Goal: Task Accomplishment & Management: Complete application form

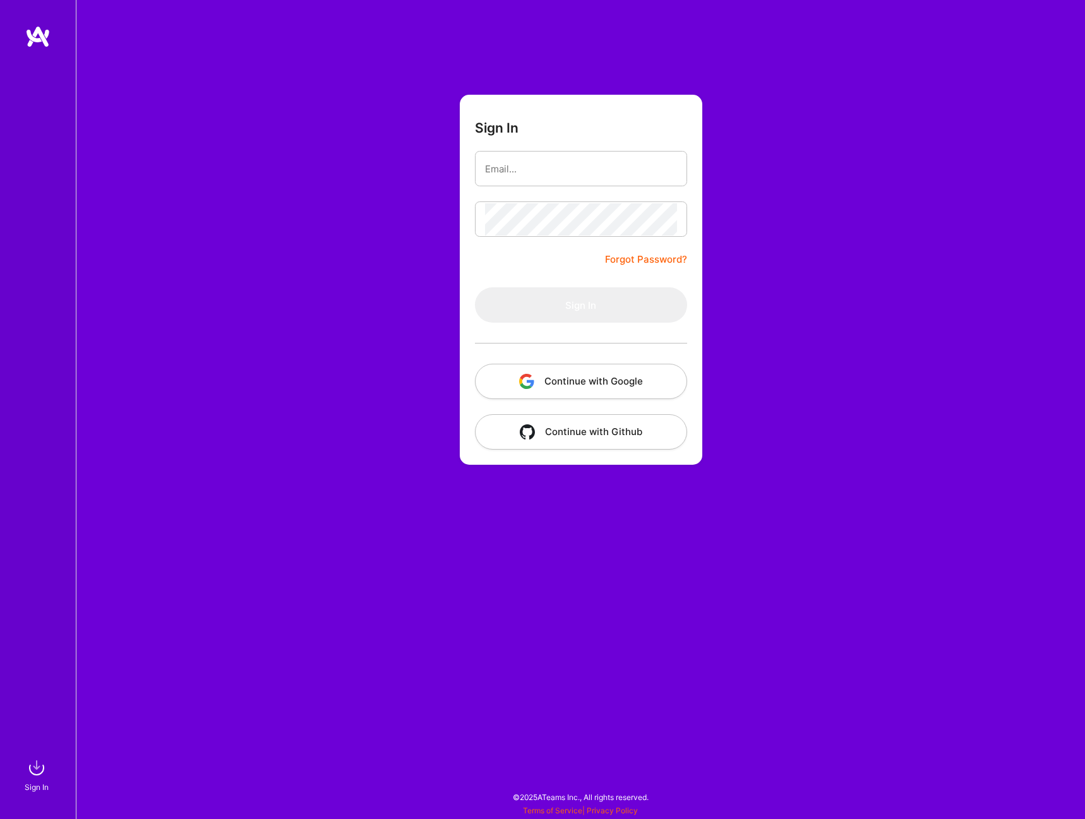
type input "chuong.ngo@revistek.com"
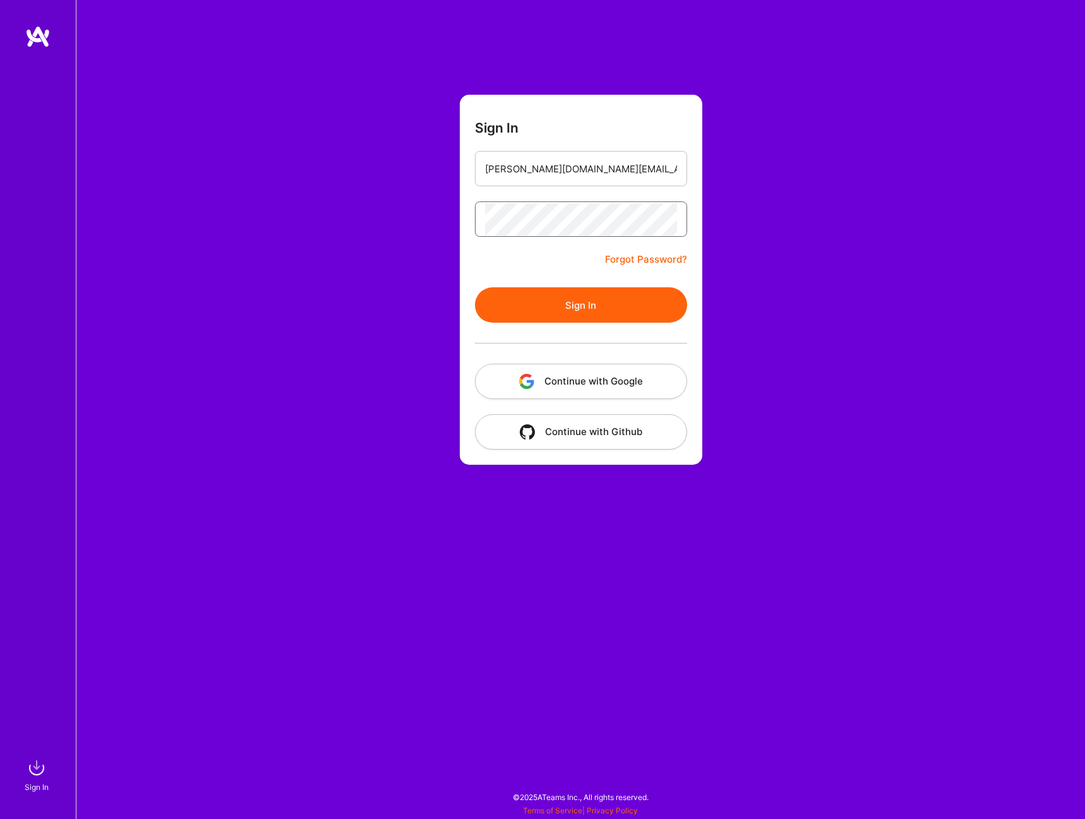
click at [475, 287] on button "Sign In" at bounding box center [581, 304] width 212 height 35
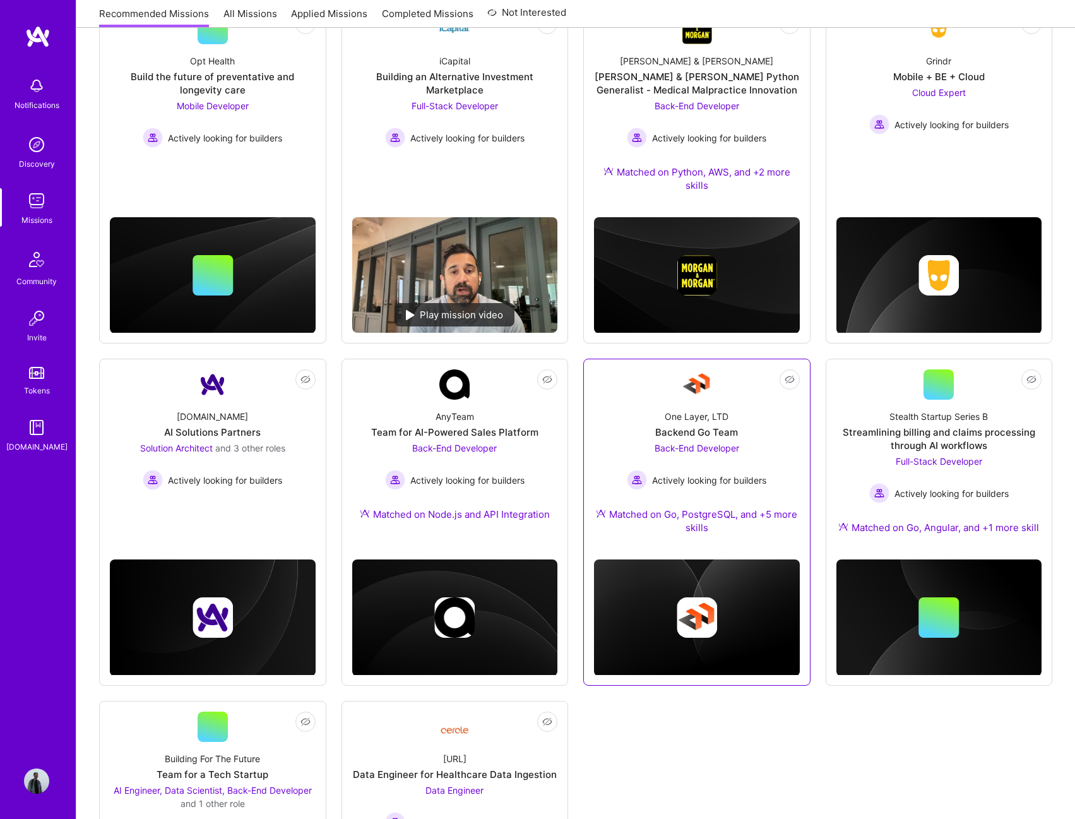
scroll to position [146, 0]
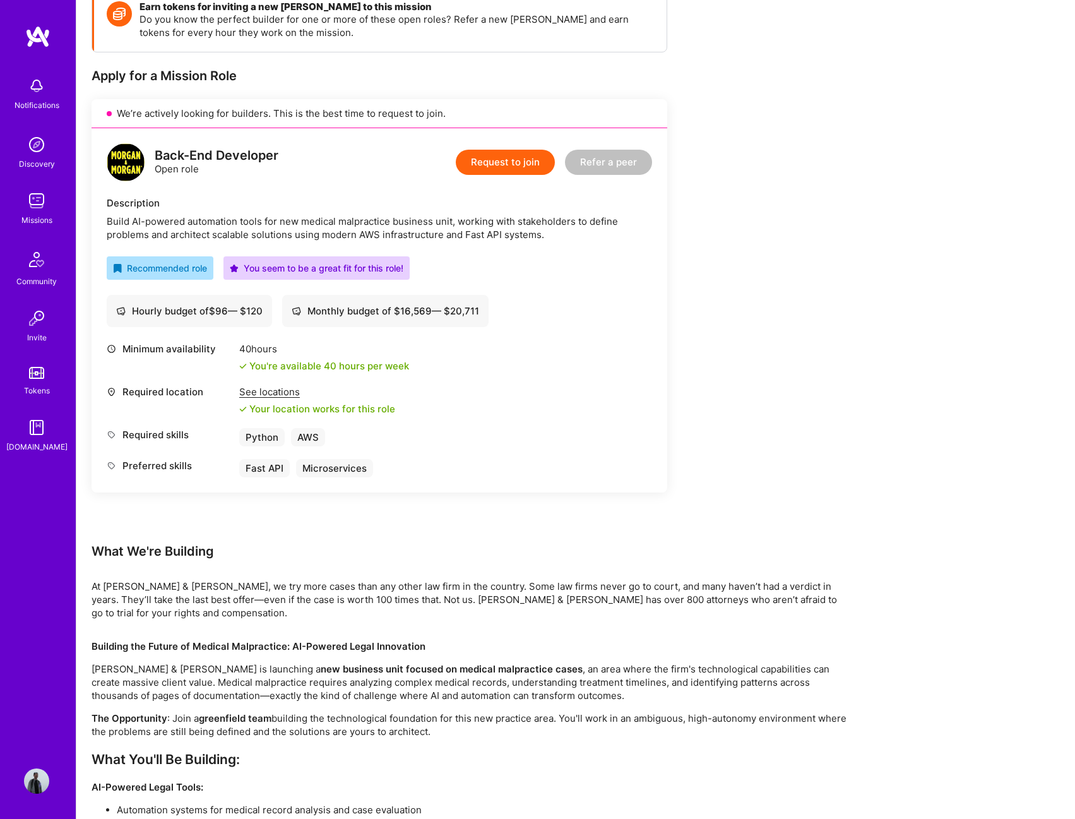
scroll to position [8, 0]
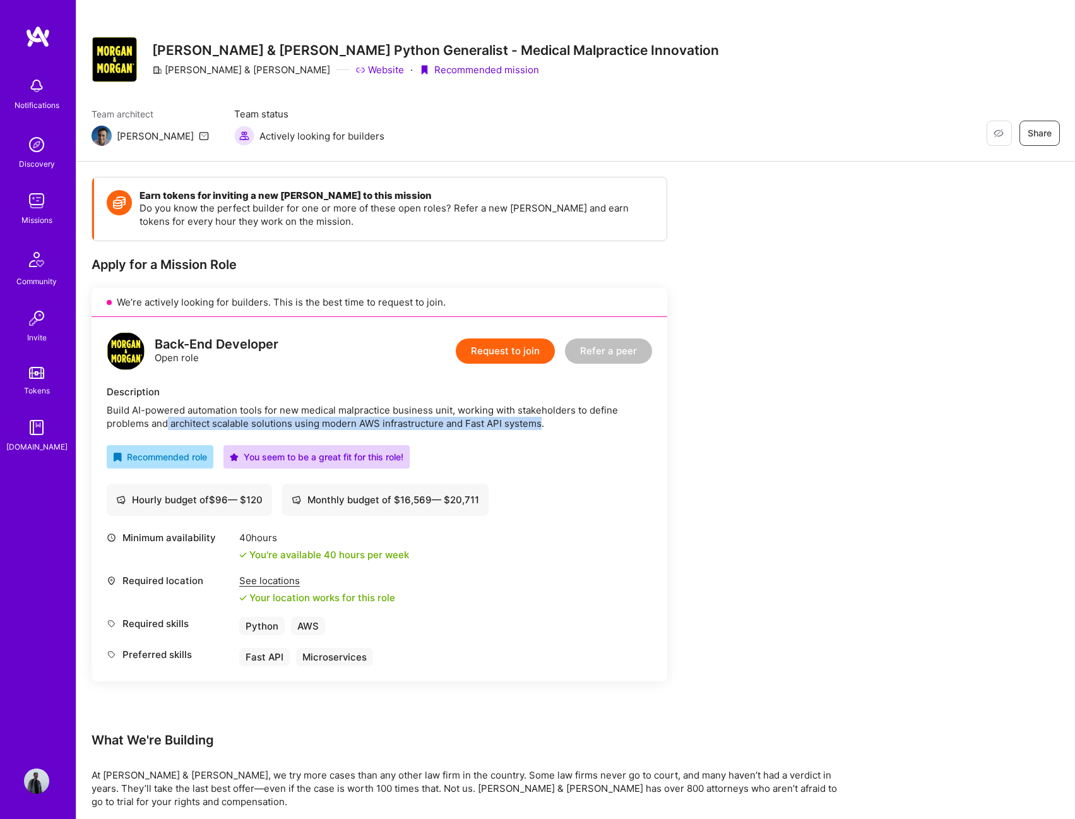
drag, startPoint x: 170, startPoint y: 422, endPoint x: 540, endPoint y: 417, distance: 370.6
click at [540, 417] on div "Build AI-powered automation tools for new medical malpractice business unit, wo…" at bounding box center [379, 416] width 545 height 27
click at [475, 448] on div "Recommended role You seem to be a great fit for this role!" at bounding box center [379, 456] width 545 height 23
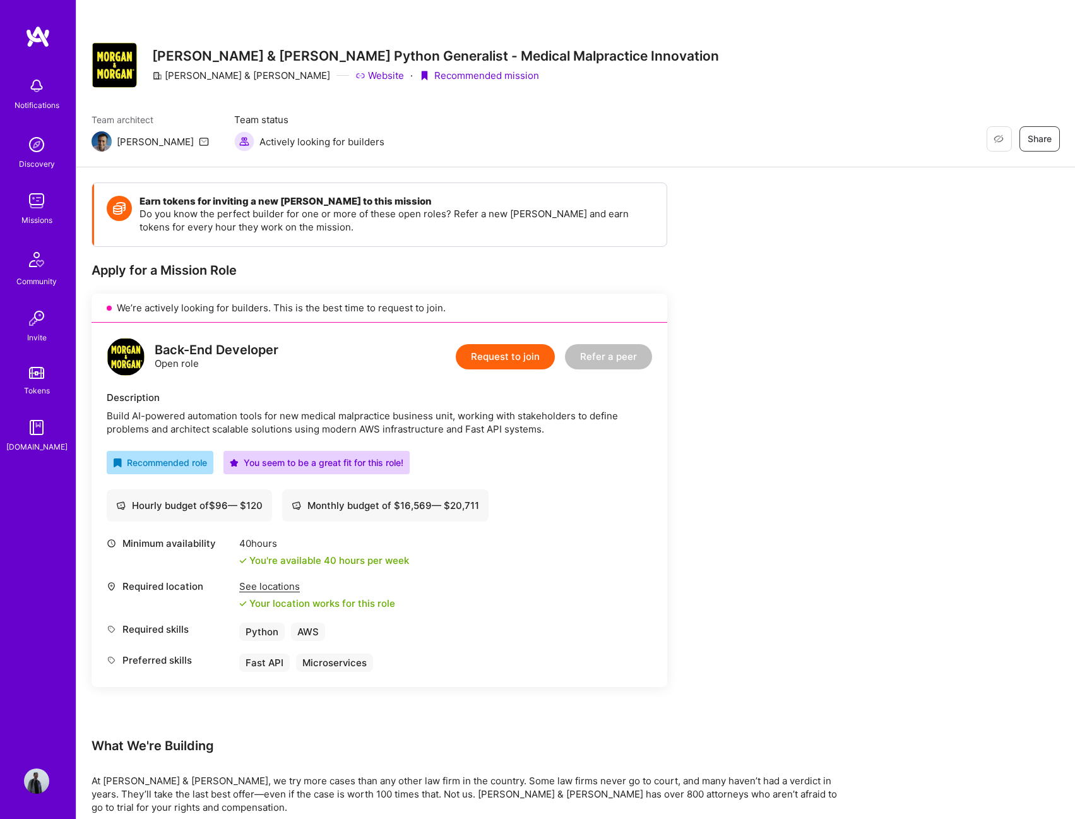
scroll to position [0, 0]
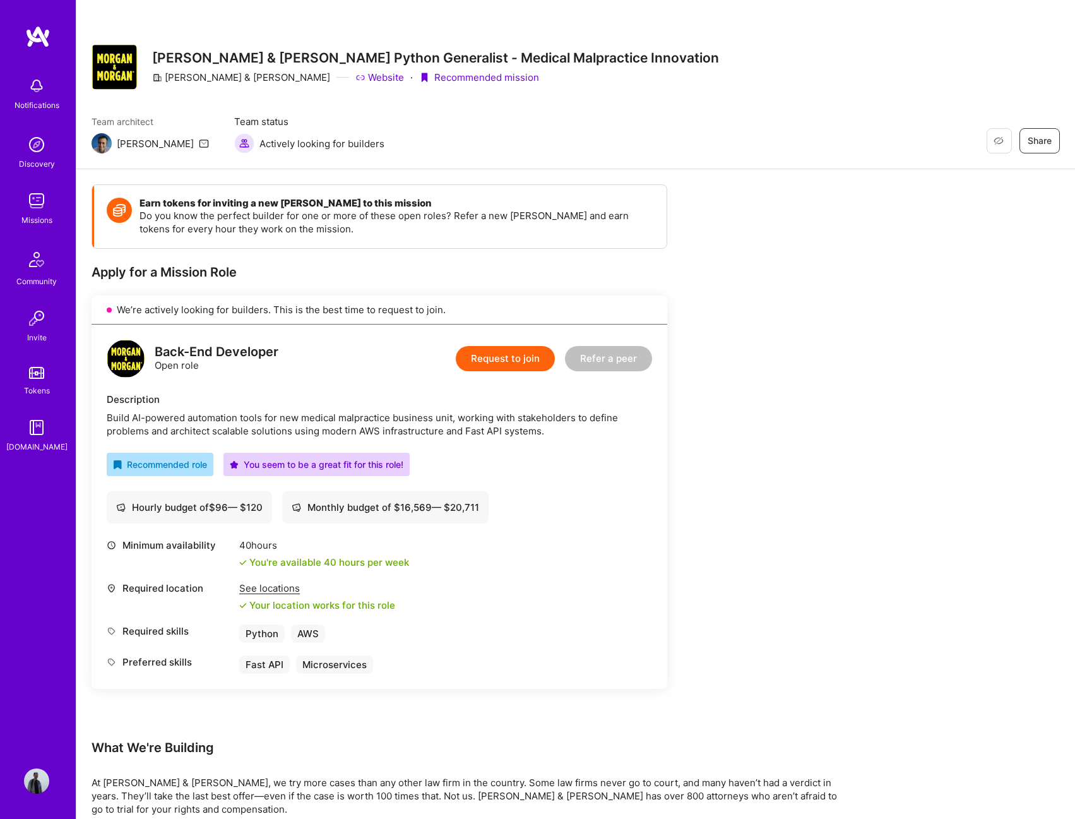
click at [523, 366] on button "Request to join" at bounding box center [505, 358] width 99 height 25
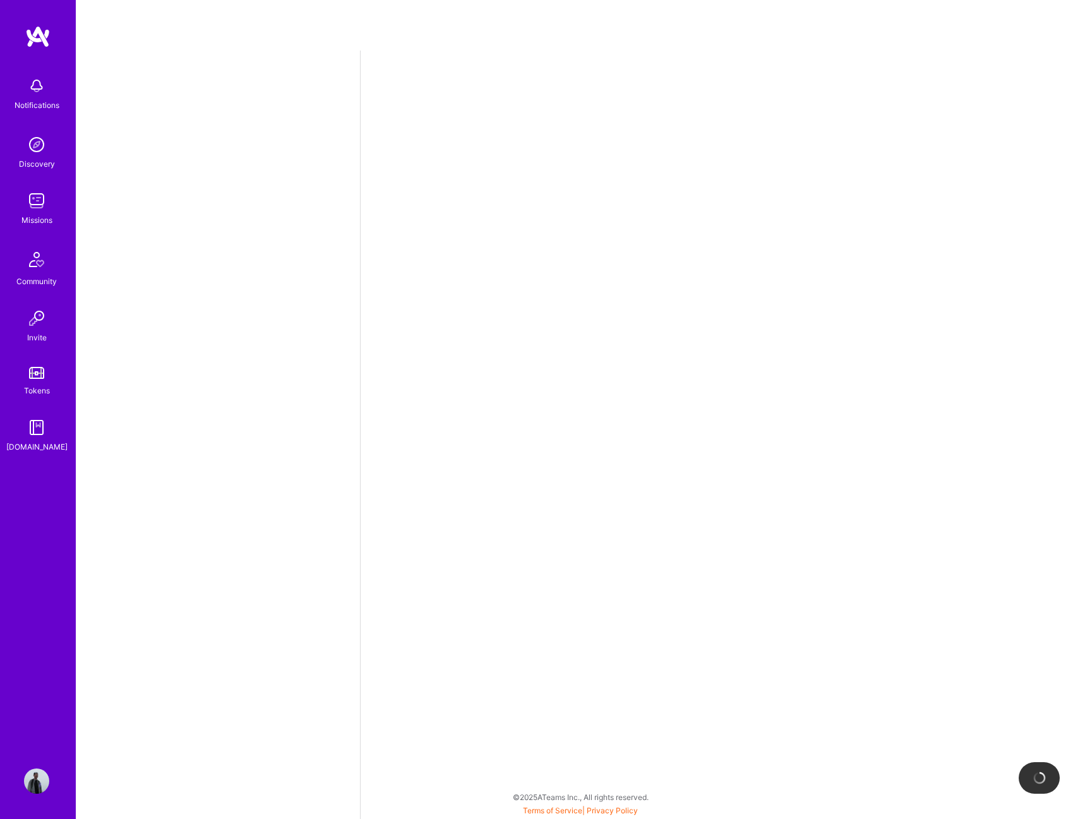
select select "US"
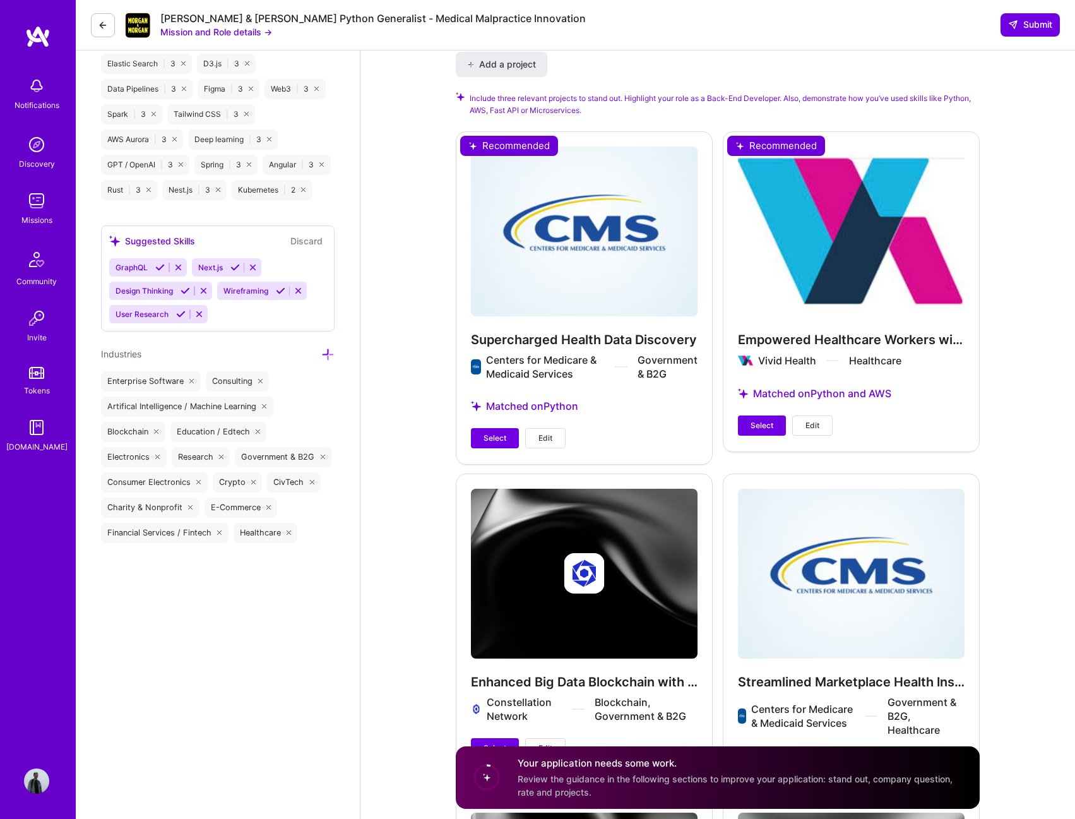
scroll to position [1515, 0]
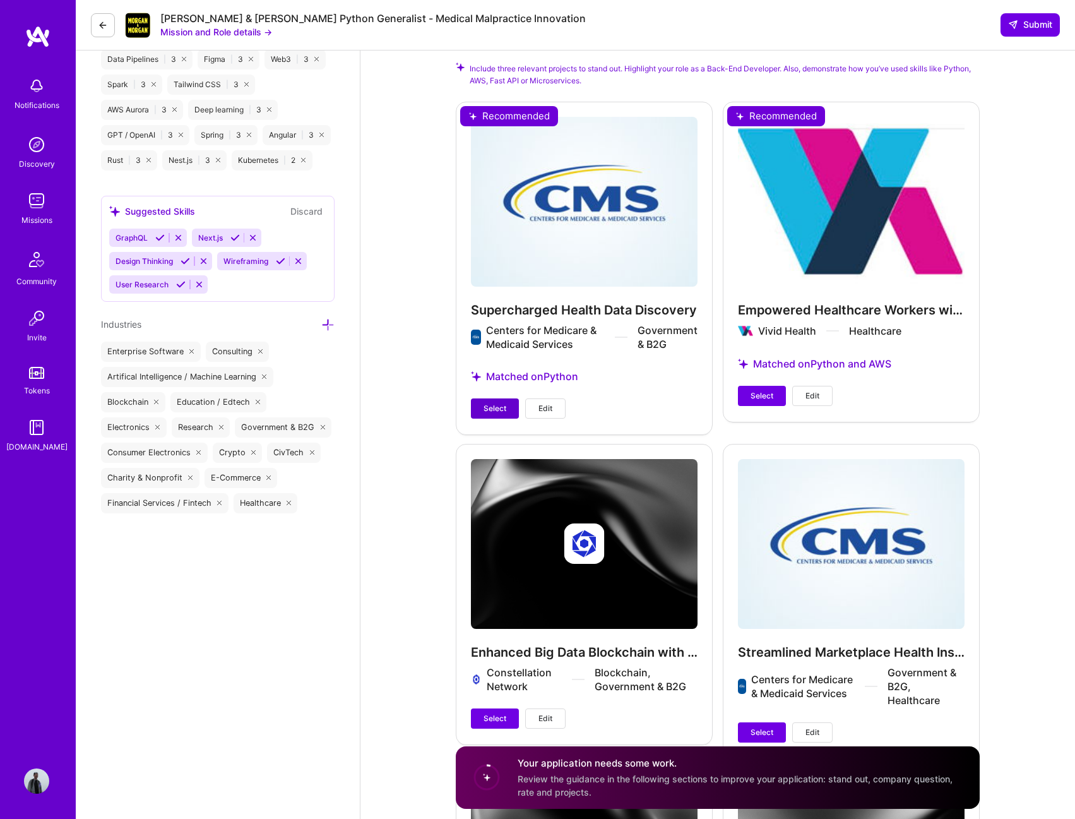
click at [492, 403] on span "Select" at bounding box center [495, 408] width 23 height 11
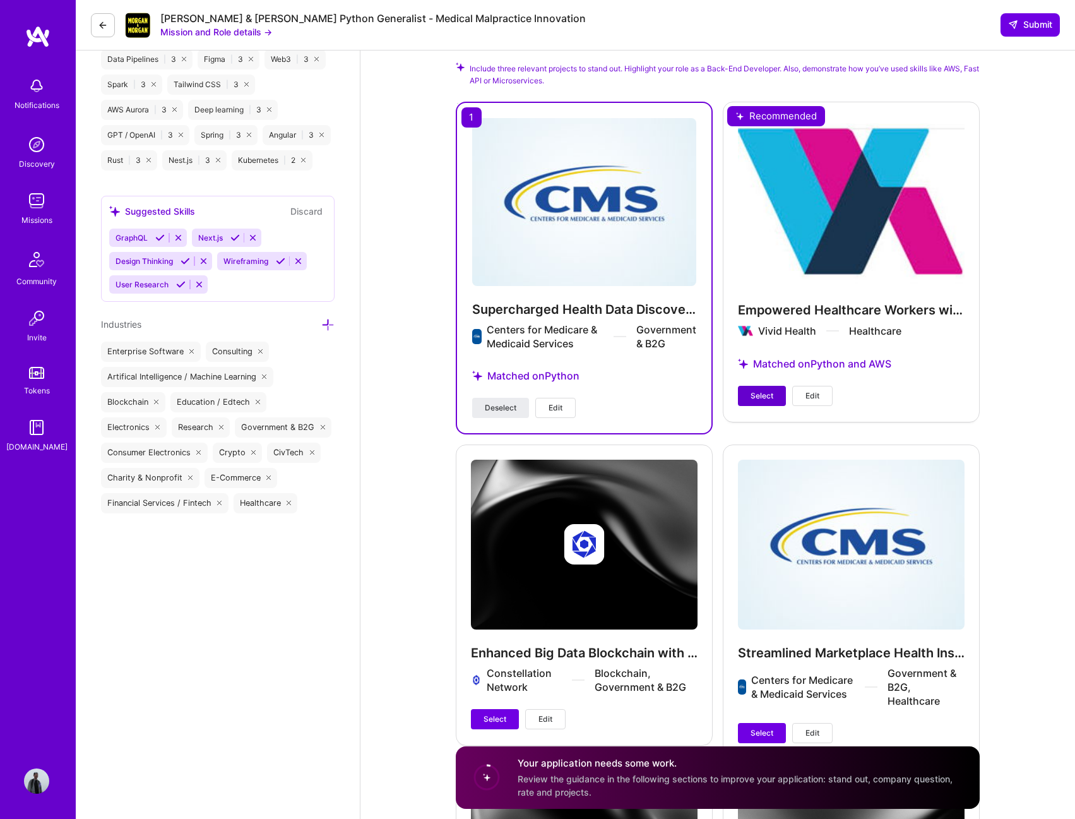
click at [749, 386] on button "Select" at bounding box center [762, 396] width 48 height 20
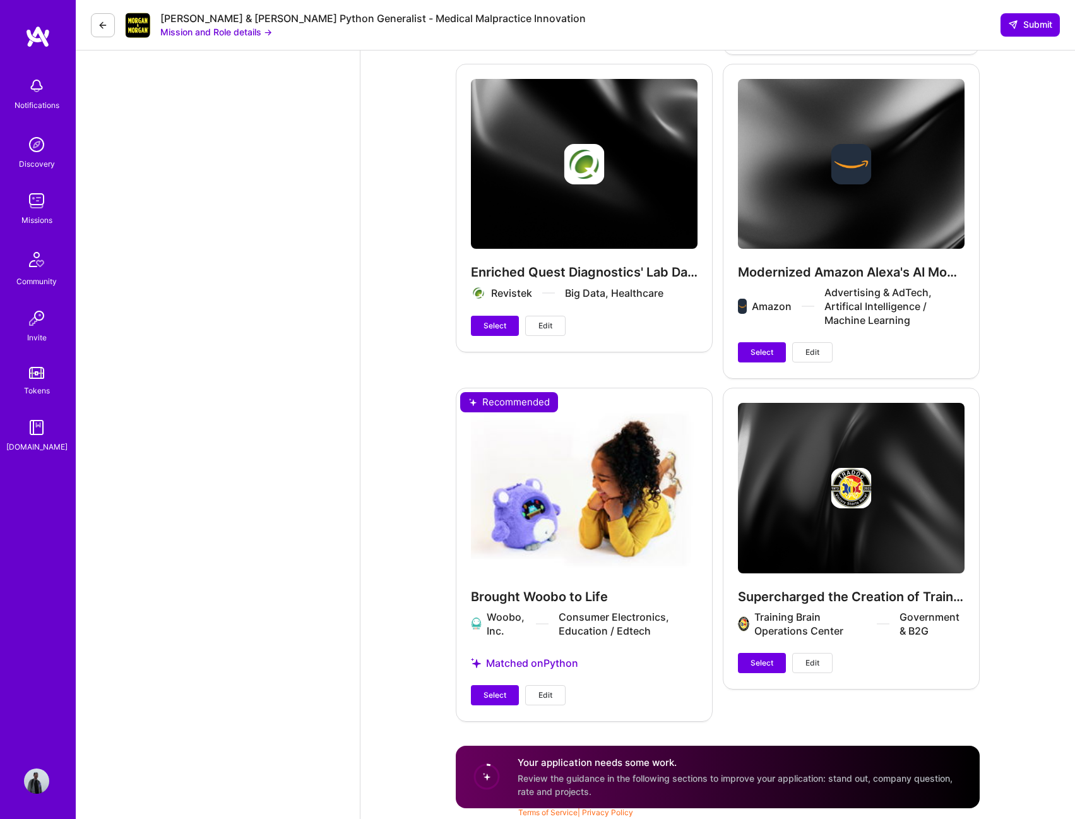
scroll to position [2208, 0]
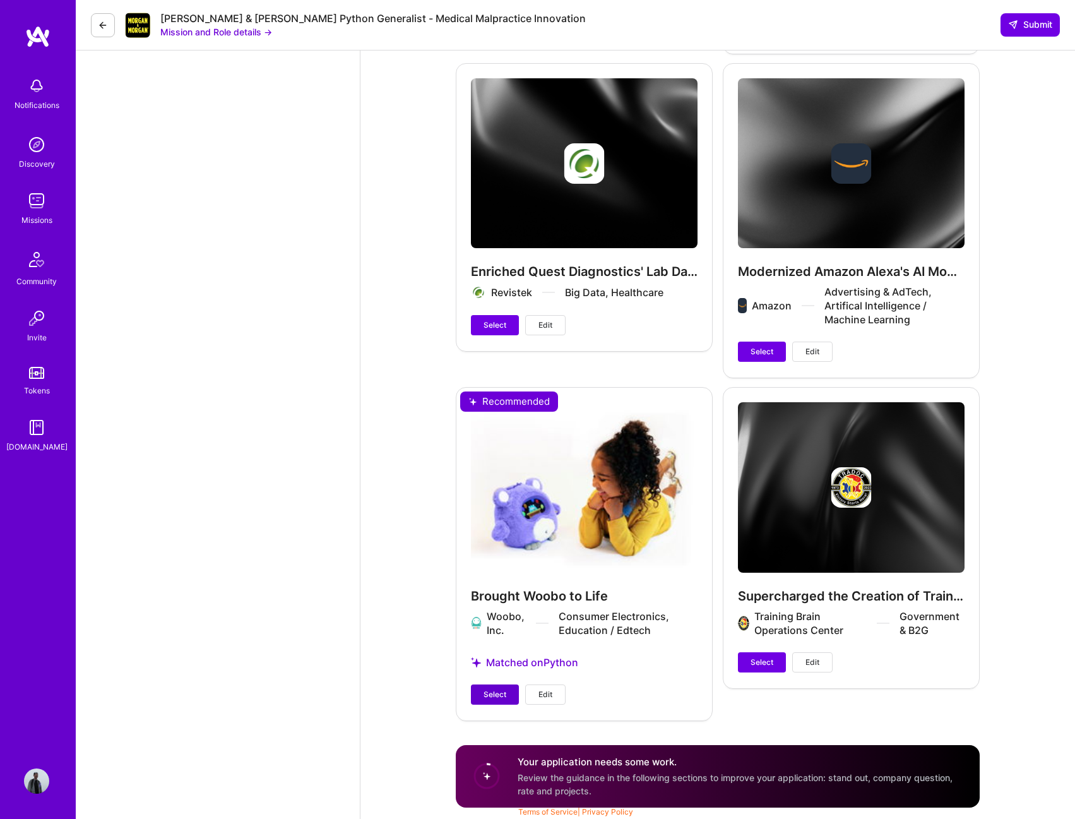
click at [487, 694] on span "Select" at bounding box center [495, 694] width 23 height 11
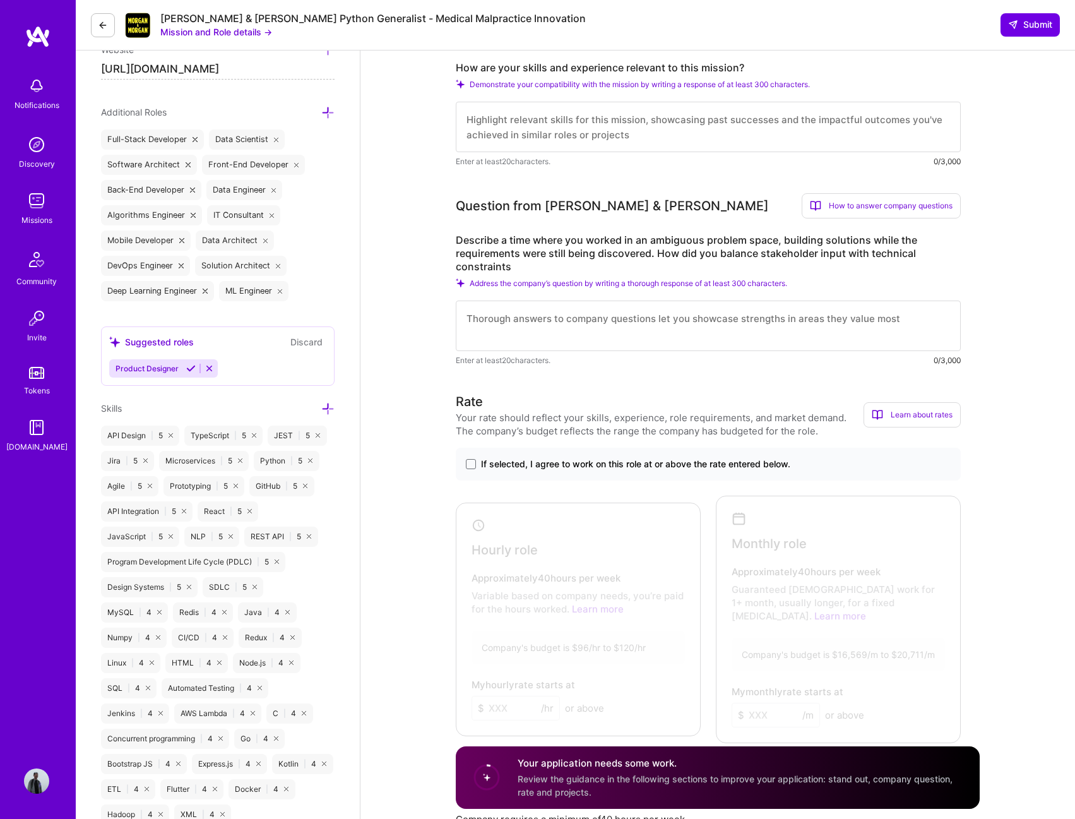
scroll to position [442, 0]
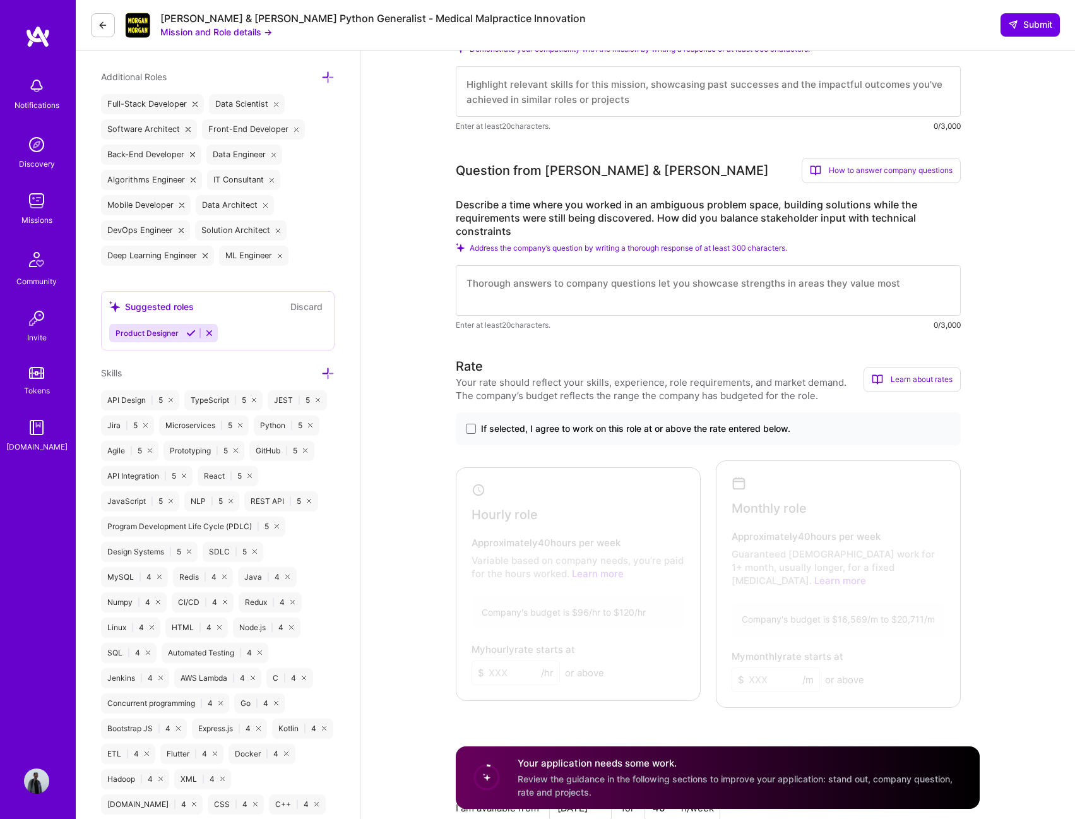
click at [602, 432] on span "If selected, I agree to work on this role at or above the rate entered below." at bounding box center [635, 428] width 309 height 13
click at [0, 0] on input "If selected, I agree to work on this role at or above the rate entered below." at bounding box center [0, 0] width 0 height 0
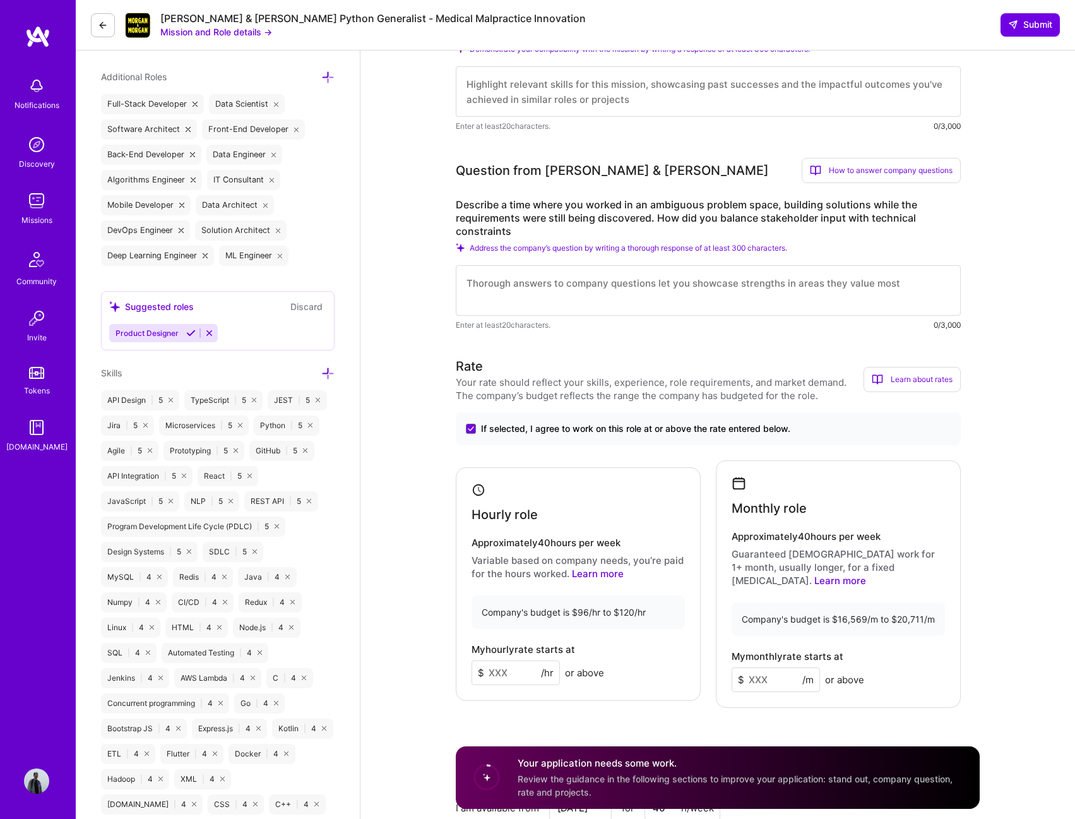
drag, startPoint x: 514, startPoint y: 662, endPoint x: 396, endPoint y: 650, distance: 118.7
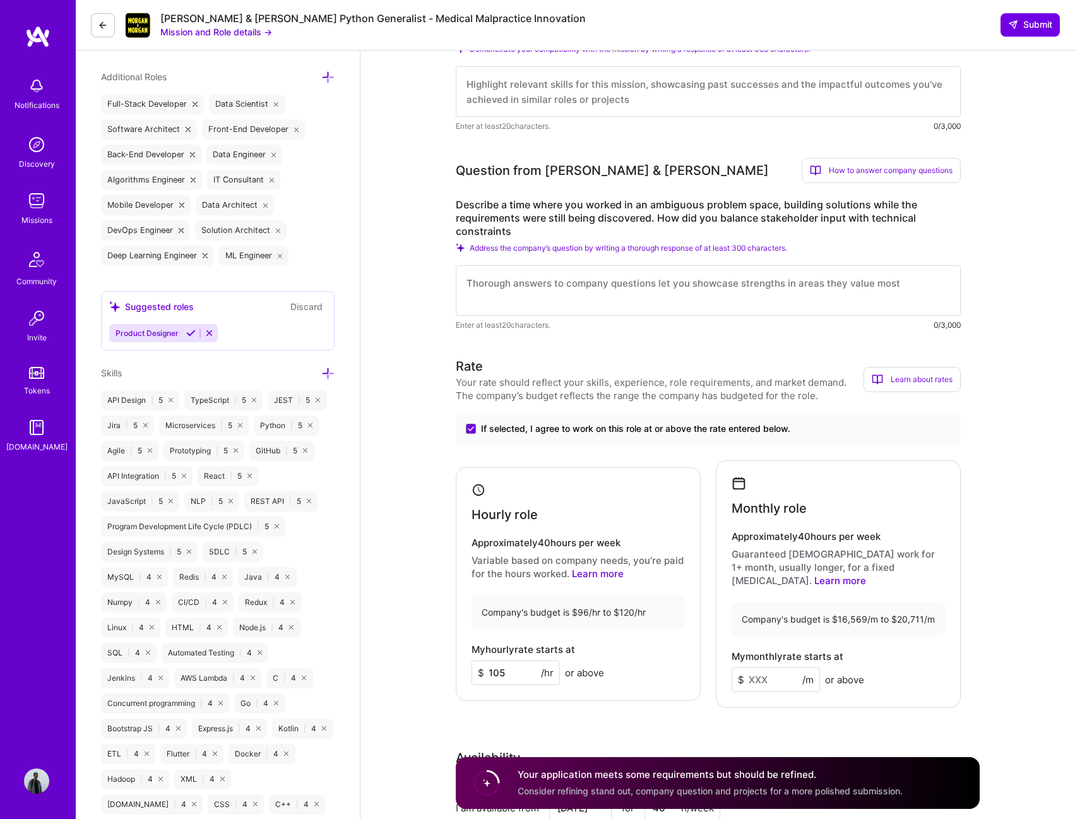
type input "105"
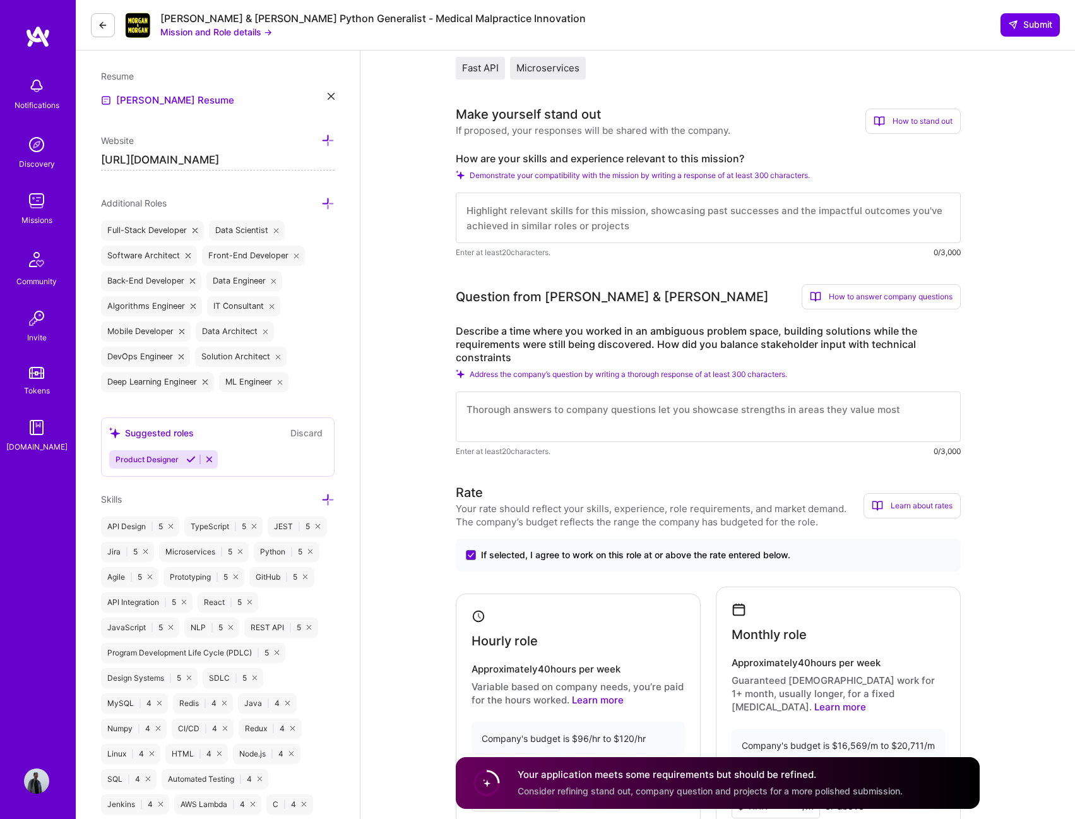
scroll to position [568, 0]
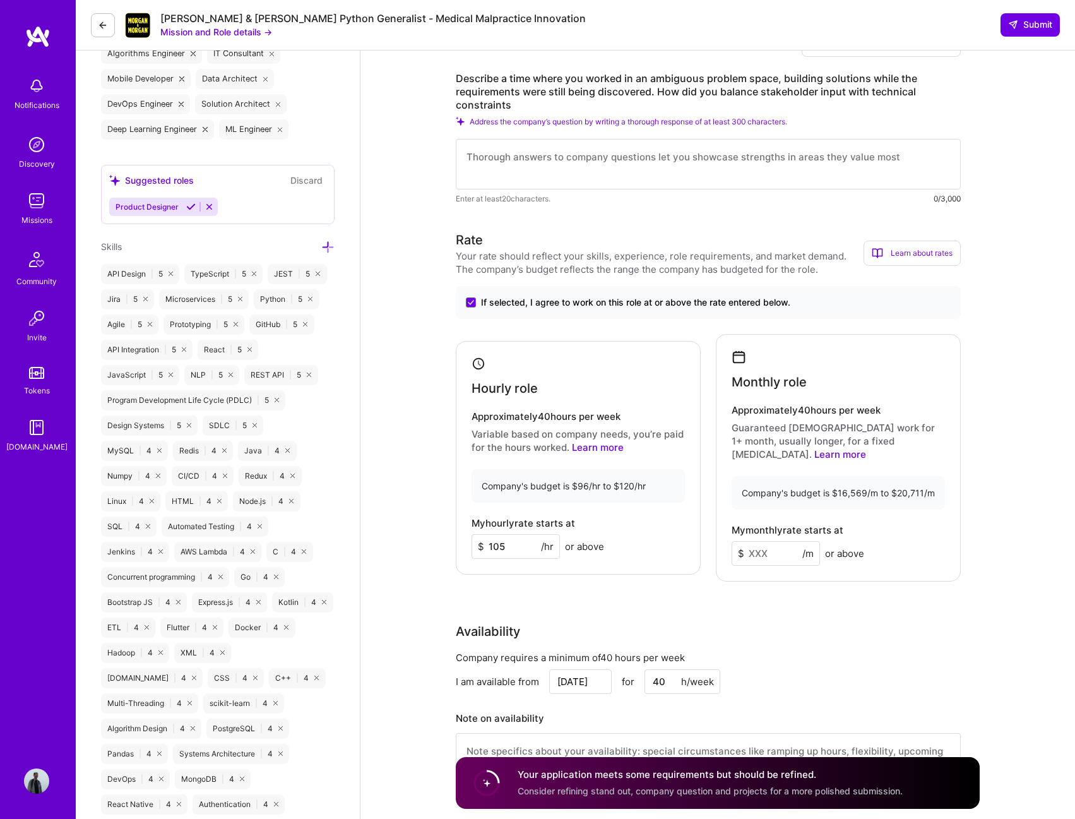
drag, startPoint x: 773, startPoint y: 545, endPoint x: 705, endPoint y: 538, distance: 68.6
click at [705, 538] on div "Hourly role Approximately 40 hours per week Variable based on company needs, yo…" at bounding box center [708, 457] width 505 height 247
type input "18000"
click at [771, 651] on div "Company requires a minimum of 40 hours per week" at bounding box center [708, 657] width 505 height 13
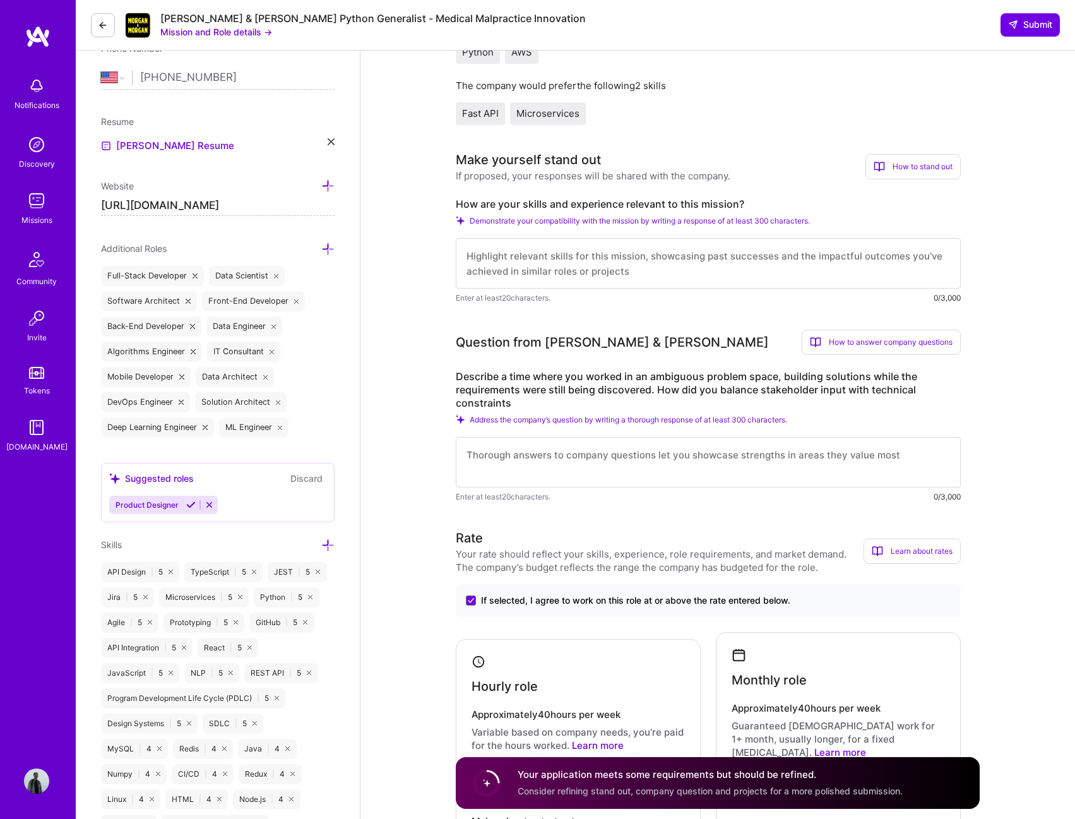
scroll to position [316, 0]
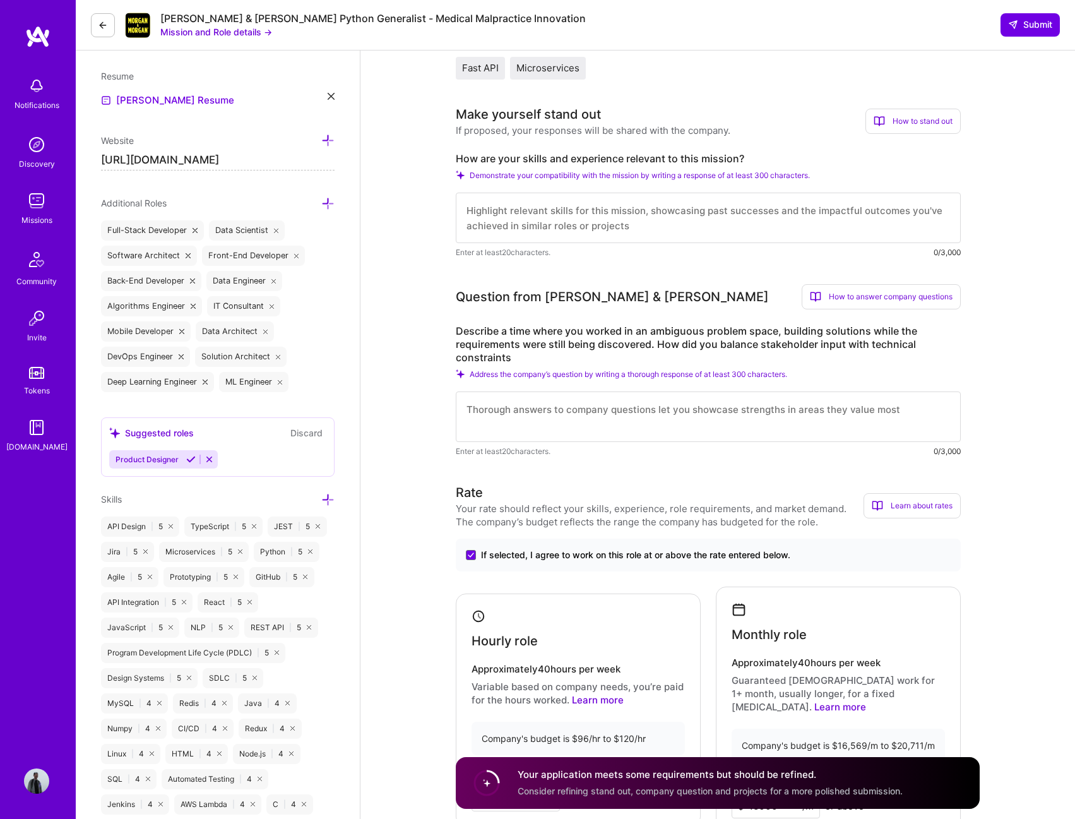
click at [633, 198] on textarea at bounding box center [708, 218] width 505 height 51
paste textarea "Hi! 👋 I'm an ex-Amazon Alexa Software Development Engineer passionate about cre…"
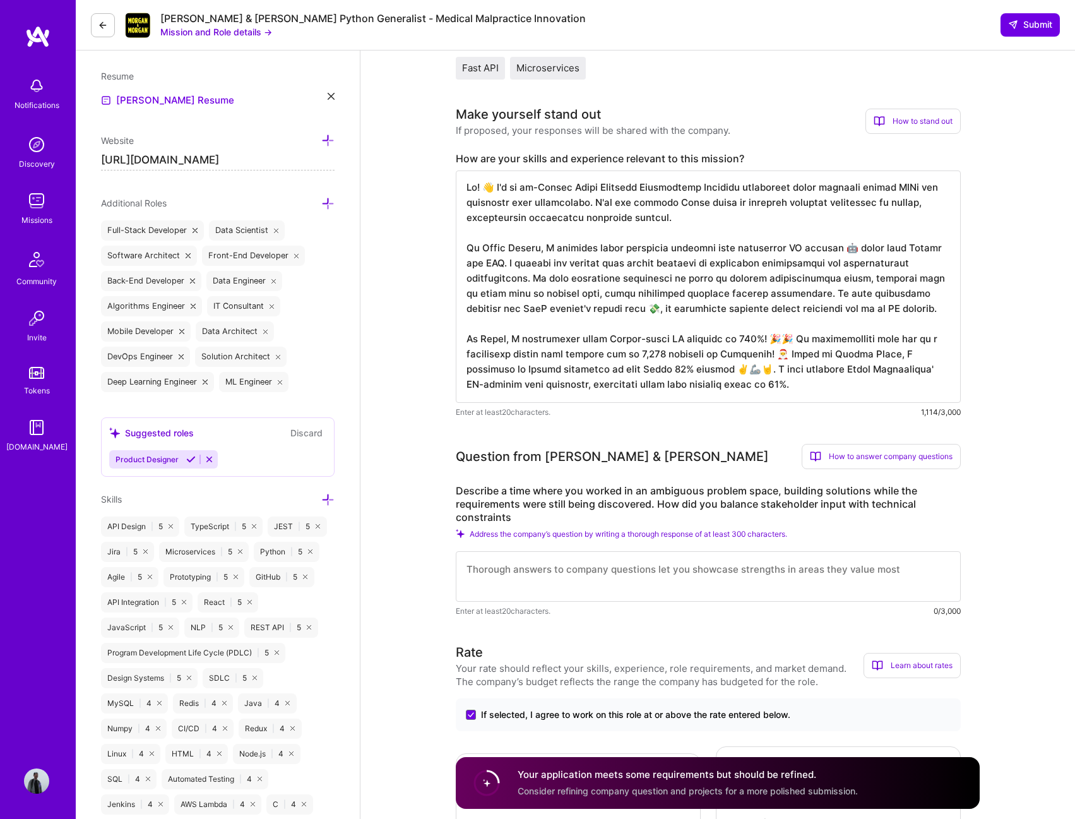
scroll to position [0, 0]
type textarea "Hi! 👋 I'm an ex-Amazon Alexa Software Development Engineer passionate about cre…"
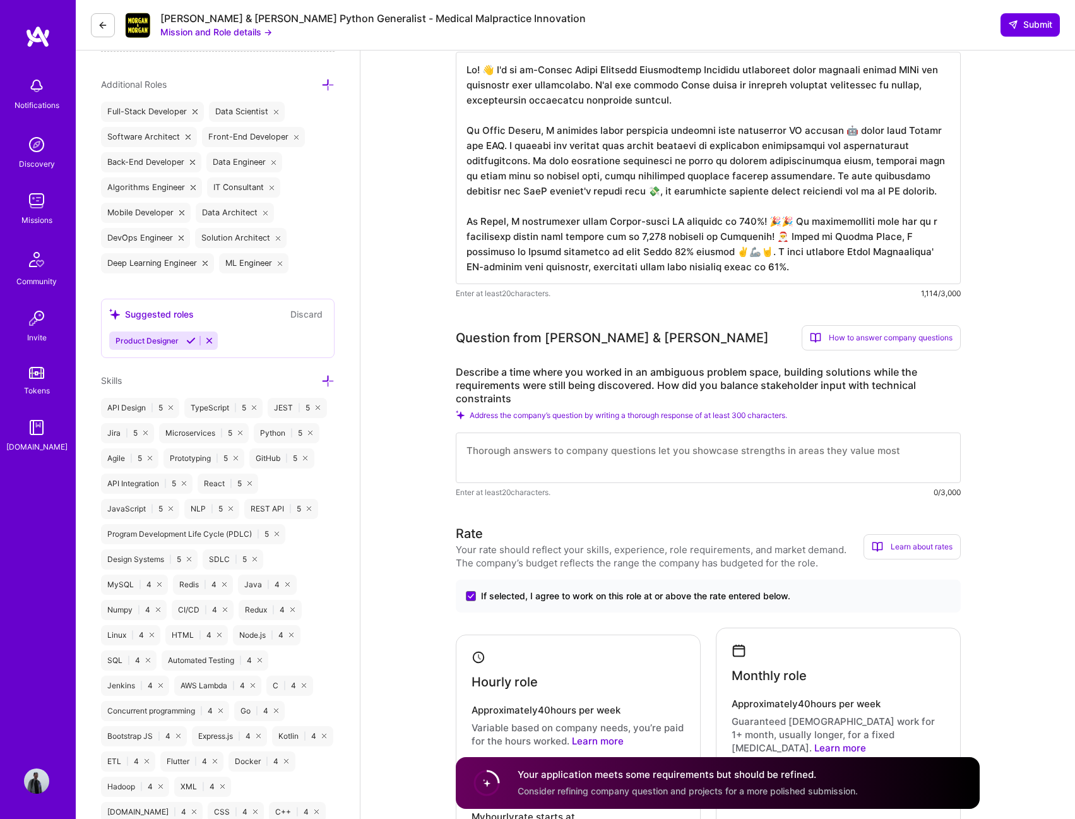
scroll to position [442, 0]
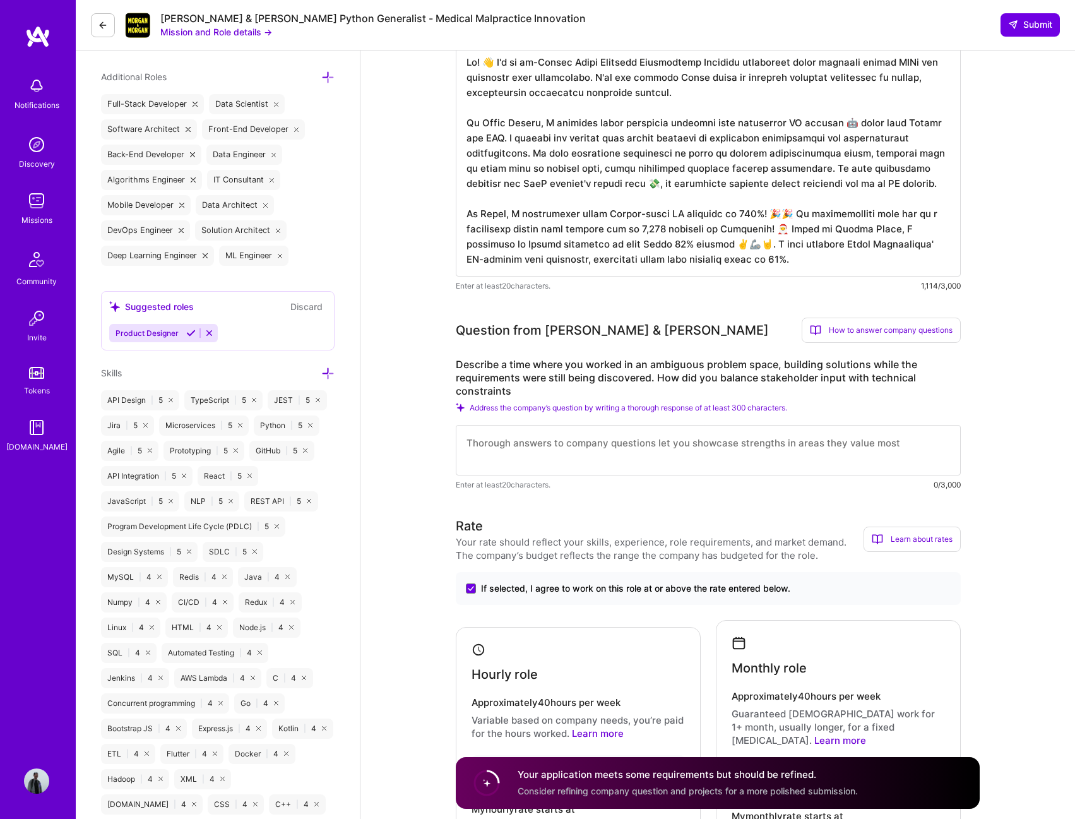
click at [660, 444] on textarea at bounding box center [708, 450] width 505 height 51
click at [576, 441] on textarea at bounding box center [708, 450] width 505 height 51
paste textarea "During my work on the Appellant Portal, I was tasked with delivering a Minimum …"
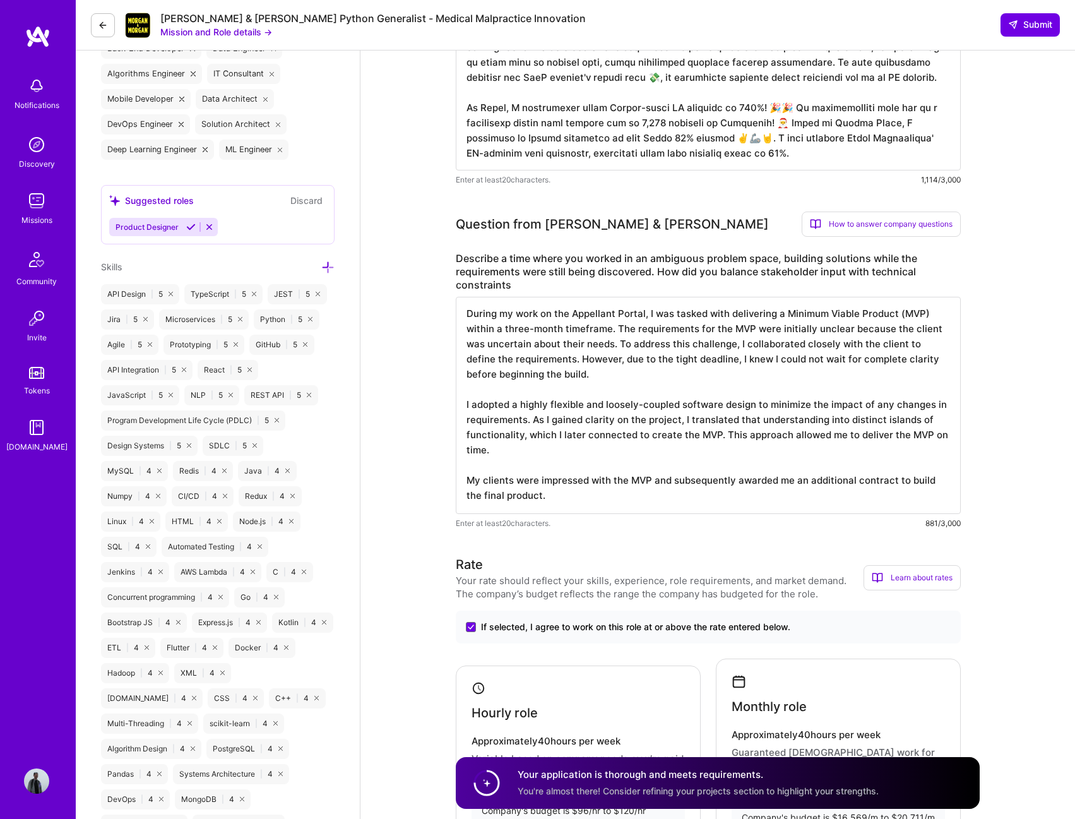
scroll to position [568, 0]
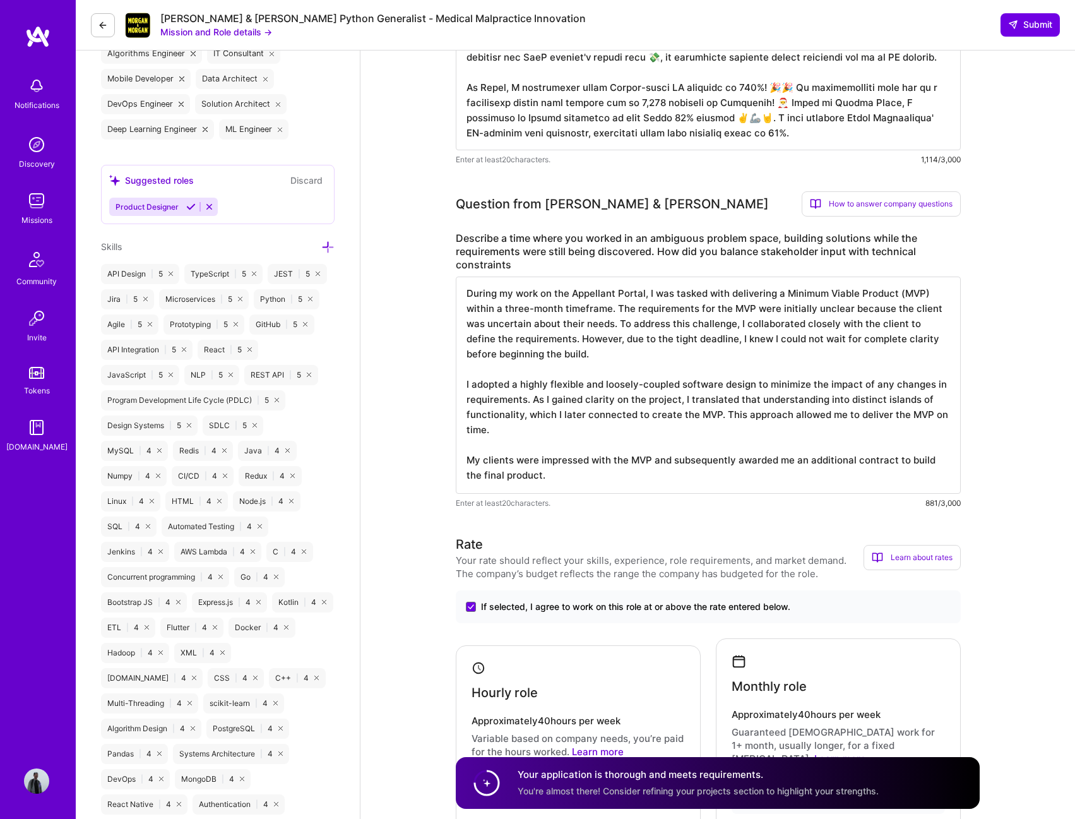
type textarea "During my work on the Appellant Portal, I was tasked with delivering a Minimum …"
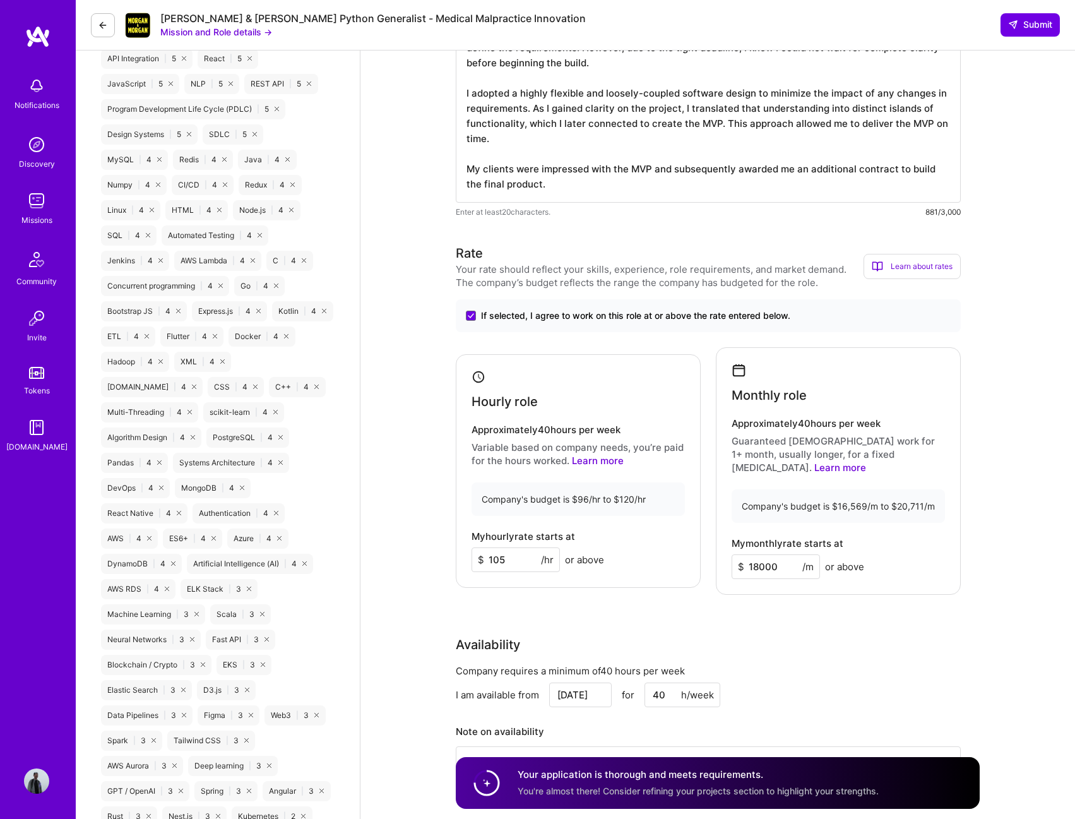
scroll to position [884, 0]
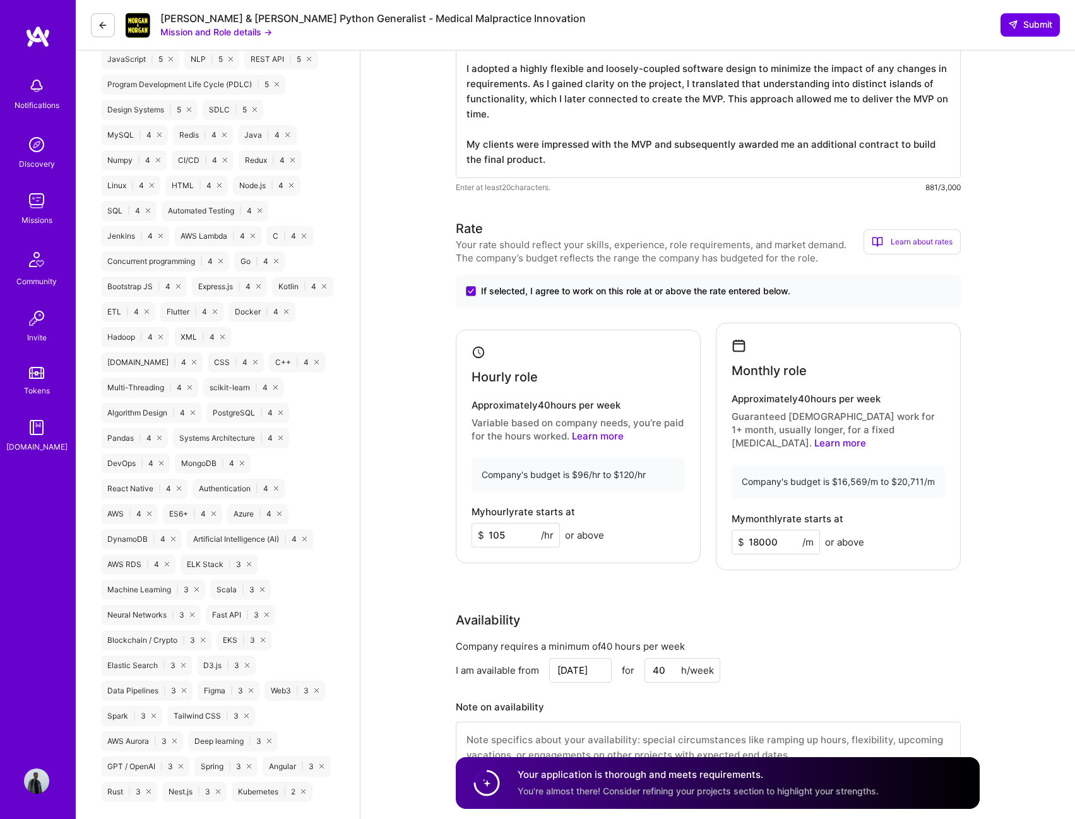
click at [756, 530] on input "18000" at bounding box center [776, 542] width 88 height 25
click at [764, 530] on input "17000" at bounding box center [776, 542] width 88 height 25
click at [806, 592] on div "Rate Your rate should reflect your skills, experience, role requirements, and m…" at bounding box center [718, 504] width 524 height 570
drag, startPoint x: 759, startPoint y: 528, endPoint x: 765, endPoint y: 529, distance: 6.3
click at [765, 530] on input "17800" at bounding box center [776, 542] width 88 height 25
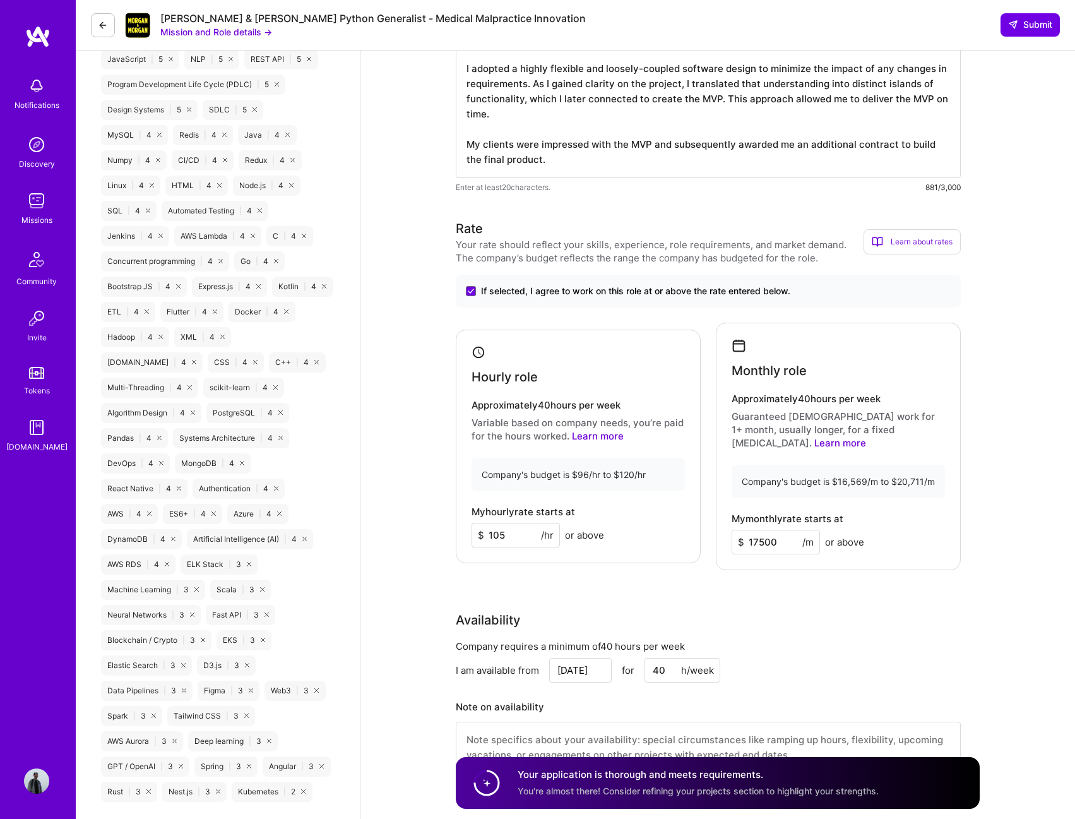
type input "17500"
click at [810, 588] on div "Rate Your rate should reflect your skills, experience, role requirements, and m…" at bounding box center [718, 504] width 524 height 570
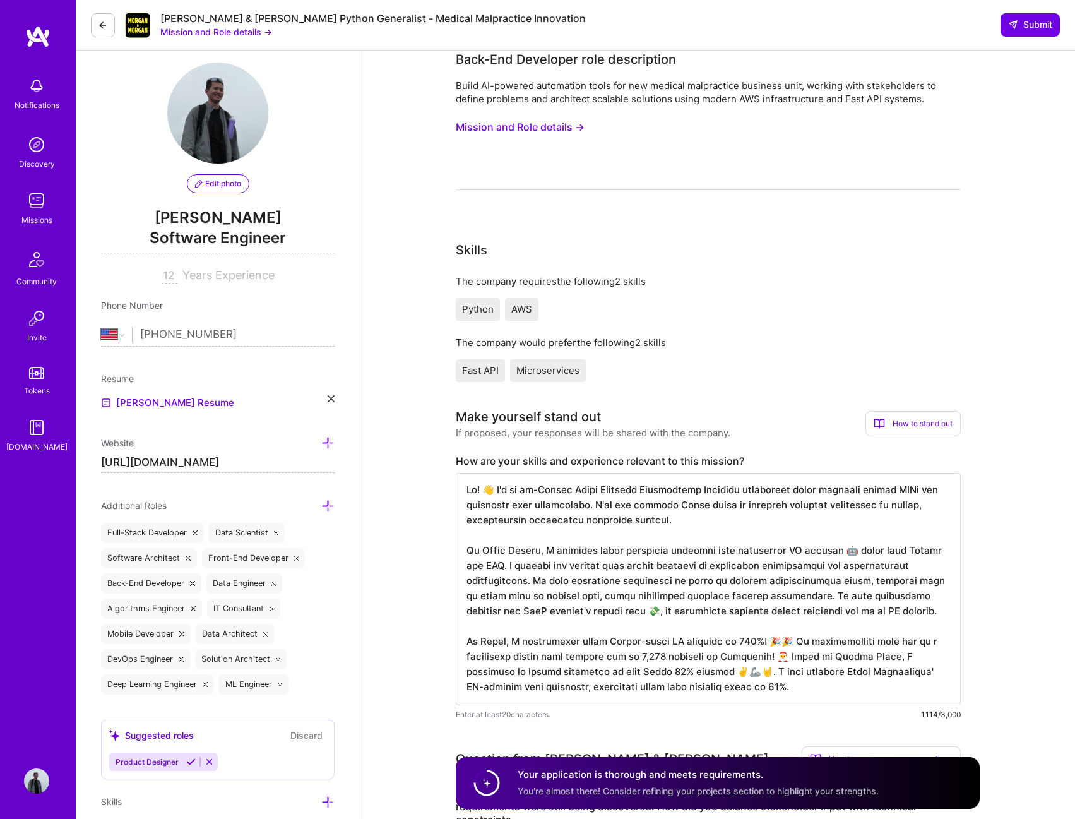
scroll to position [0, 0]
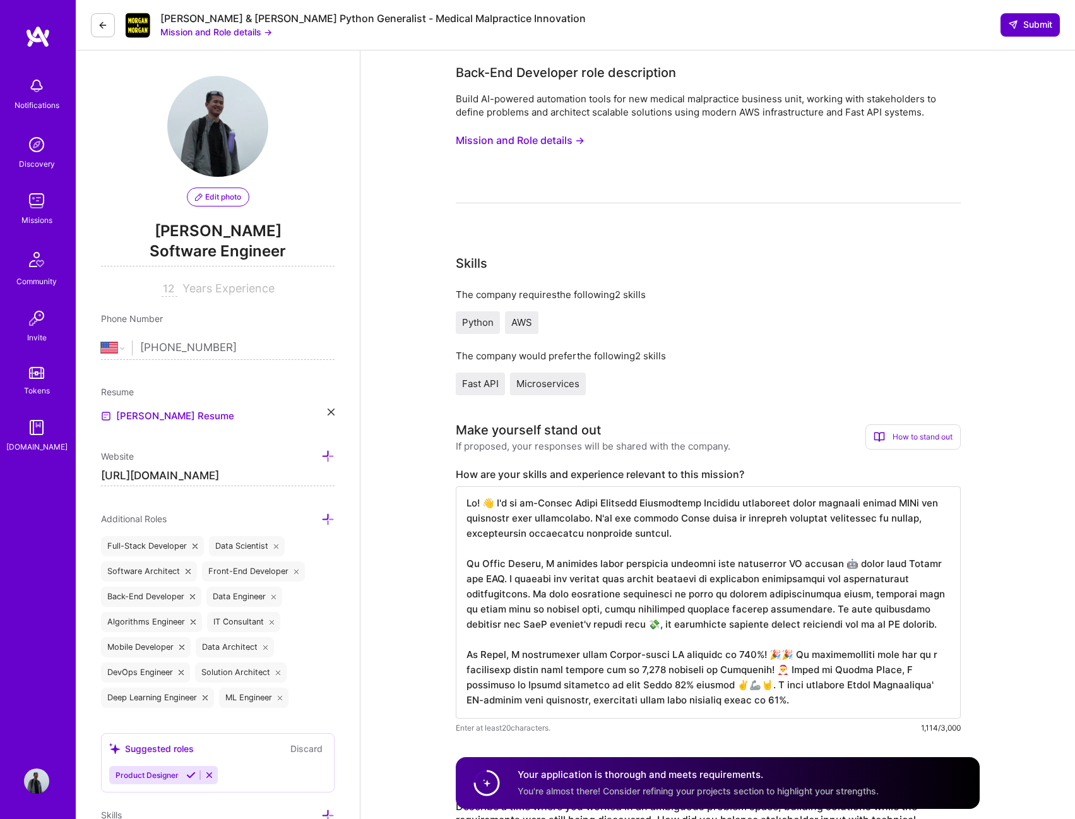
click at [1028, 26] on span "Submit" at bounding box center [1030, 24] width 44 height 13
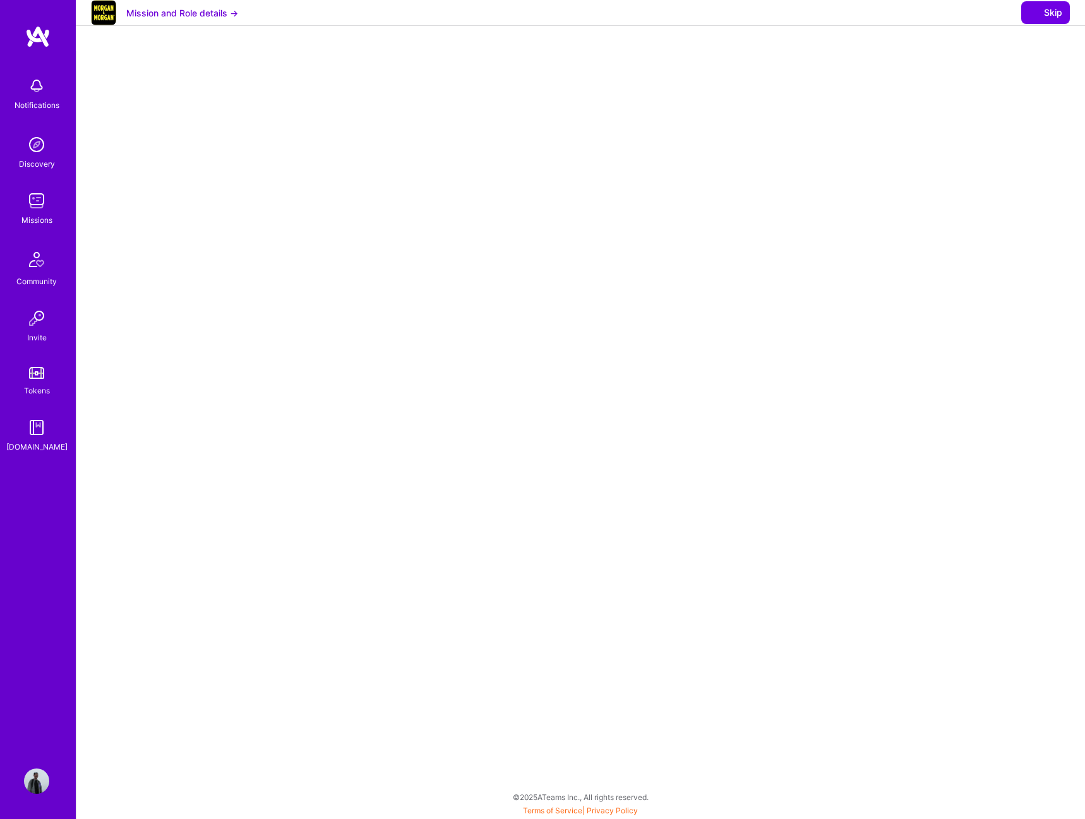
select select "US"
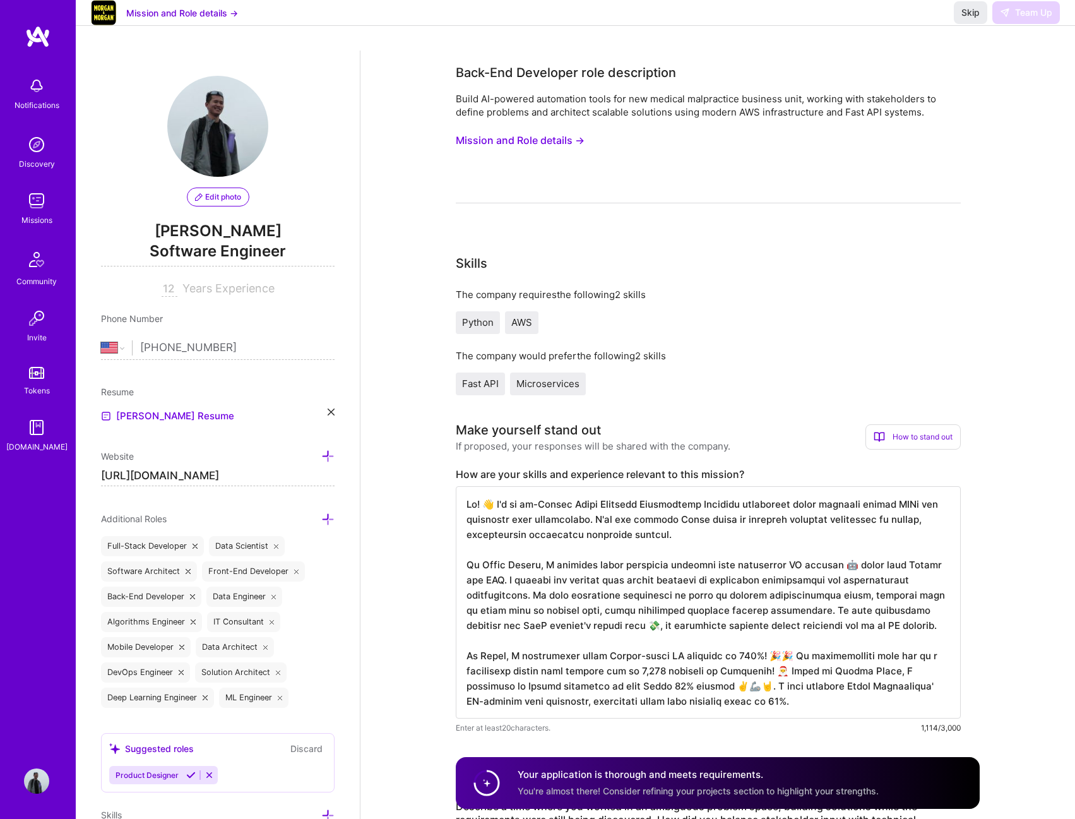
click at [738, 306] on div "The company requires the following 2 skills Python AWS" at bounding box center [708, 311] width 505 height 46
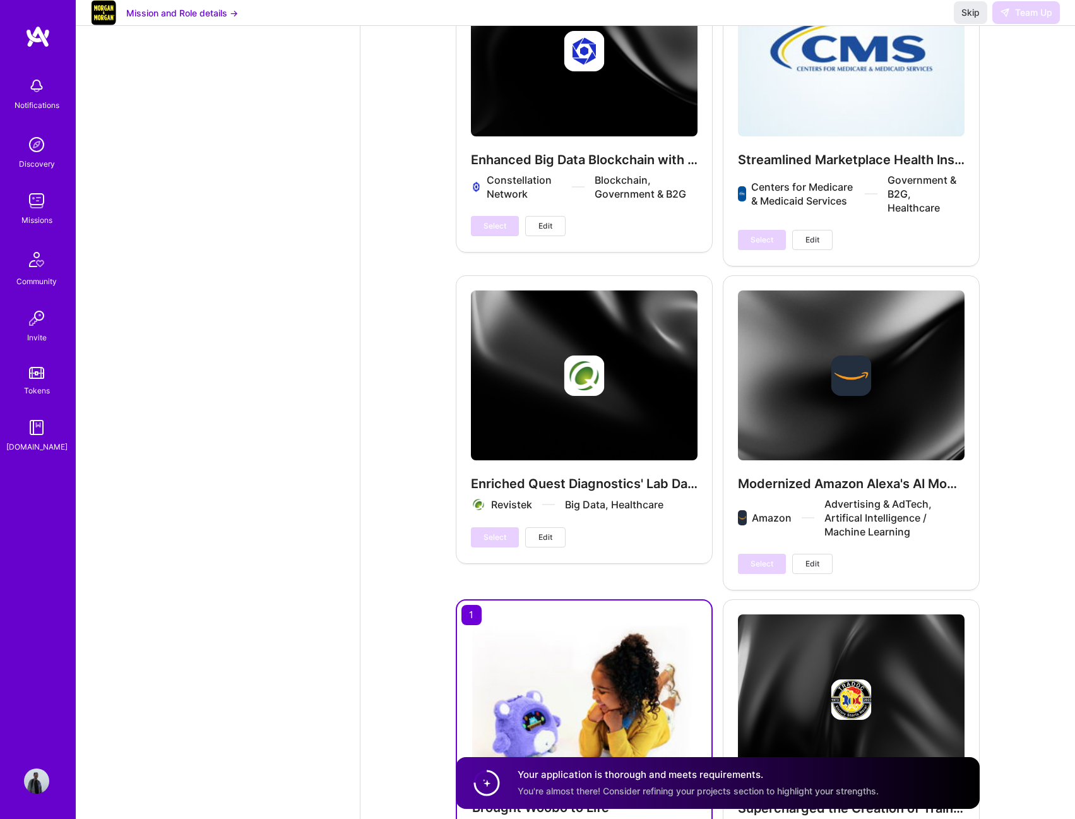
scroll to position [1996, 0]
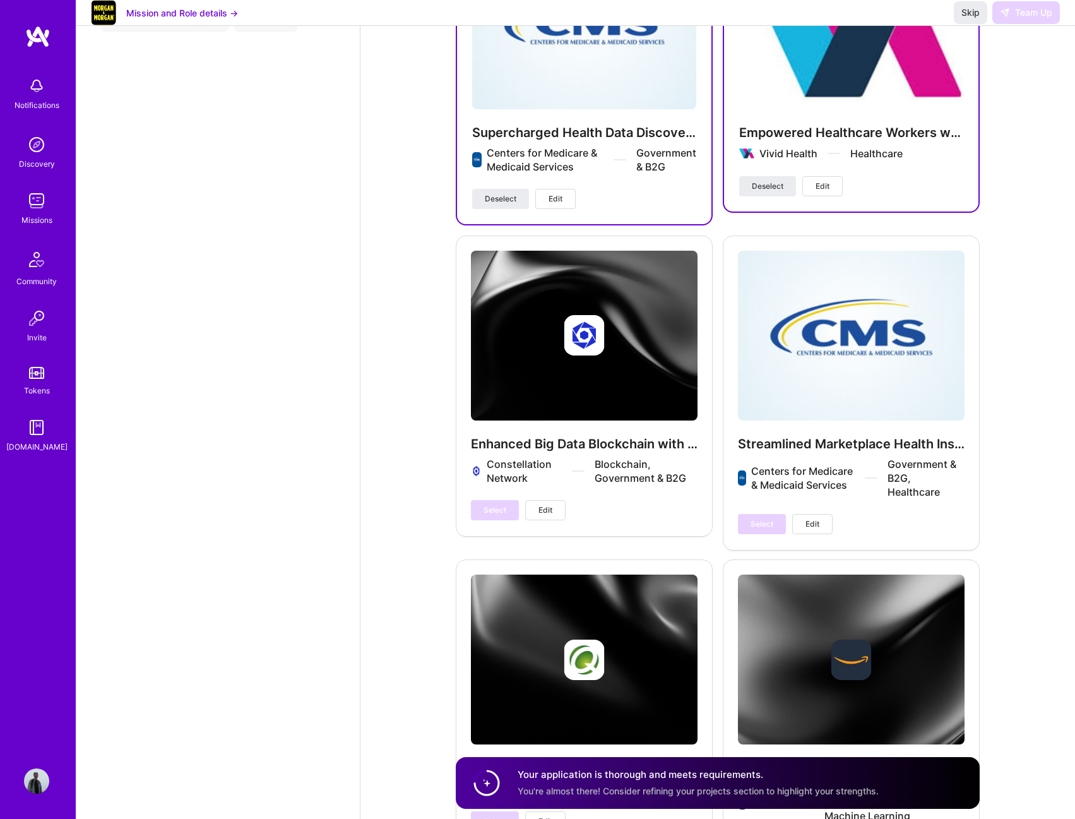
click at [1023, 24] on div "Skip Team Up" at bounding box center [1007, 12] width 106 height 23
click at [966, 19] on span "Skip" at bounding box center [970, 12] width 18 height 13
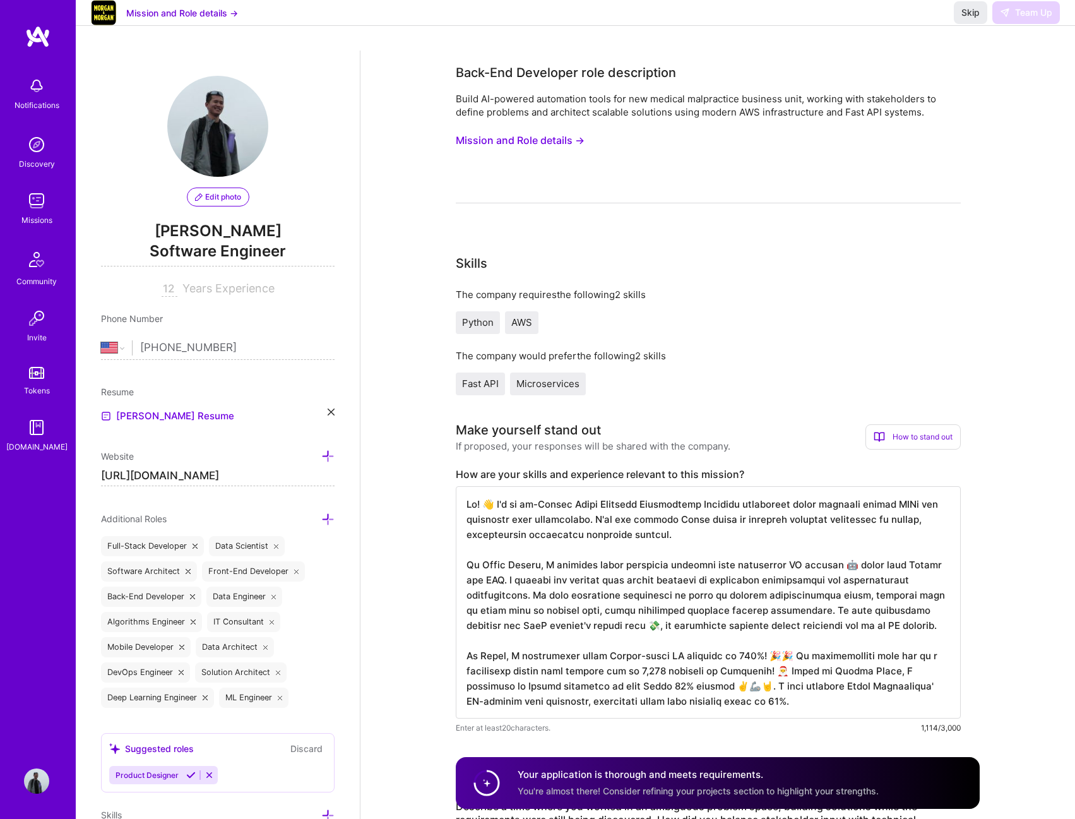
scroll to position [1, 0]
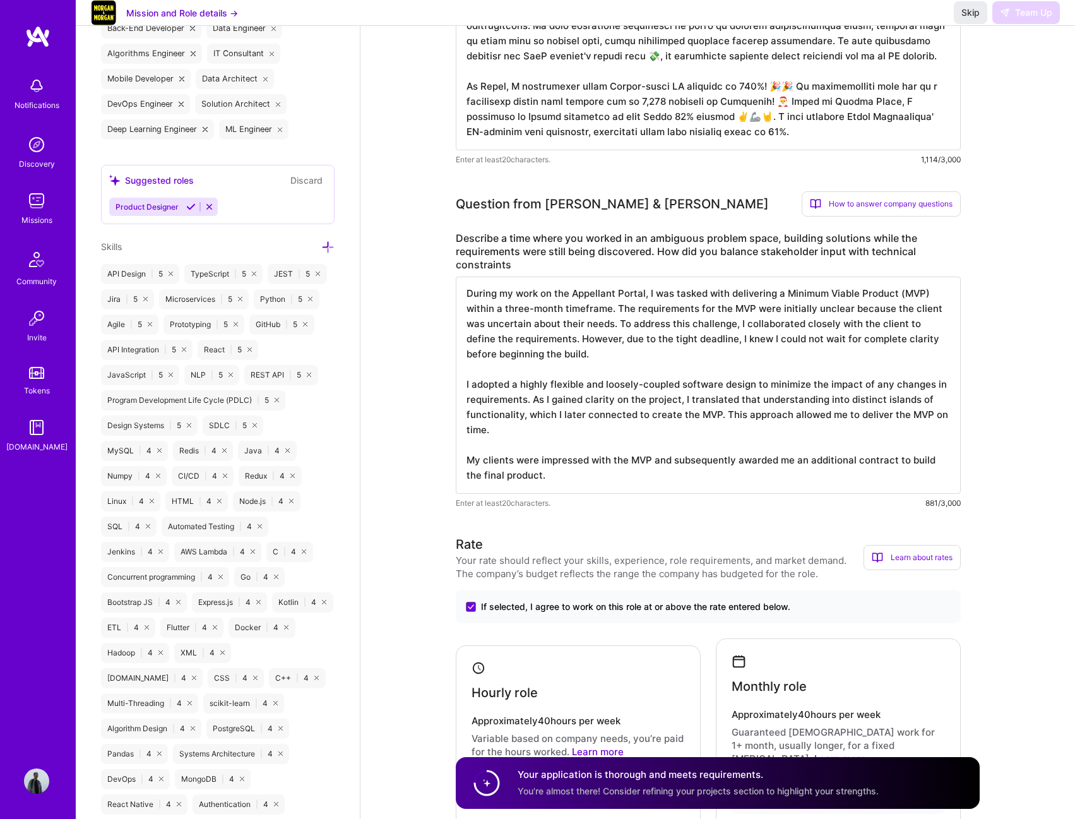
click at [807, 489] on textarea "During my work on the Appellant Portal, I was tasked with delivering a Minimum …" at bounding box center [708, 385] width 505 height 217
drag, startPoint x: 819, startPoint y: 471, endPoint x: 457, endPoint y: 270, distance: 413.7
click at [457, 270] on div "Describe a time where you worked in an ambiguous problem space, building soluti…" at bounding box center [708, 371] width 505 height 278
click at [959, 24] on button "Skip" at bounding box center [970, 12] width 33 height 23
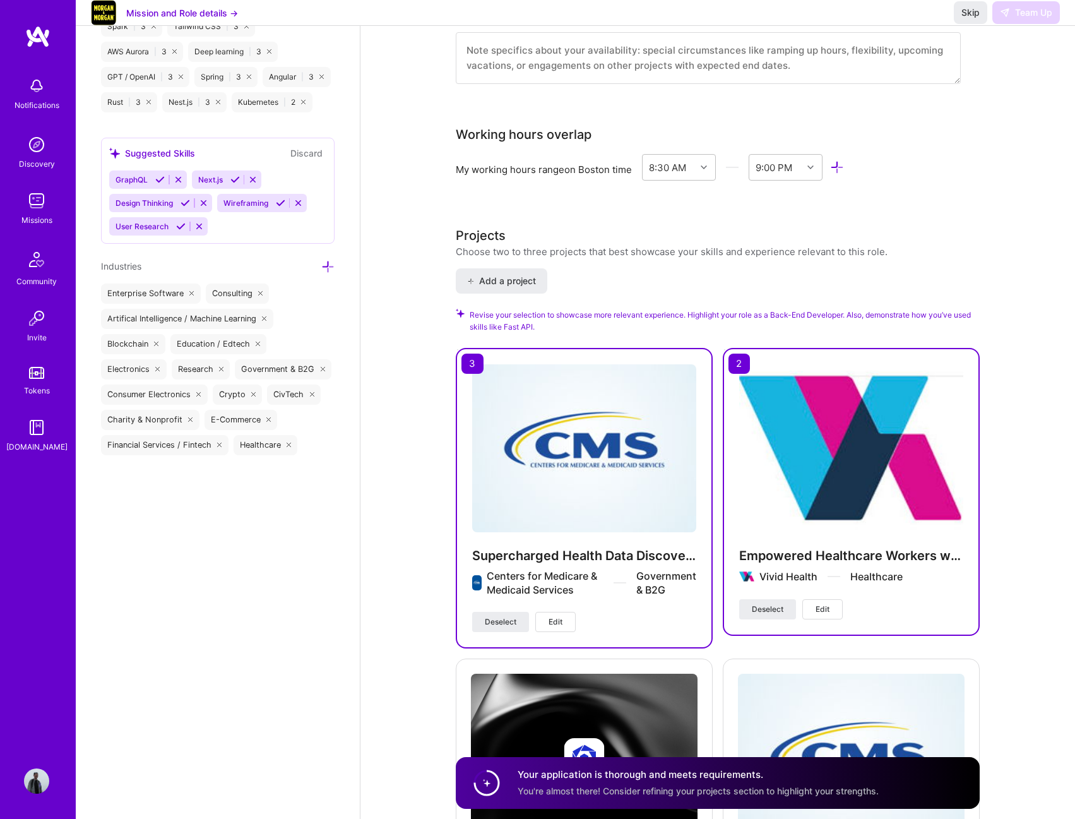
scroll to position [1554, 0]
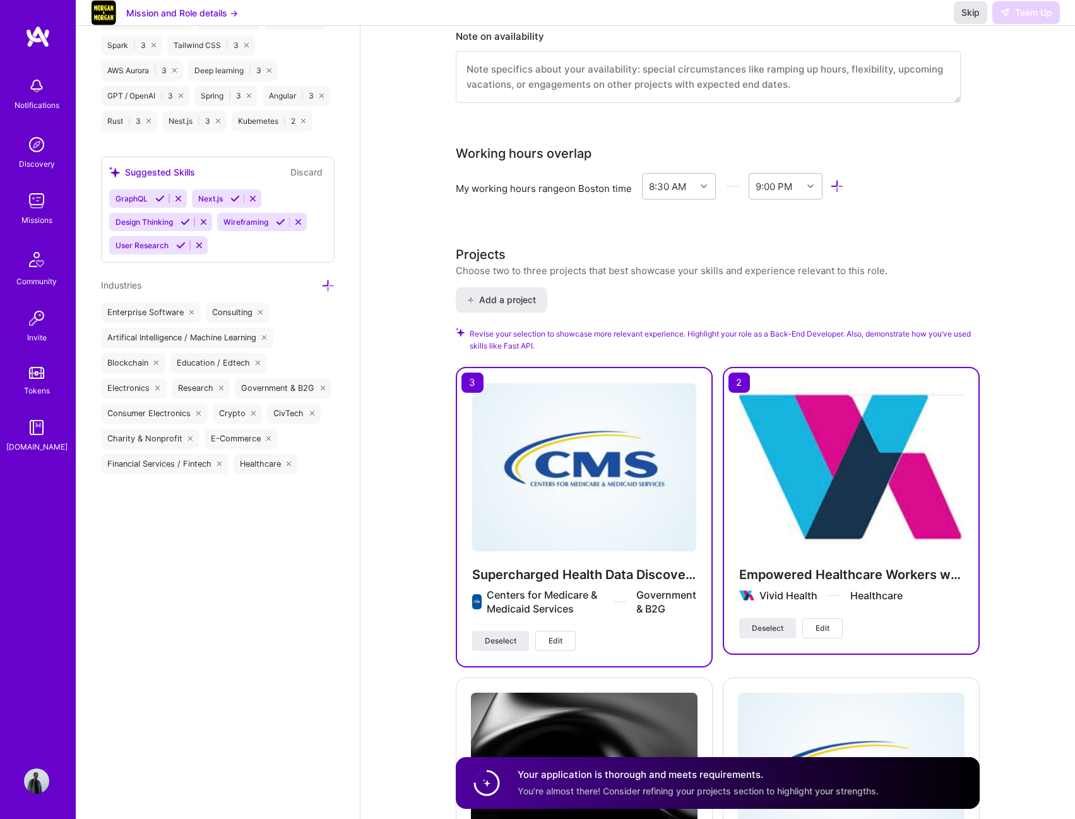
click at [976, 19] on span "Skip" at bounding box center [970, 12] width 18 height 13
click at [967, 26] on div "Mission and Role details → Skip Team Up" at bounding box center [575, 13] width 999 height 26
drag, startPoint x: 973, startPoint y: 20, endPoint x: 932, endPoint y: 26, distance: 41.5
click at [932, 26] on div "Mission and Role details → Skip Team Up" at bounding box center [575, 13] width 999 height 26
click at [1019, 24] on div "Skip Team Up" at bounding box center [1007, 12] width 106 height 23
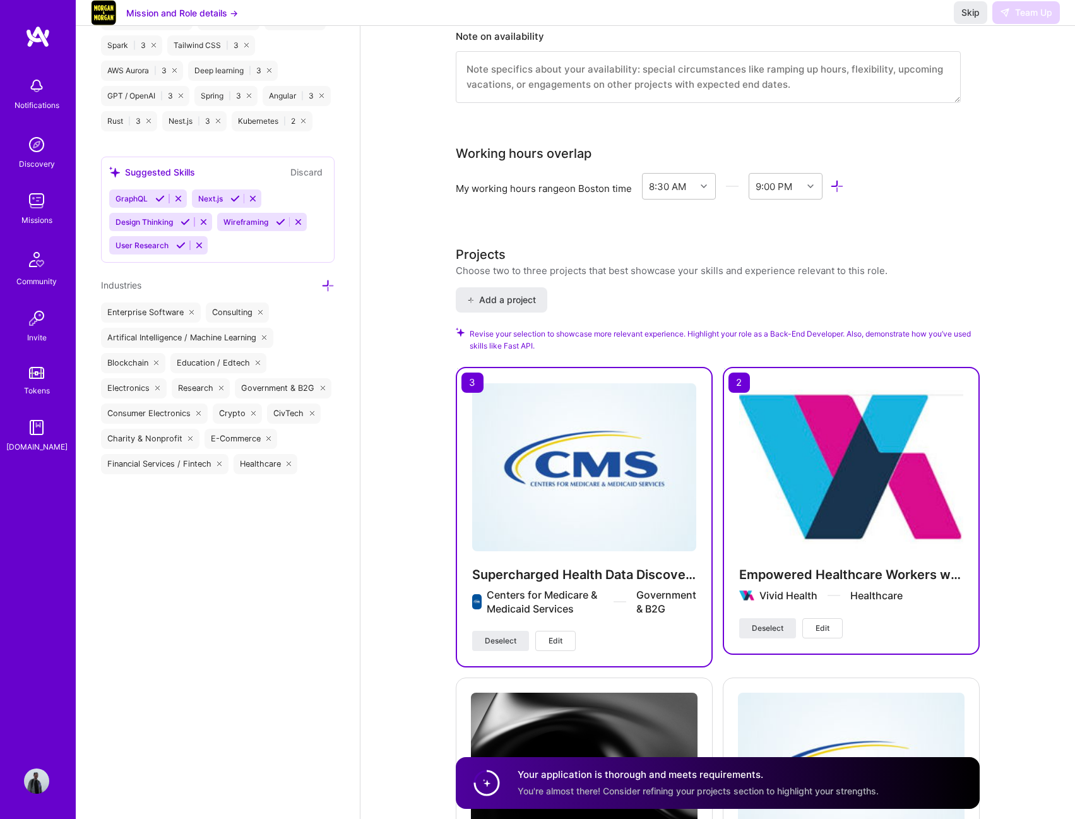
click at [522, 287] on button "Add a project" at bounding box center [502, 299] width 92 height 25
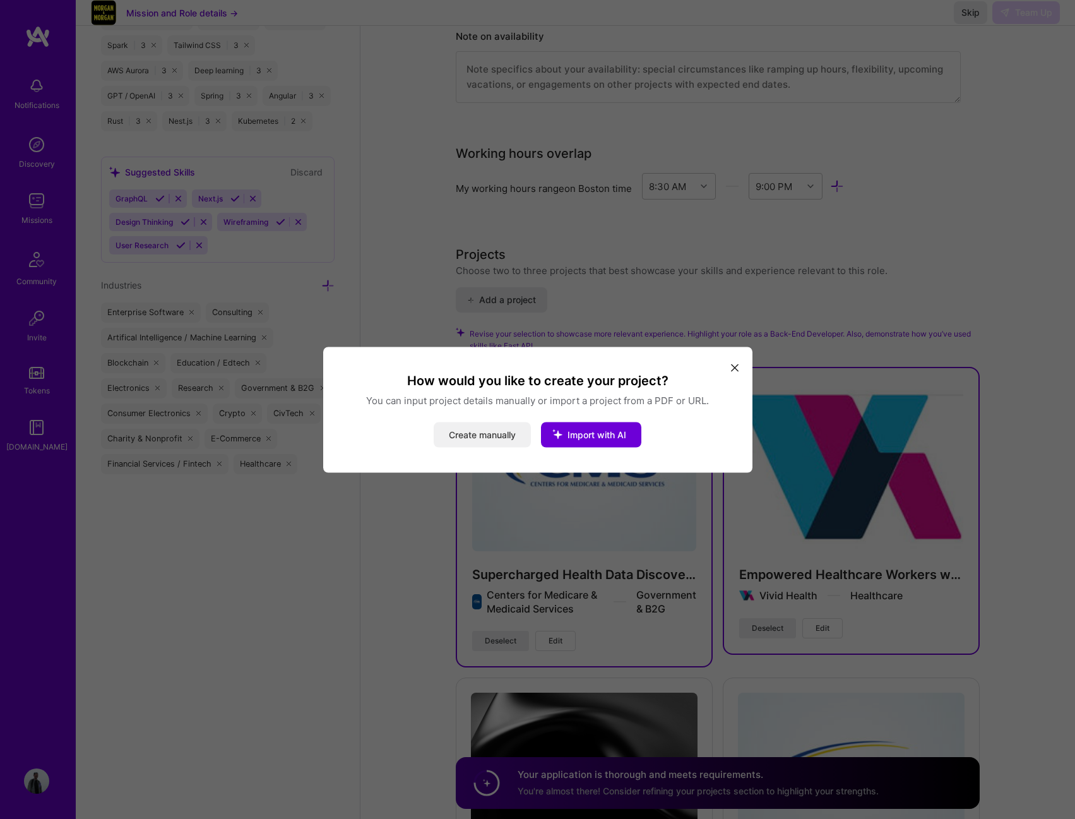
click at [506, 445] on button "Create manually" at bounding box center [482, 434] width 97 height 25
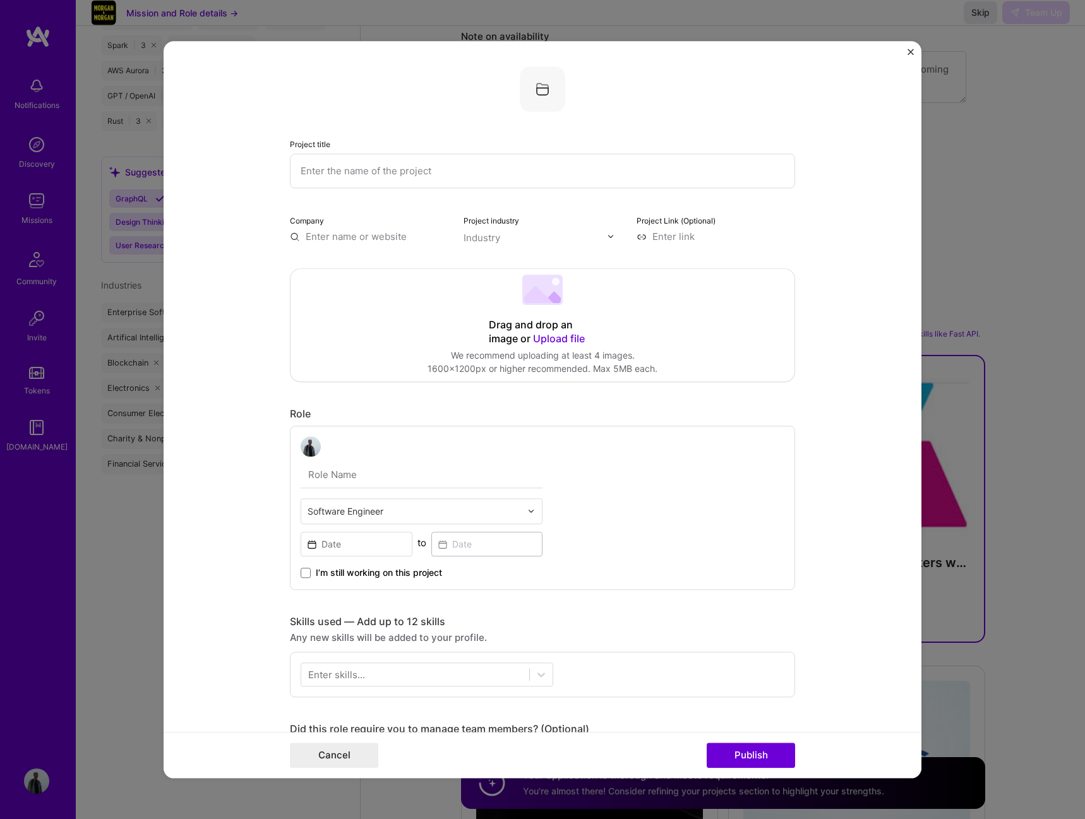
click at [905, 58] on form "Project title Company Project industry Industry Project Link (Optional) Drag an…" at bounding box center [543, 409] width 758 height 737
click at [911, 54] on img "Close" at bounding box center [910, 52] width 6 height 6
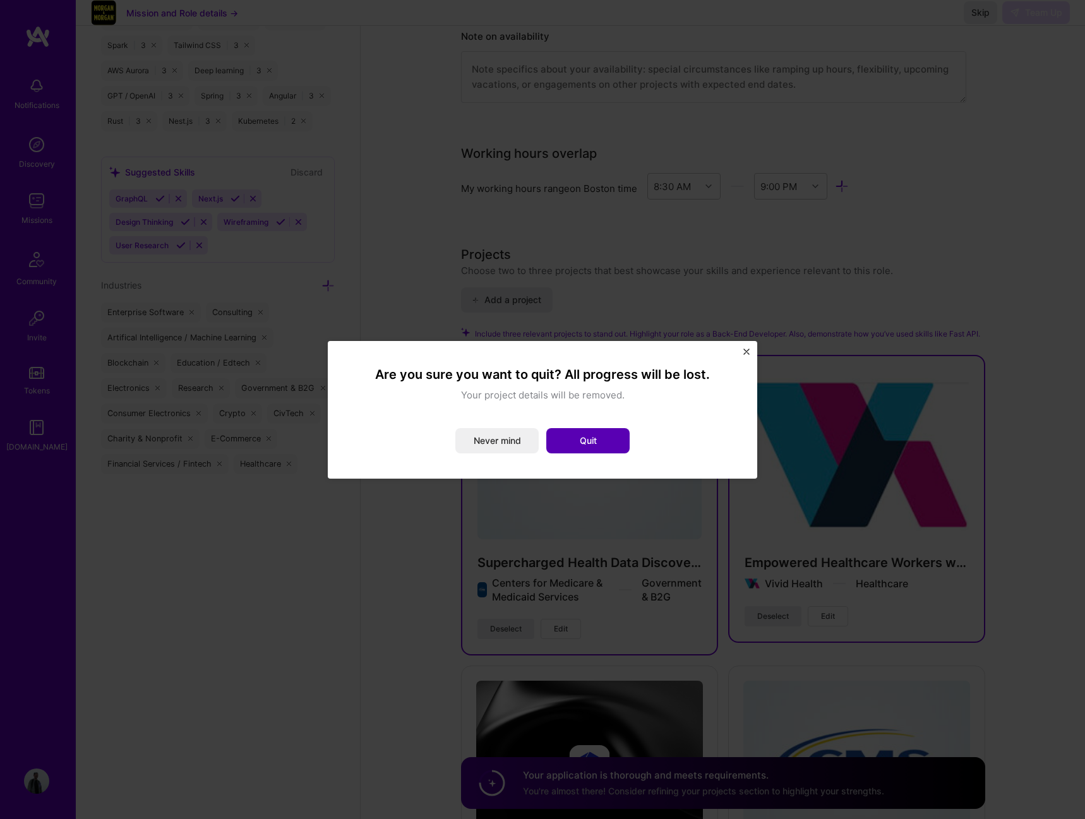
click at [564, 437] on button "Quit" at bounding box center [587, 440] width 83 height 25
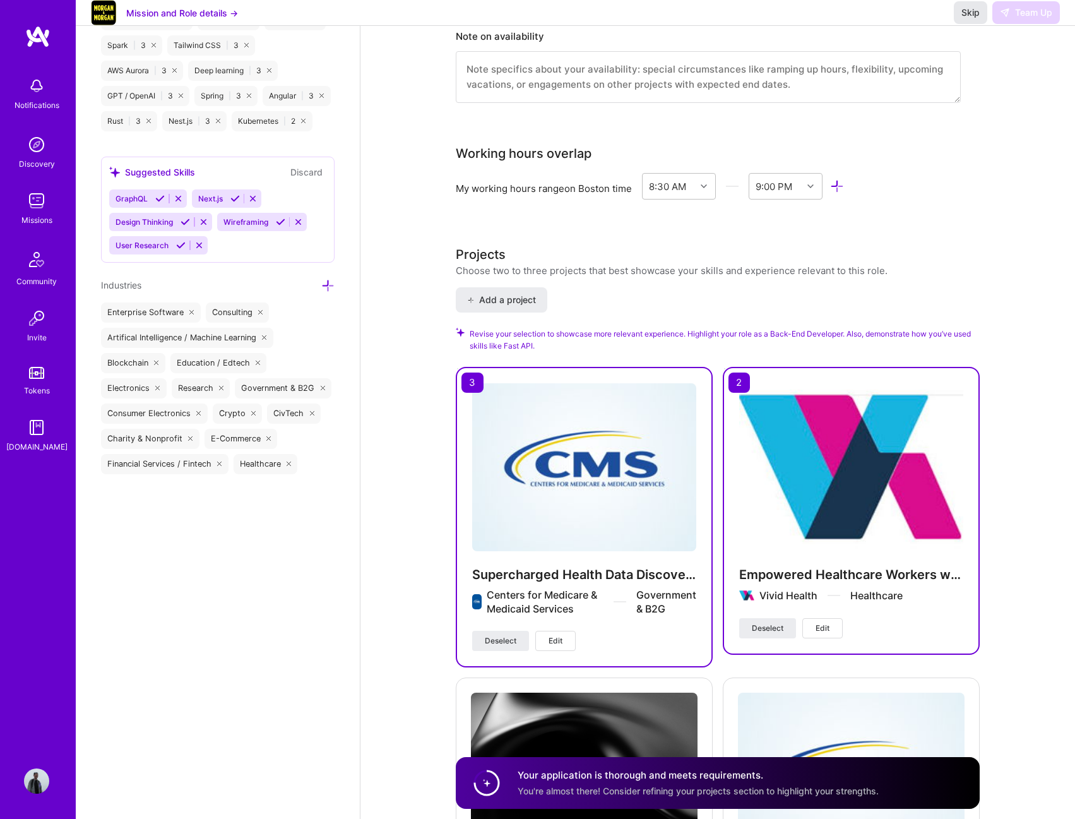
click at [963, 19] on span "Skip" at bounding box center [970, 12] width 18 height 13
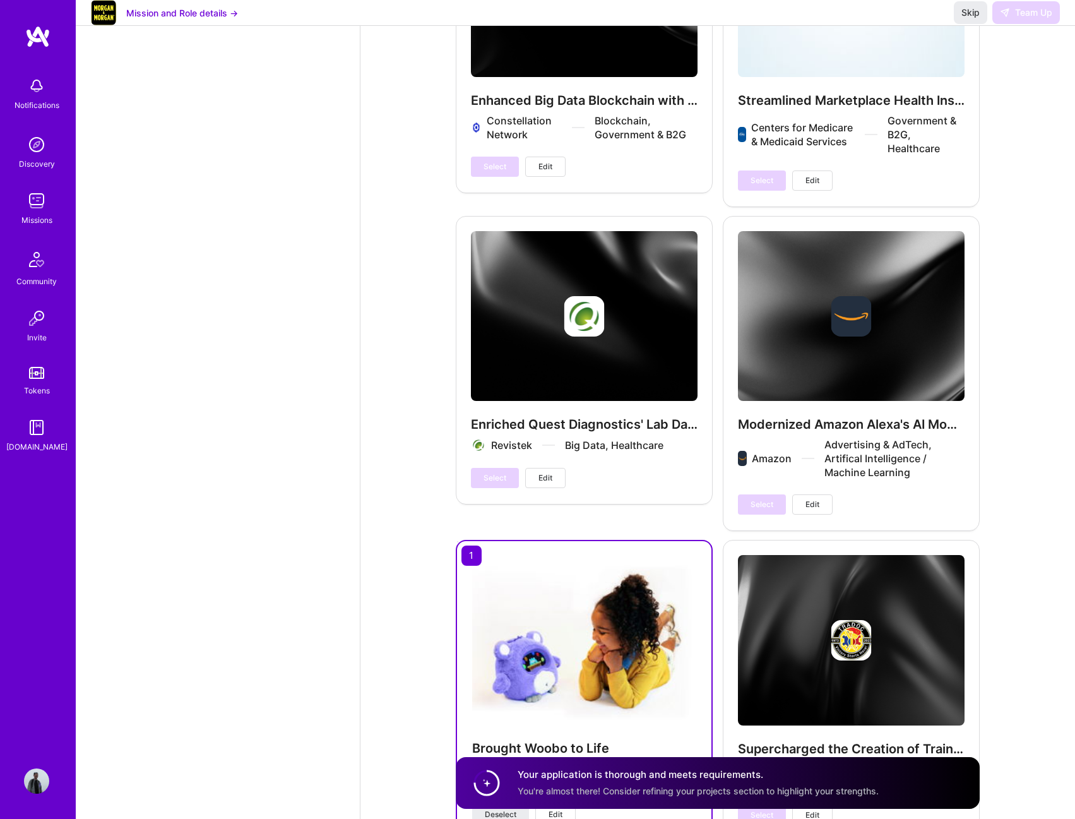
scroll to position [2438, 0]
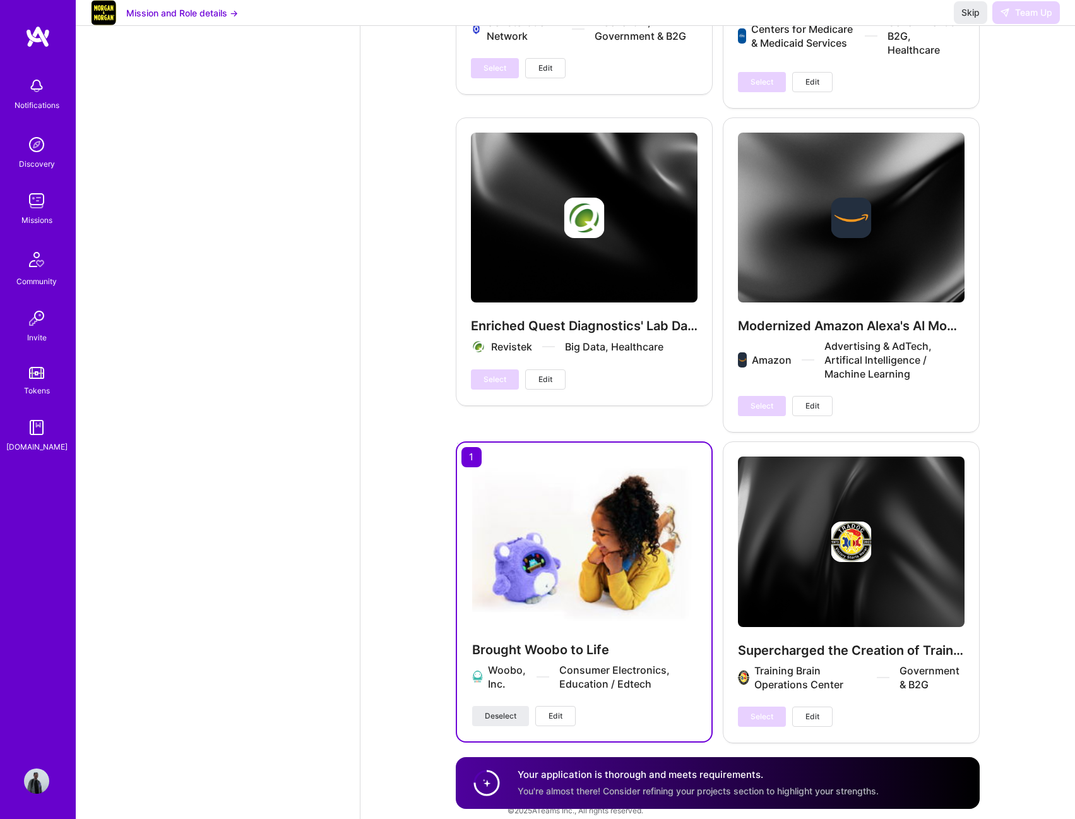
click at [639, 785] on span "You're almost there! Consider refining your projects section to highlight your …" at bounding box center [698, 790] width 361 height 11
click at [652, 773] on h4 "Your application is thorough and meets requirements." at bounding box center [698, 774] width 361 height 13
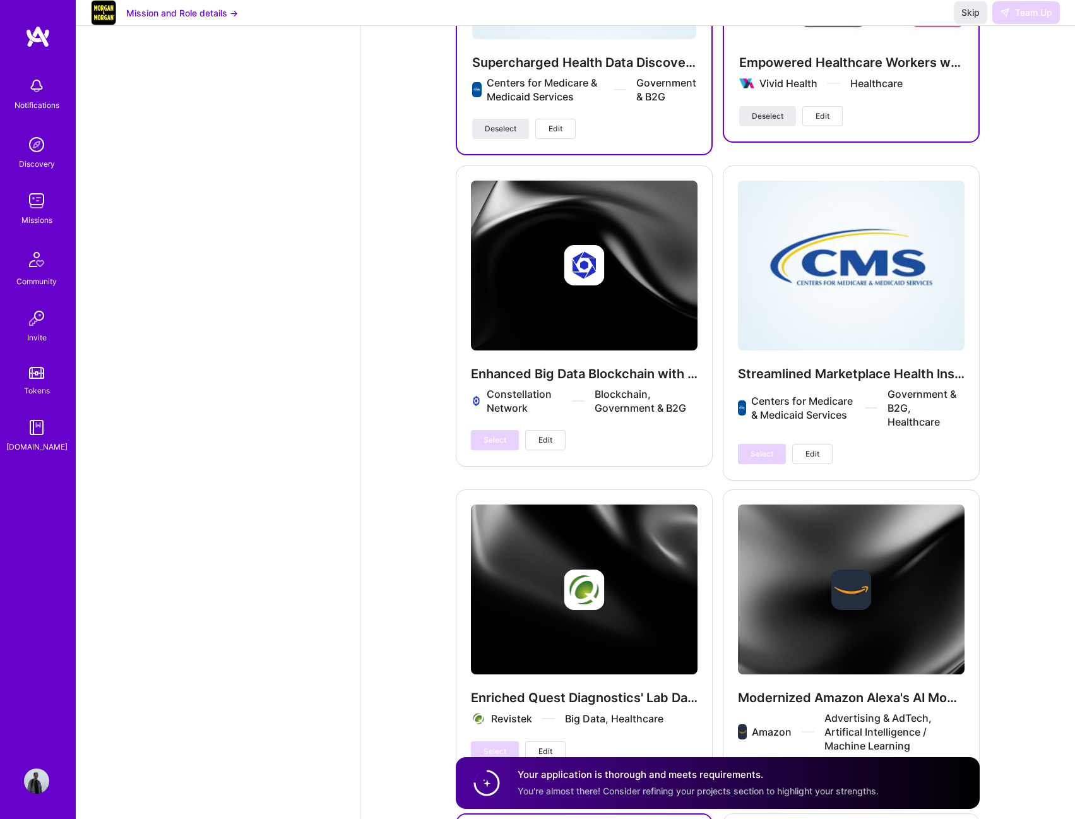
scroll to position [1870, 0]
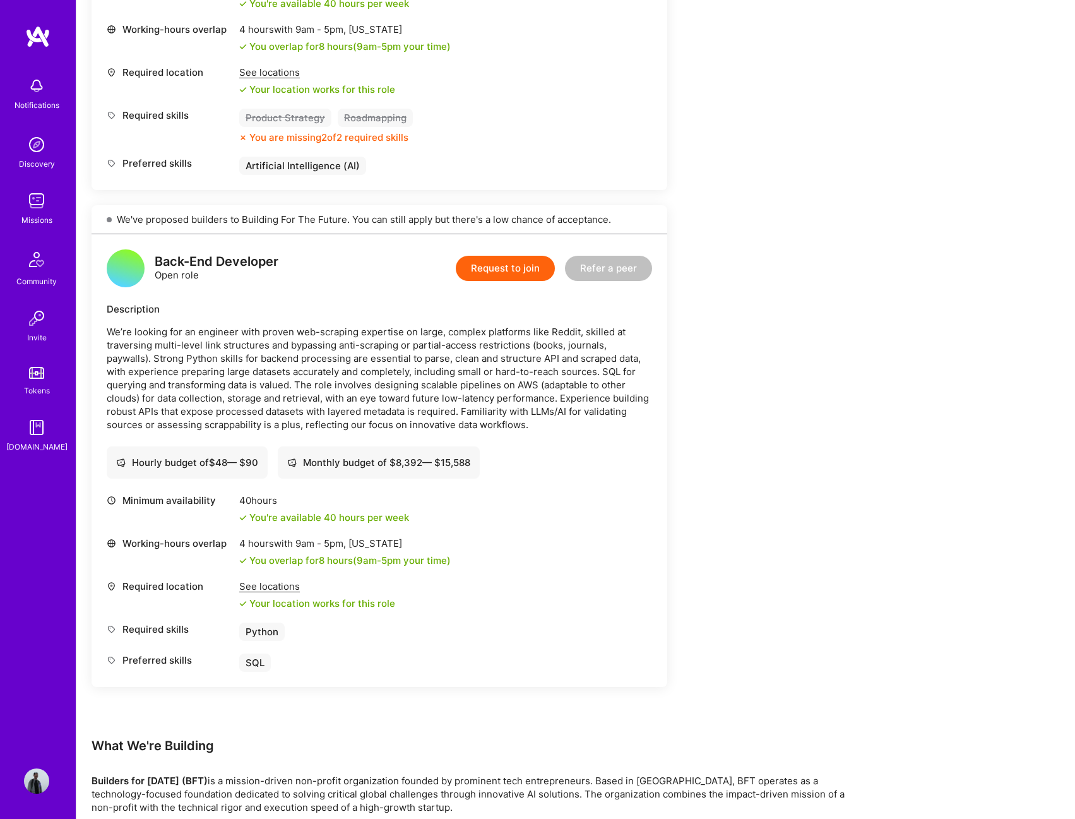
scroll to position [1389, 0]
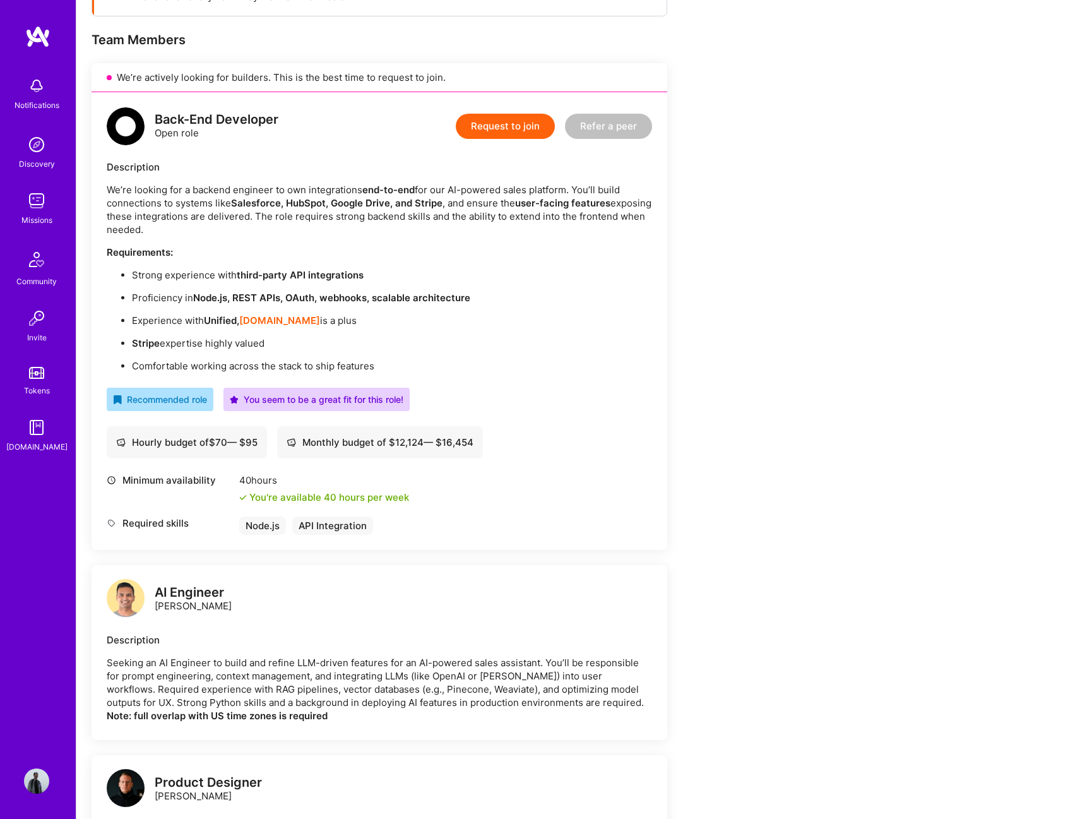
scroll to position [253, 0]
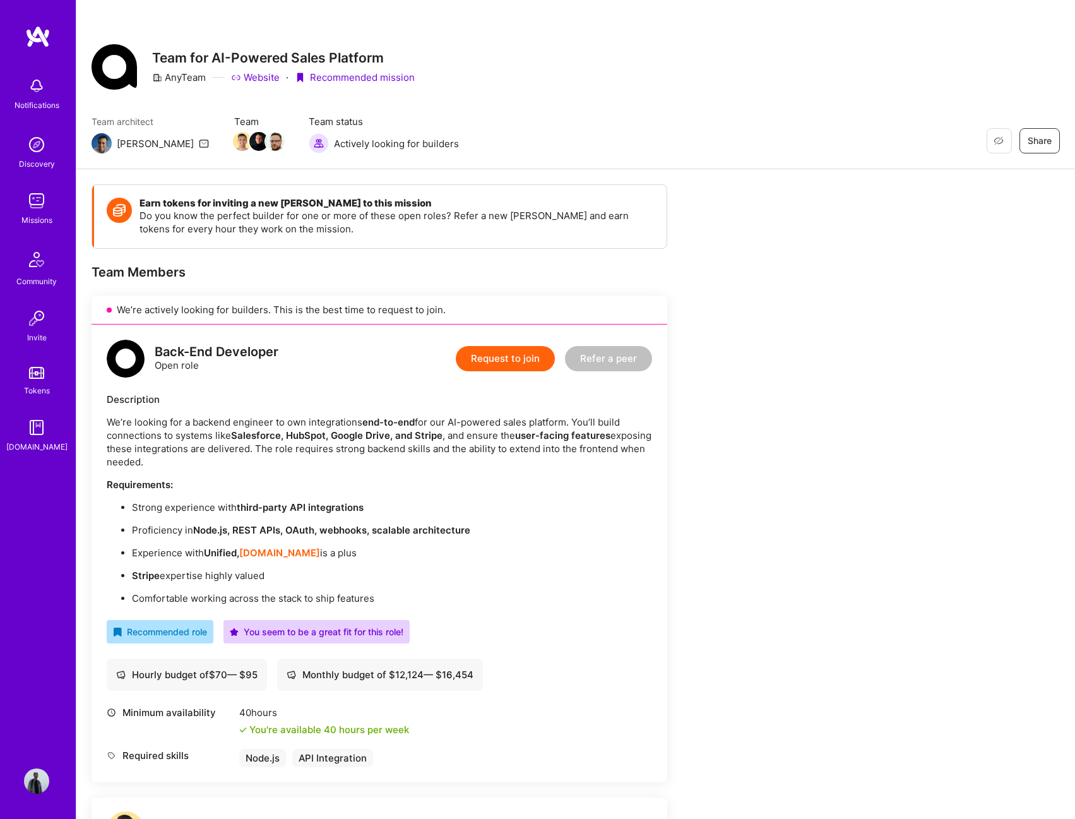
scroll to position [253, 0]
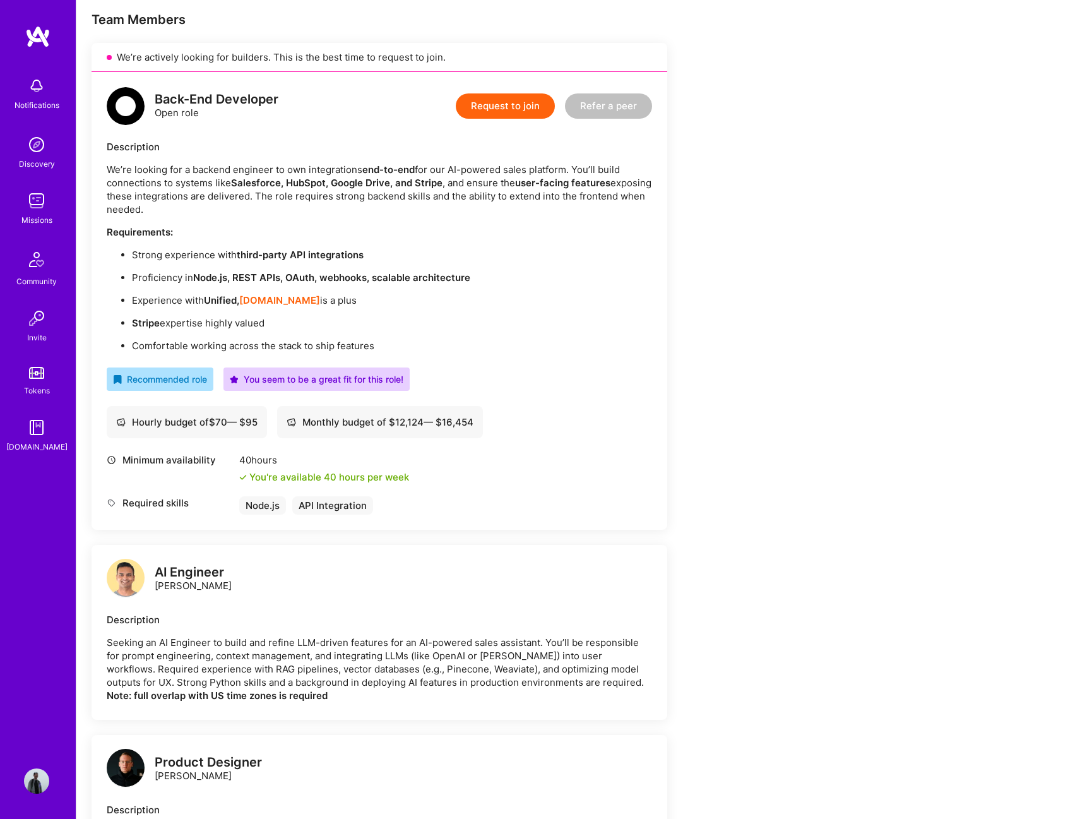
click at [494, 122] on div "Request to join Refer a peer" at bounding box center [554, 106] width 196 height 38
click at [503, 104] on button "Request to join" at bounding box center [505, 105] width 99 height 25
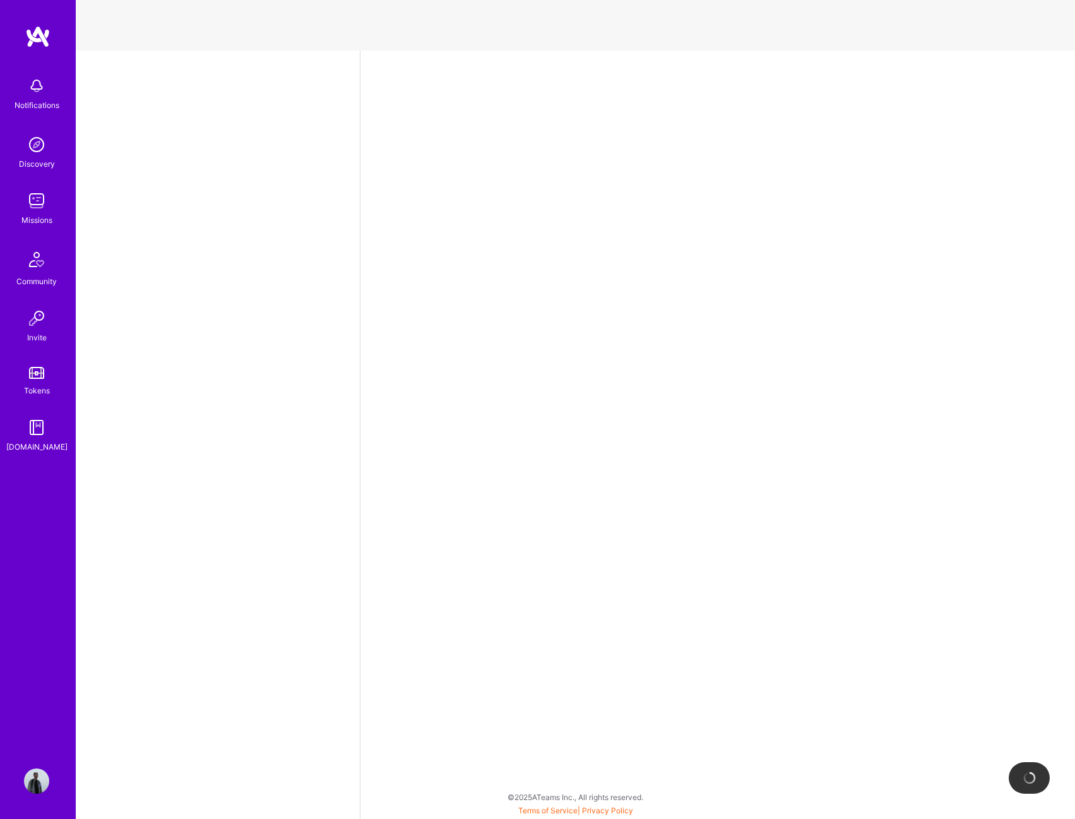
select select "US"
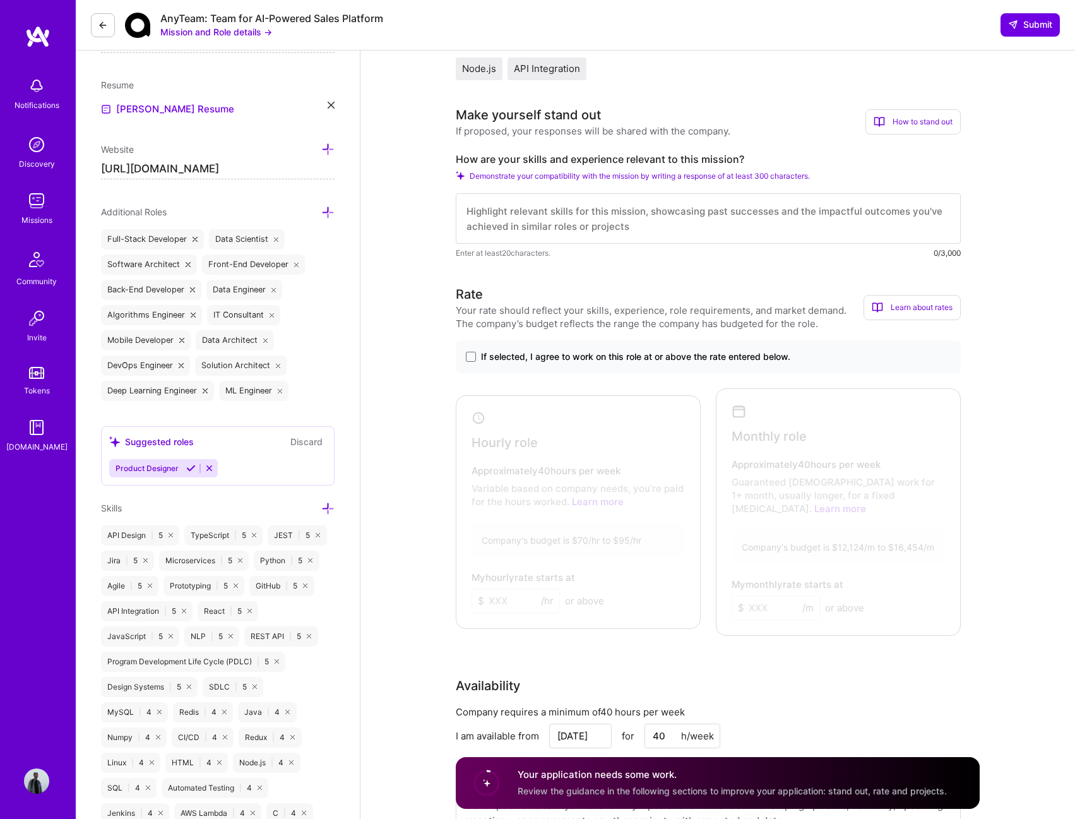
scroll to position [316, 0]
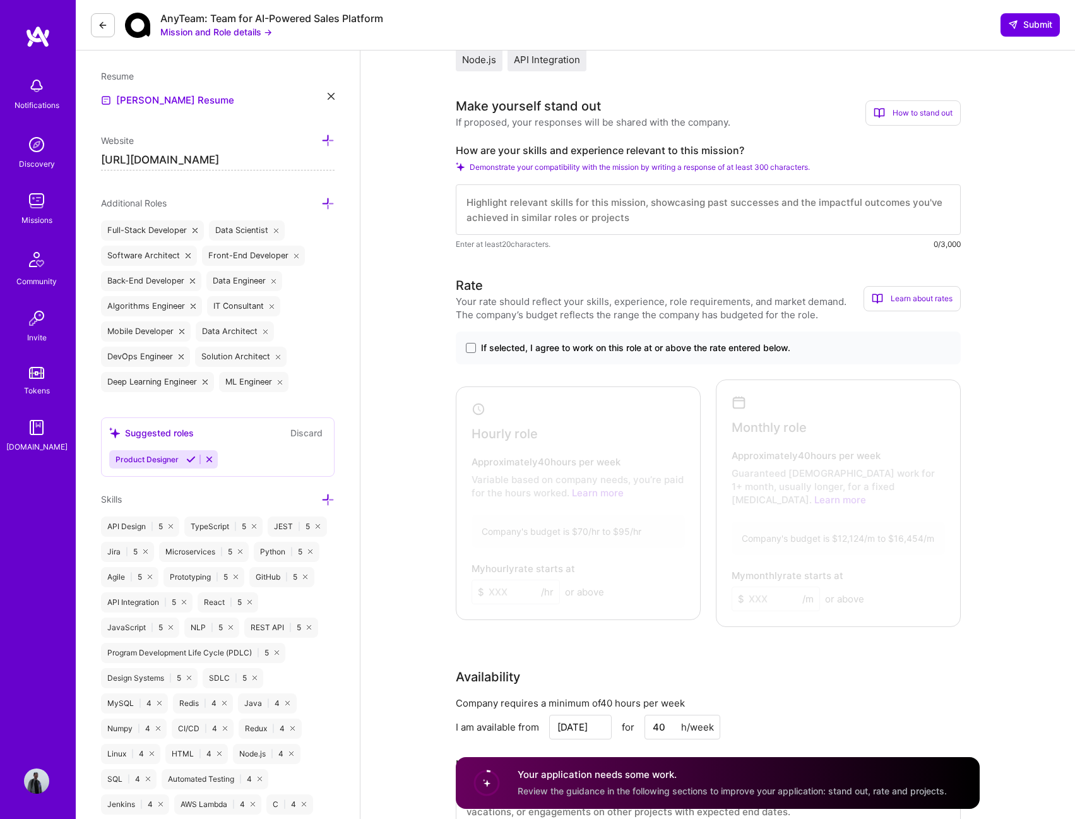
click at [567, 348] on span "If selected, I agree to work on this role at or above the rate entered below." at bounding box center [635, 348] width 309 height 13
click at [0, 0] on input "If selected, I agree to work on this role at or above the rate entered below." at bounding box center [0, 0] width 0 height 0
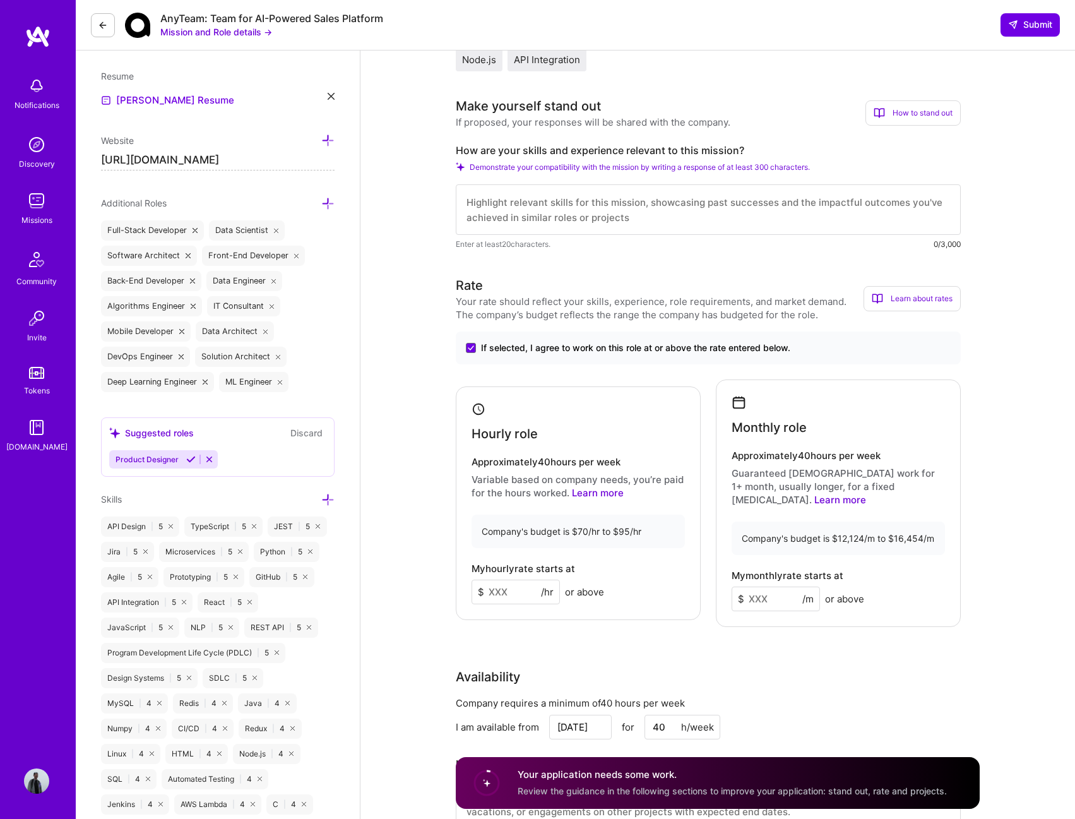
drag, startPoint x: 497, startPoint y: 588, endPoint x: 382, endPoint y: 578, distance: 115.3
type input "85"
click at [775, 586] on input at bounding box center [776, 598] width 88 height 25
type input "14200"
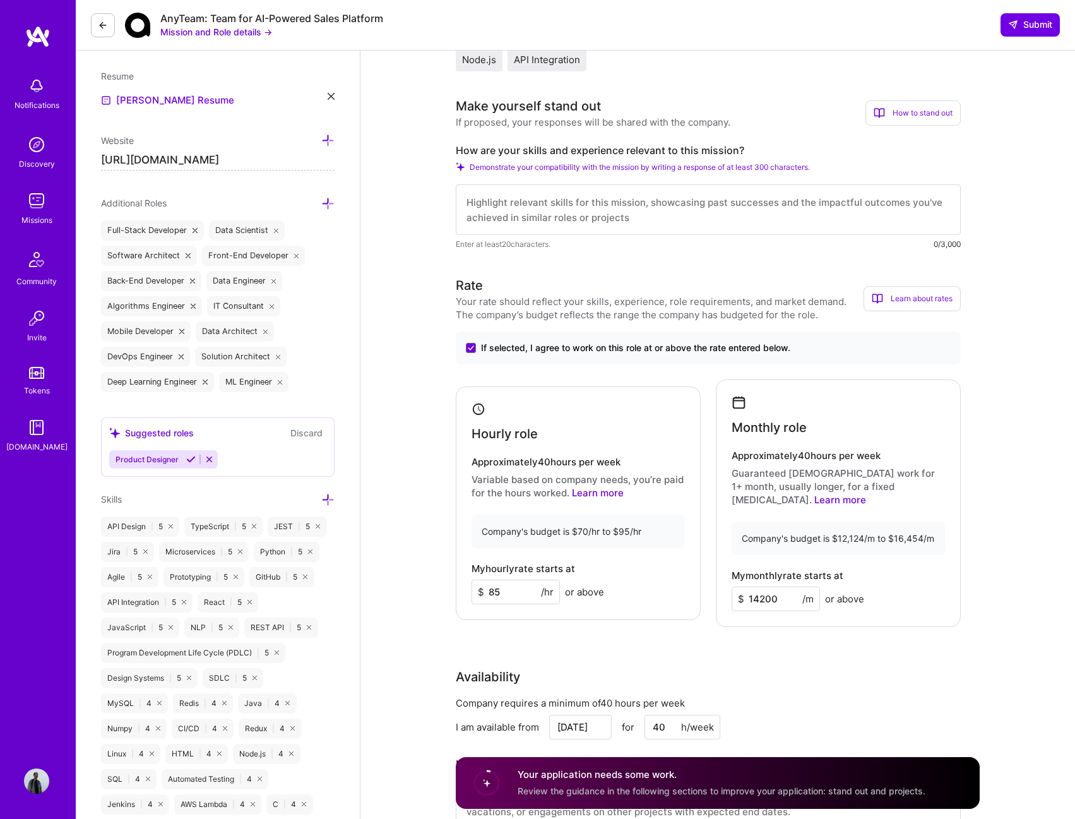
click at [819, 638] on div "Rate Your rate should reflect your skills, experience, role requirements, and m…" at bounding box center [718, 561] width 524 height 570
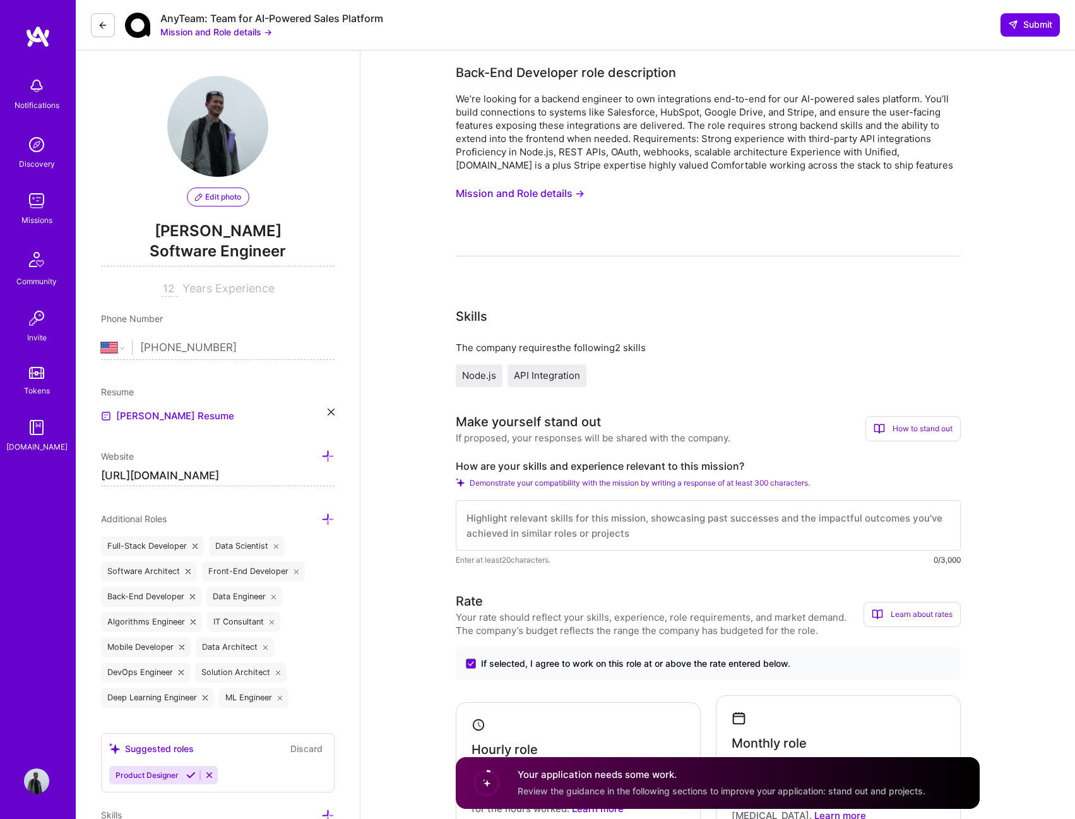
scroll to position [379, 0]
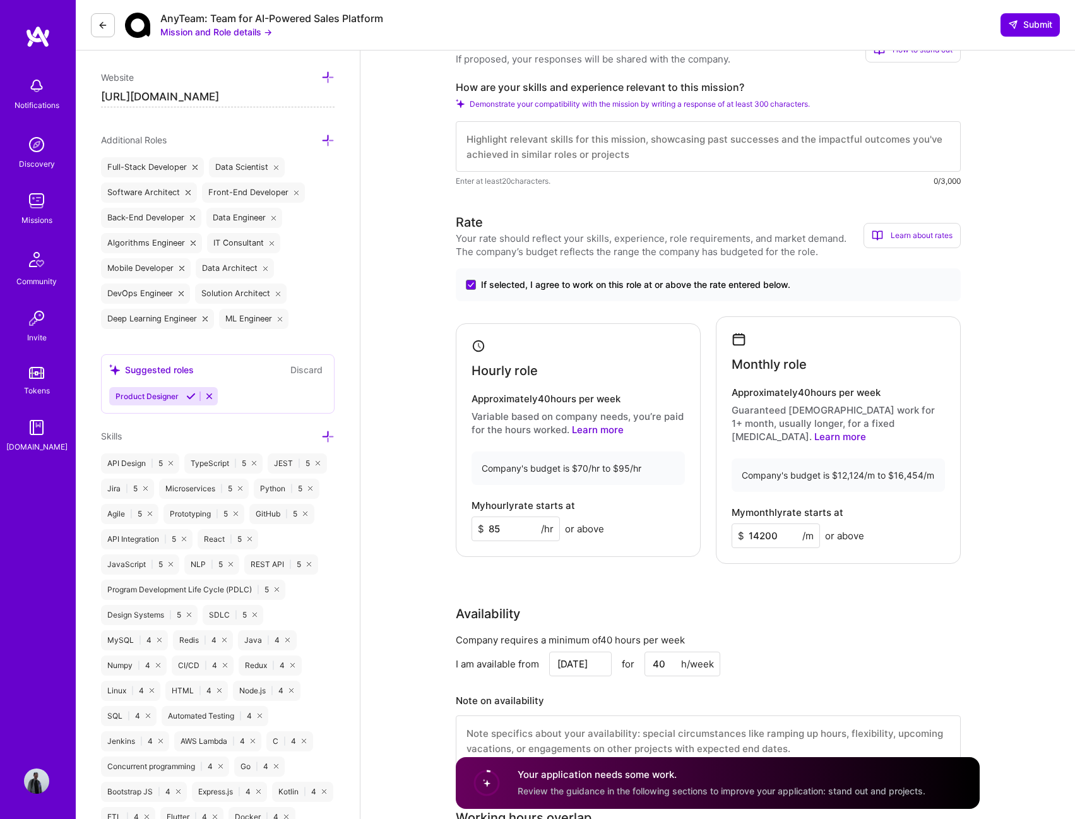
click at [627, 573] on div "Rate Your rate should reflect your skills, experience, role requirements, and m…" at bounding box center [718, 498] width 524 height 570
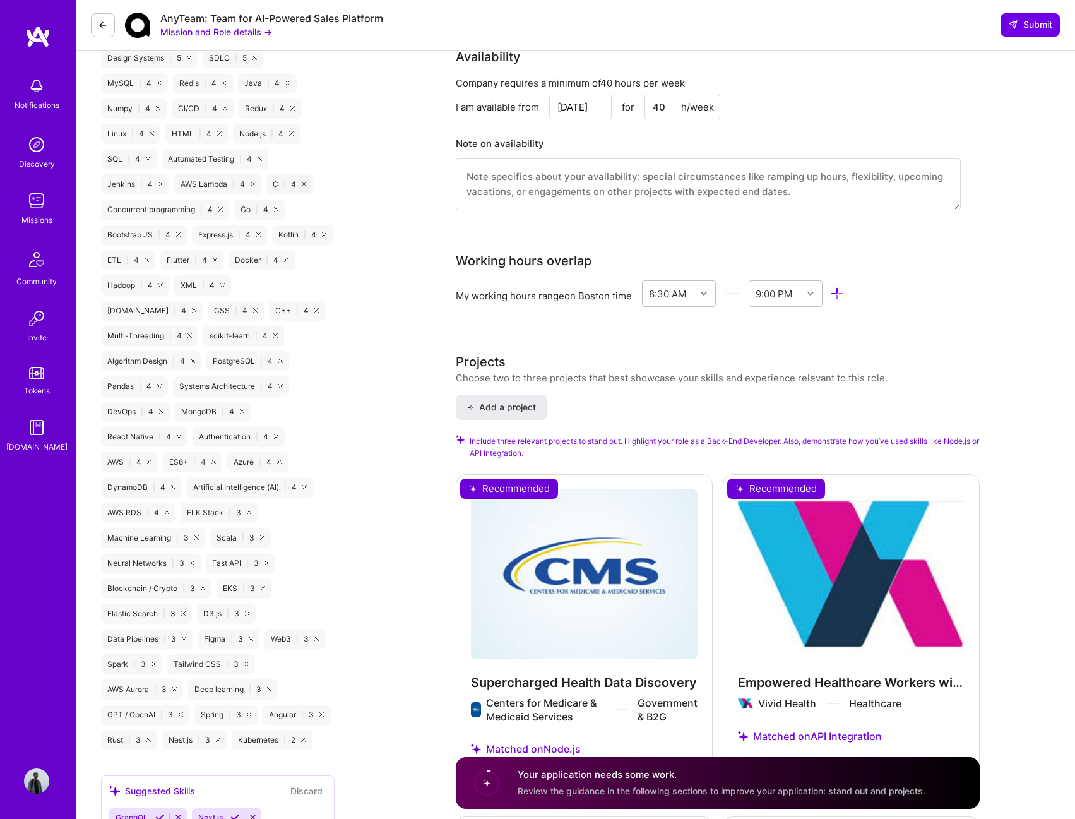
scroll to position [1136, 0]
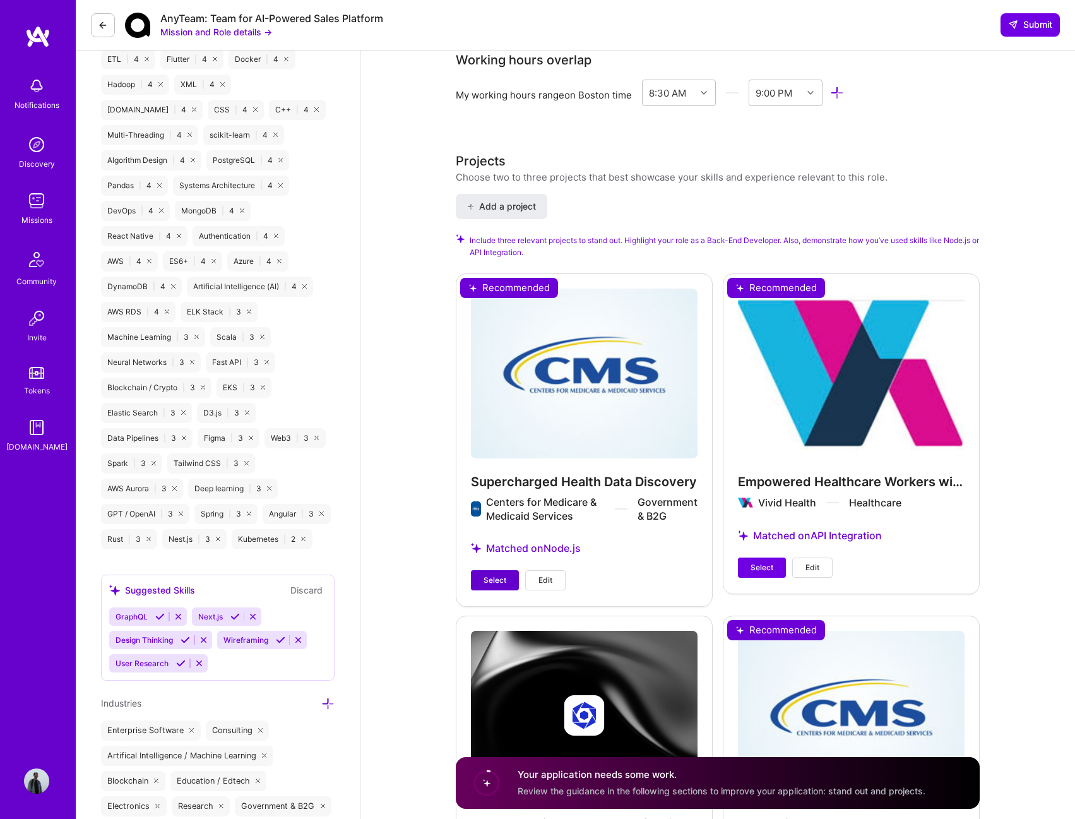
click at [496, 574] on span "Select" at bounding box center [495, 579] width 23 height 11
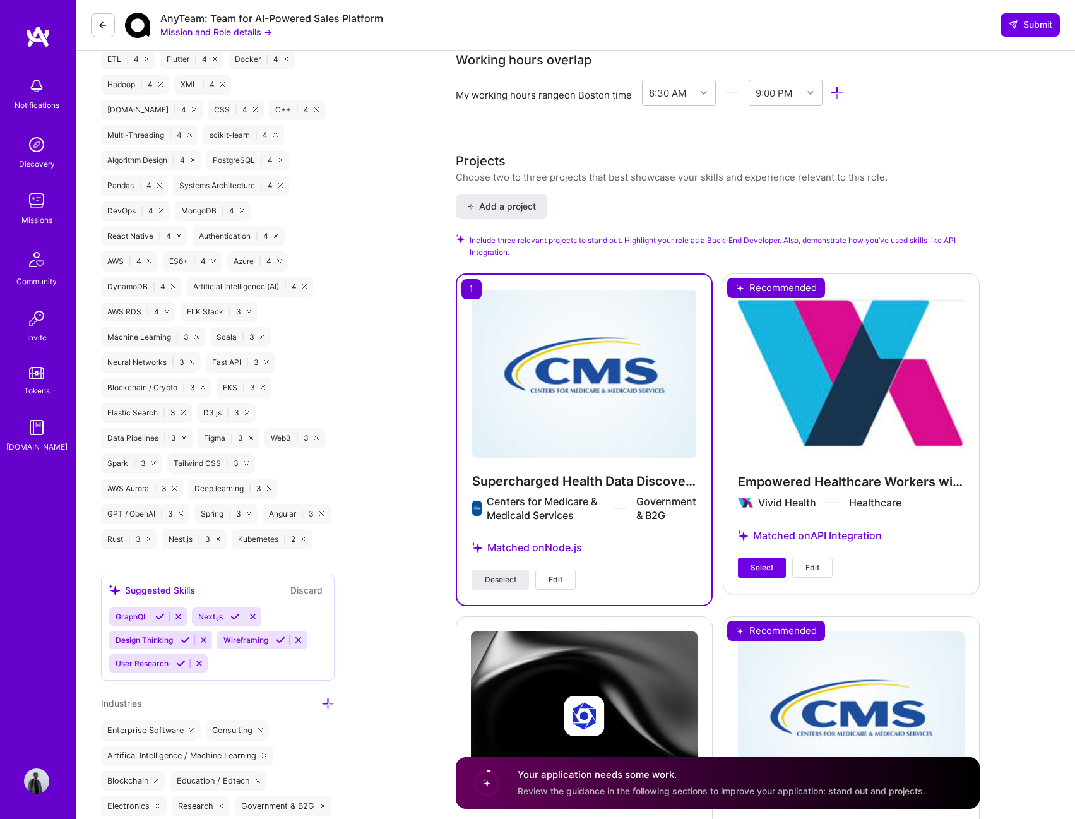
click at [754, 535] on div "Empowered Healthcare Workers with AI Vivid Health Healthcare Matched on API Int…" at bounding box center [851, 432] width 257 height 319
click at [752, 562] on span "Select" at bounding box center [762, 567] width 23 height 11
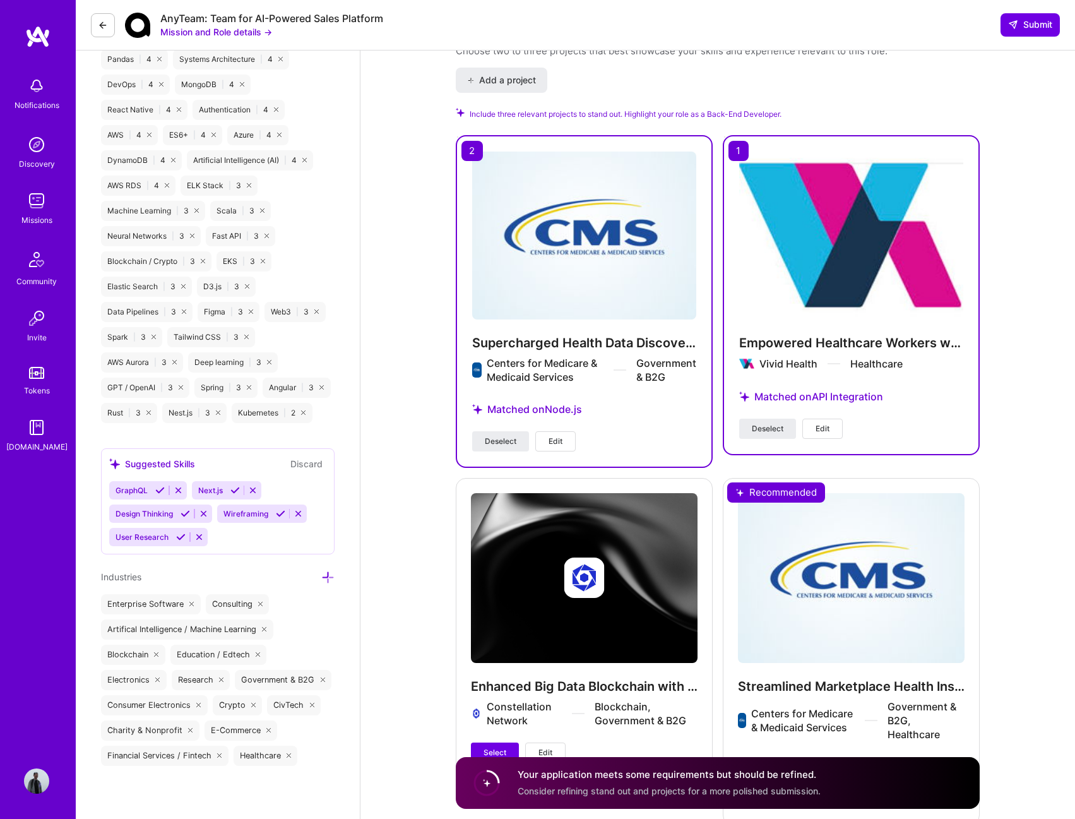
scroll to position [1452, 0]
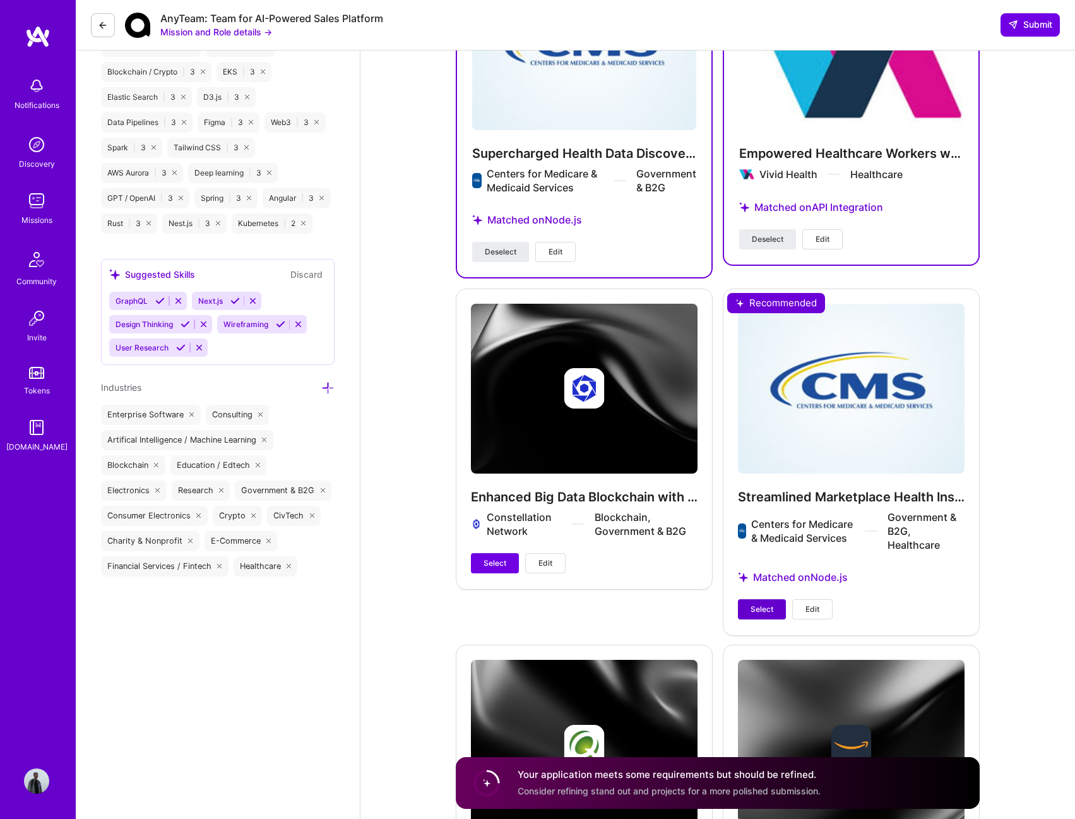
click at [756, 604] on span "Select" at bounding box center [762, 609] width 23 height 11
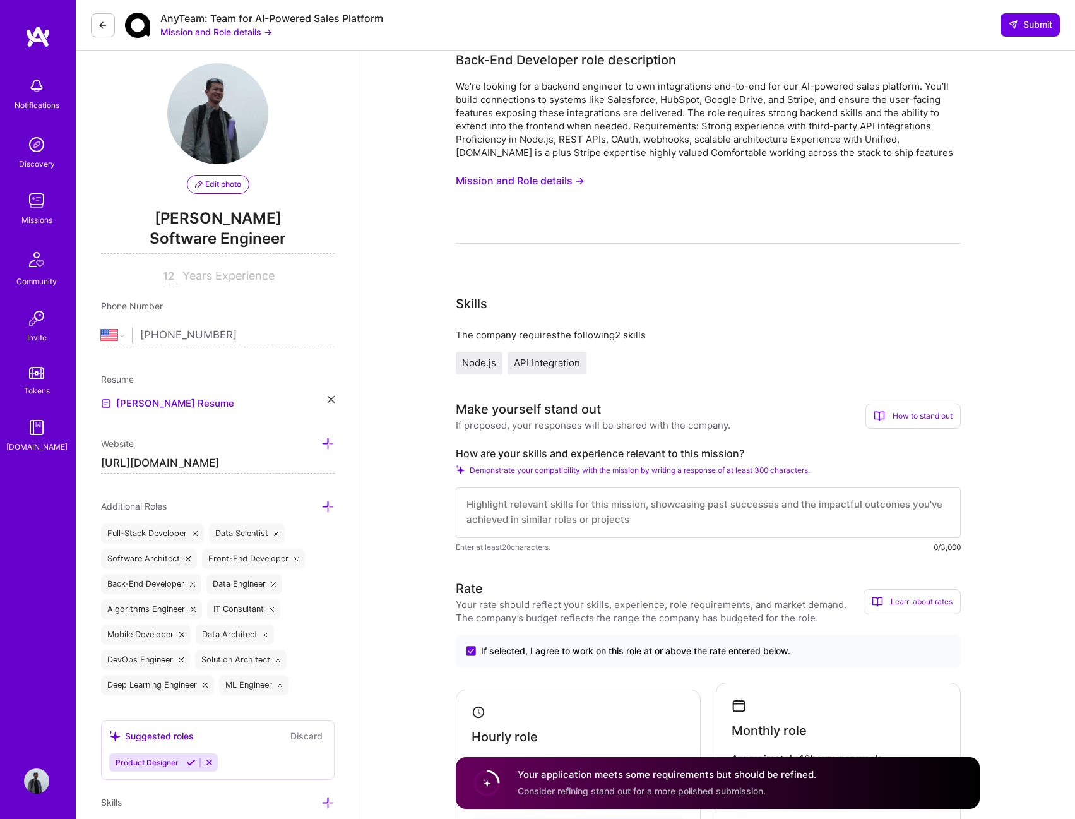
scroll to position [0, 0]
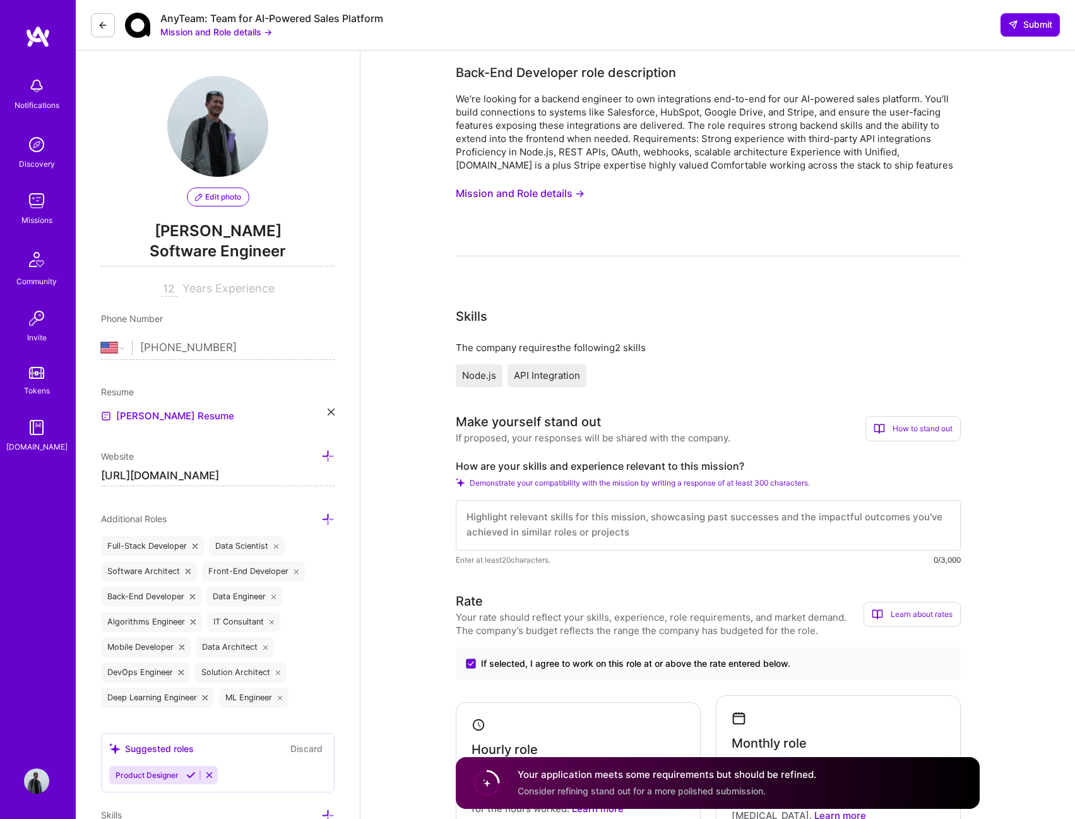
click at [488, 192] on button "Mission and Role details →" at bounding box center [520, 193] width 129 height 23
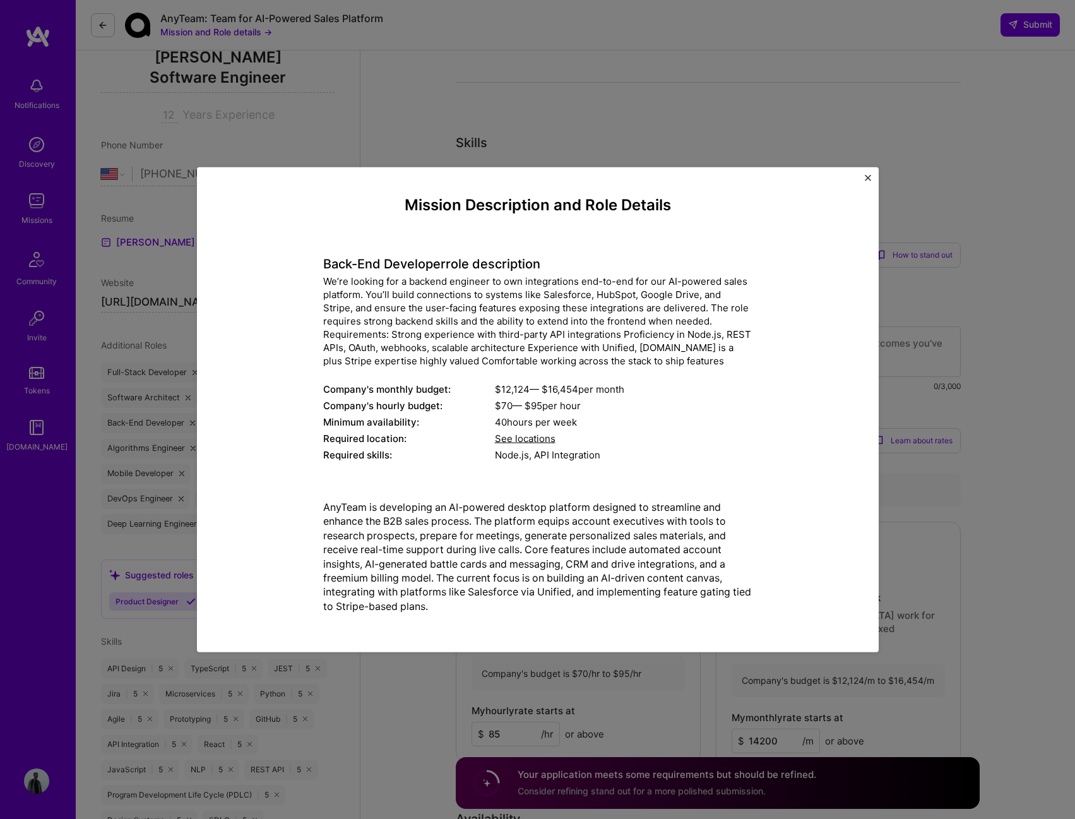
scroll to position [189, 0]
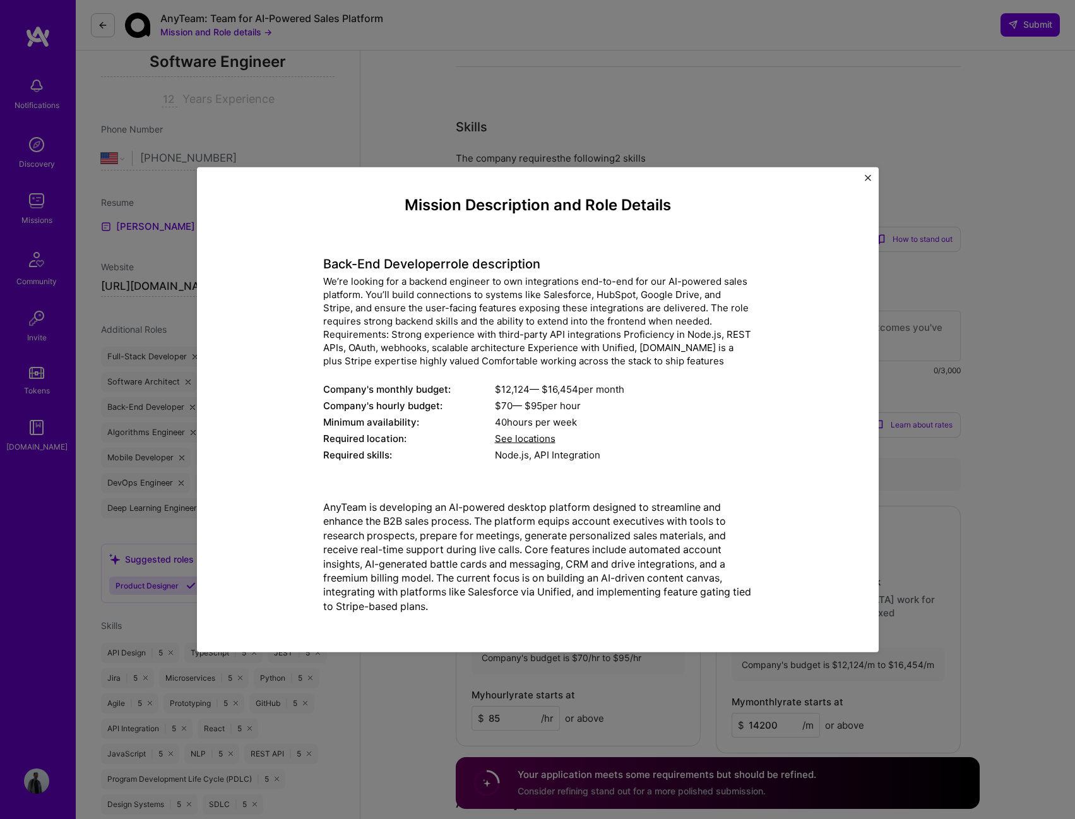
click at [1001, 203] on div "Mission Description and Role Details Back-End Developer role description We’re …" at bounding box center [537, 409] width 1075 height 819
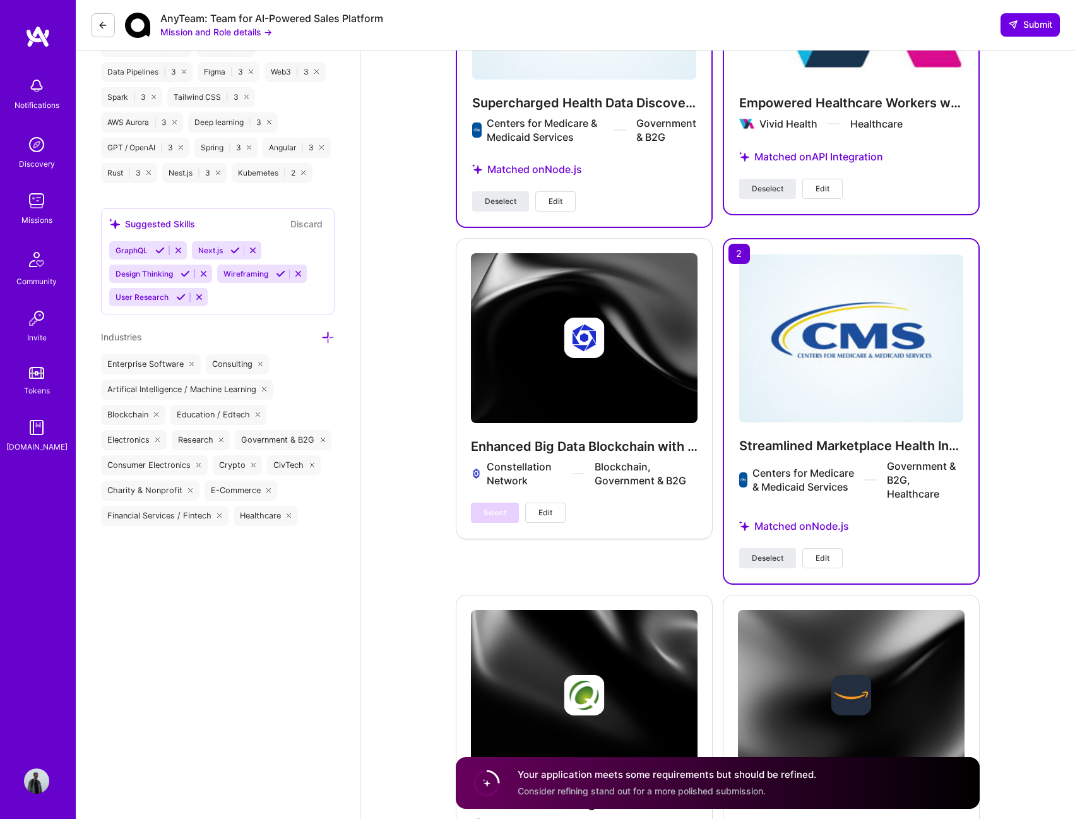
scroll to position [1697, 0]
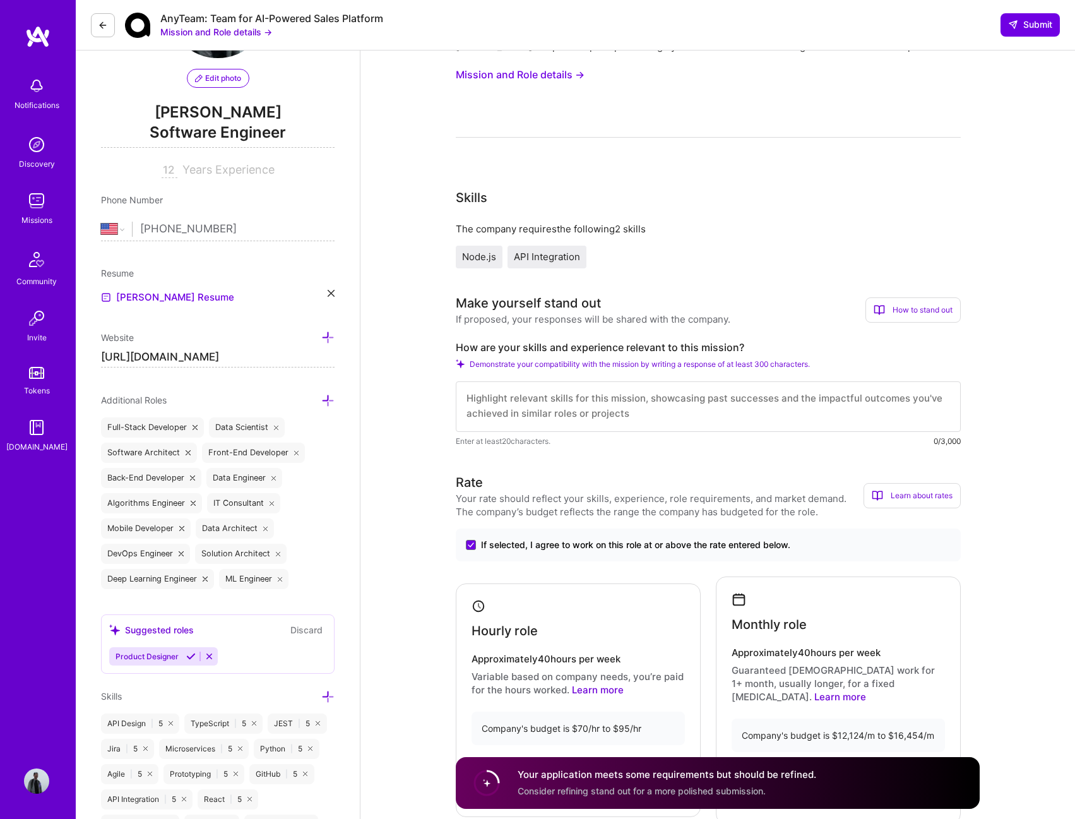
scroll to position [0, 0]
click at [642, 410] on textarea at bounding box center [708, 406] width 505 height 51
paste textarea "Hi! 👋 I'm an ex-Amazon Alexa Software Development Engineer passionate about cre…"
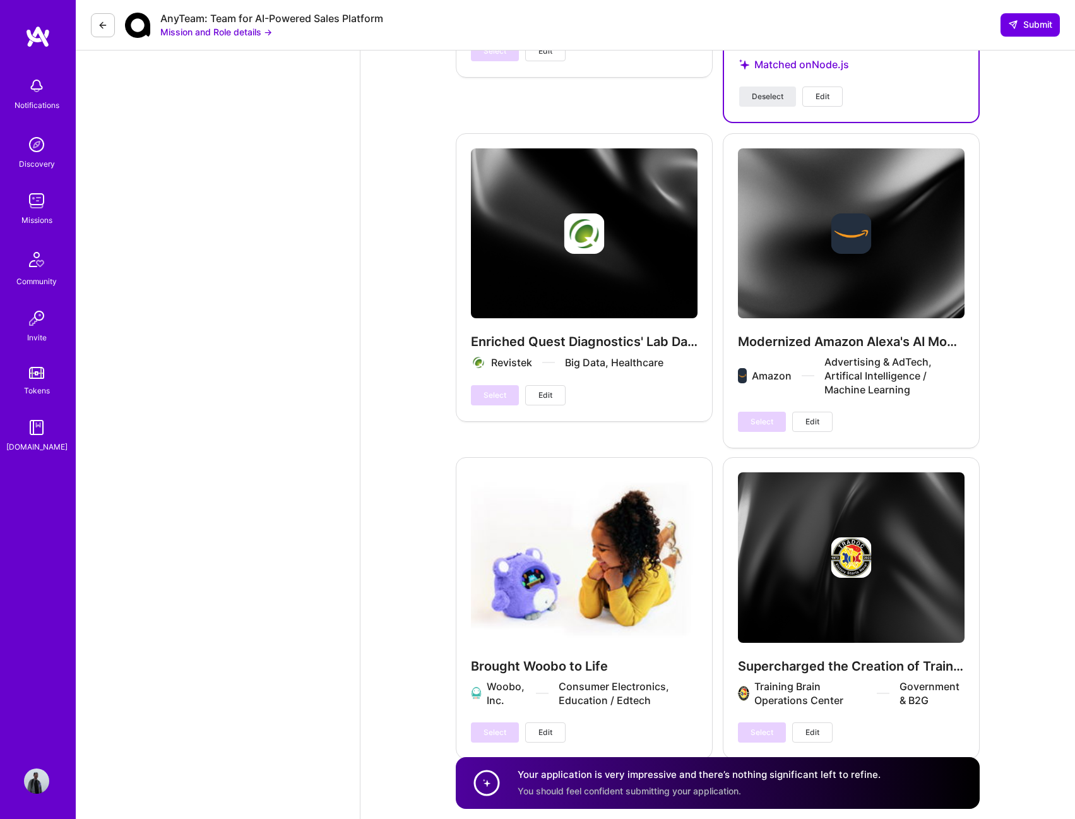
scroll to position [2184, 0]
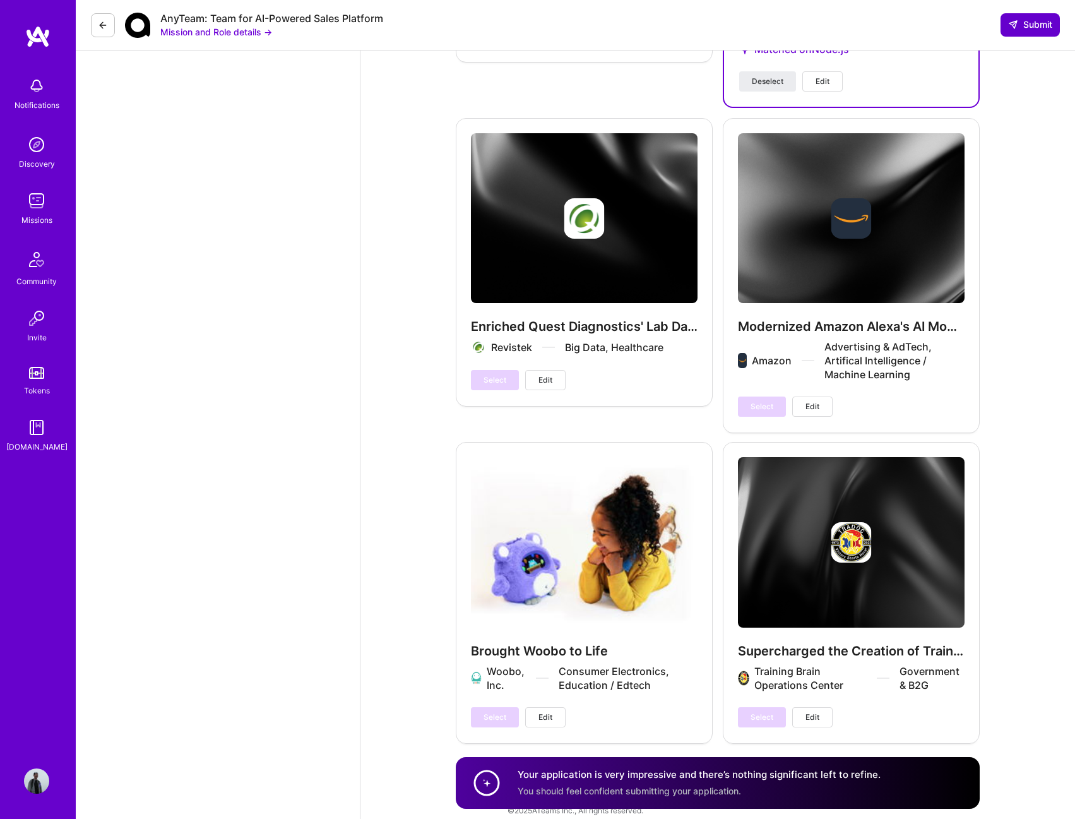
type textarea "Hi! 👋 I'm an ex-Amazon Alexa Software Development Engineer passionate about cre…"
click at [1040, 26] on span "Submit" at bounding box center [1030, 24] width 44 height 13
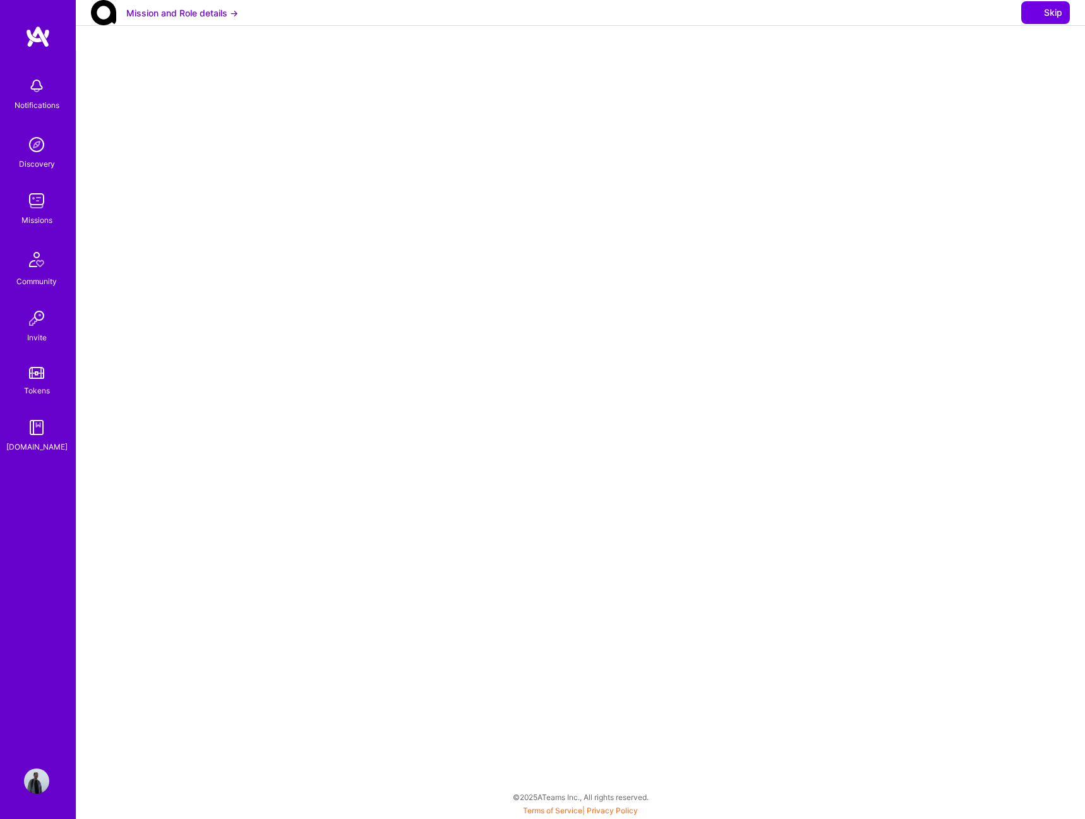
select select "US"
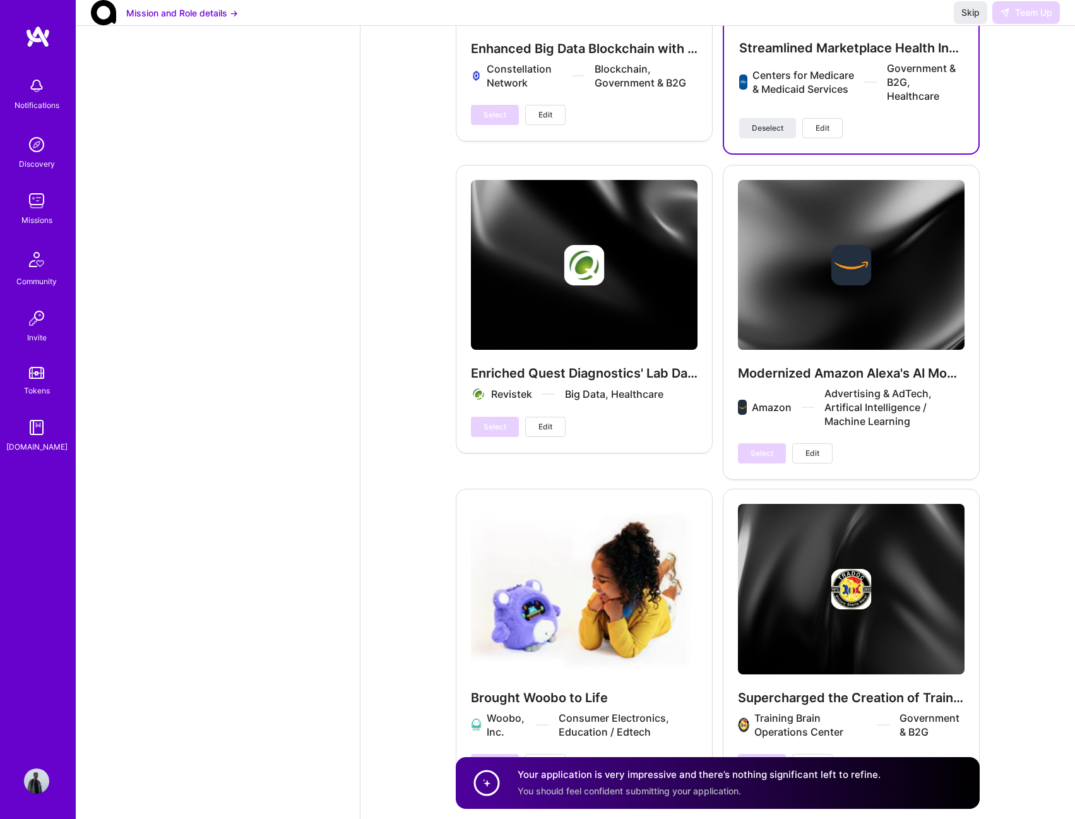
scroll to position [2120, 0]
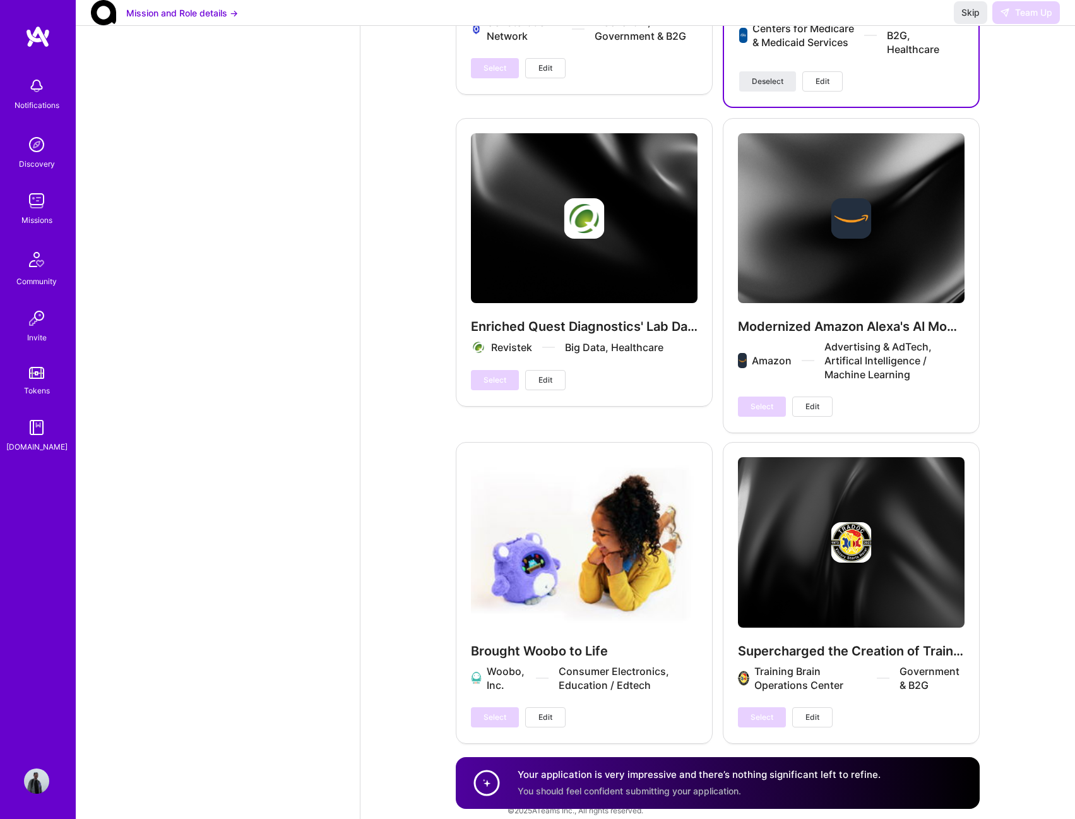
click at [978, 12] on div "Mission and Role details → Skip Team Up" at bounding box center [575, 13] width 999 height 26
click at [975, 19] on span "Skip" at bounding box center [970, 12] width 18 height 13
click at [723, 780] on div "Your application is very impressive and there’s nothing significant left to ref…" at bounding box center [699, 782] width 363 height 29
click at [480, 777] on circle at bounding box center [487, 783] width 24 height 24
drag, startPoint x: 480, startPoint y: 781, endPoint x: 487, endPoint y: 783, distance: 7.2
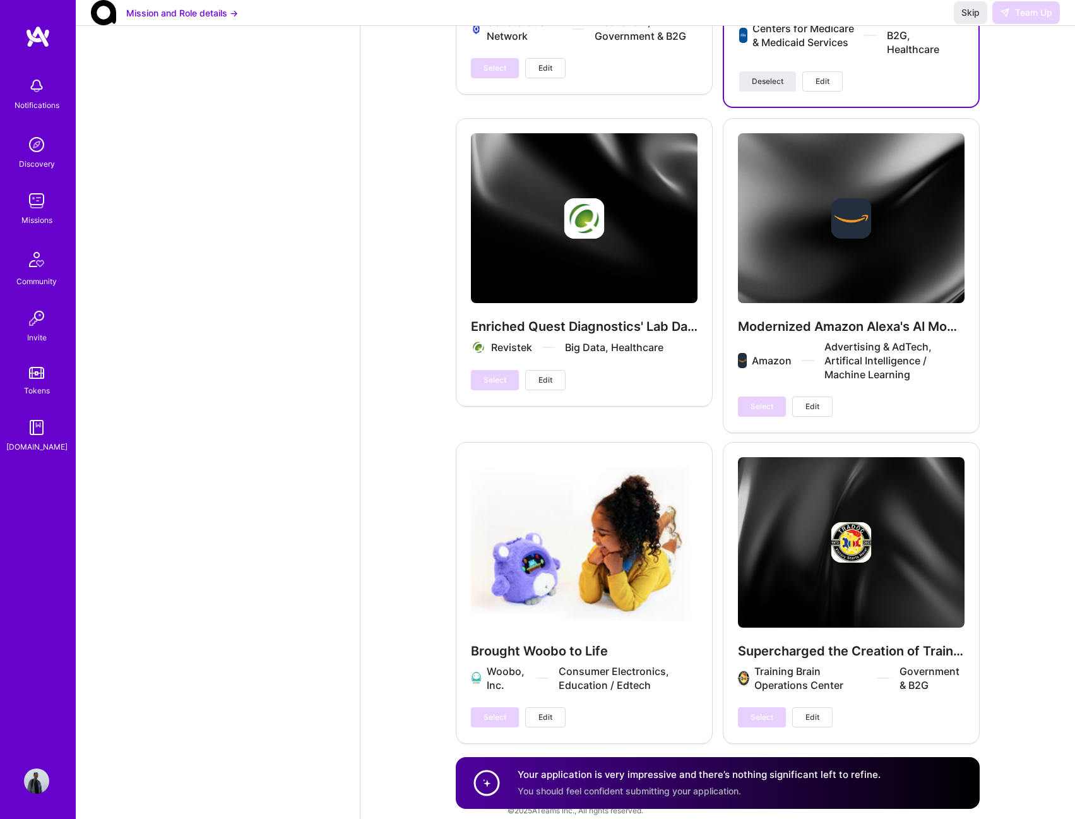
click at [481, 782] on circle at bounding box center [487, 783] width 24 height 24
click at [488, 783] on circle at bounding box center [487, 783] width 24 height 24
click at [489, 783] on circle at bounding box center [487, 783] width 24 height 24
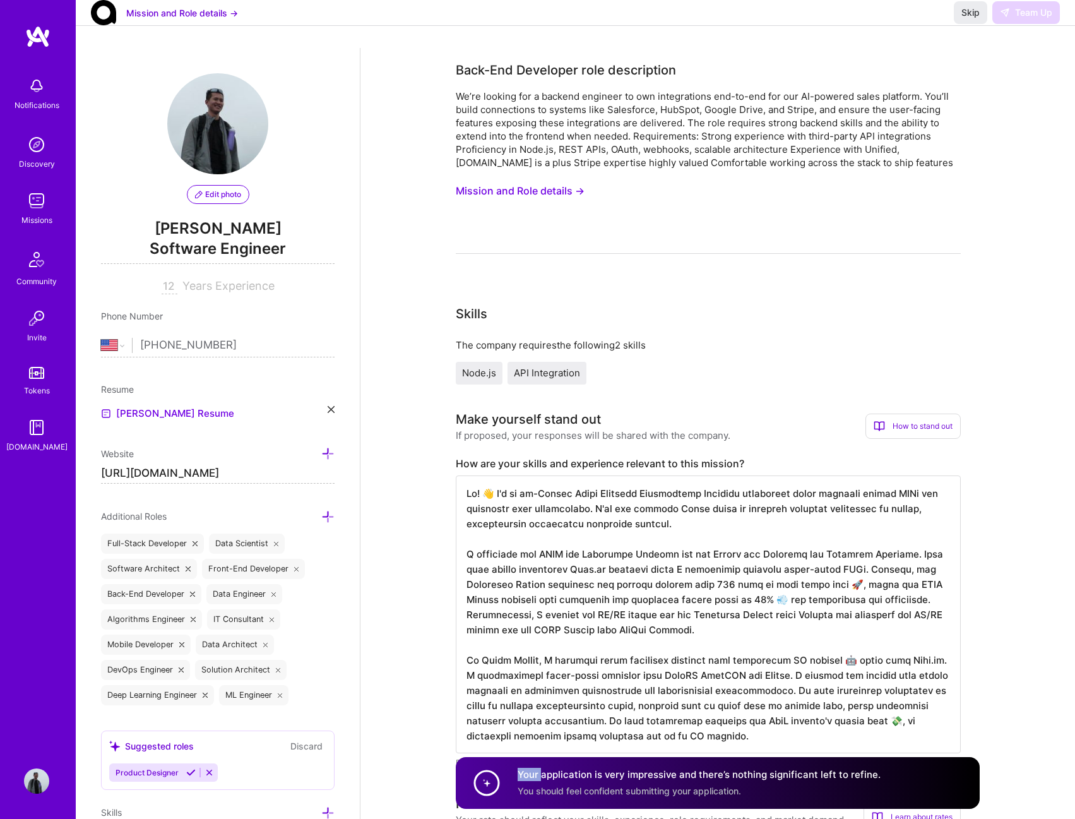
scroll to position [0, 0]
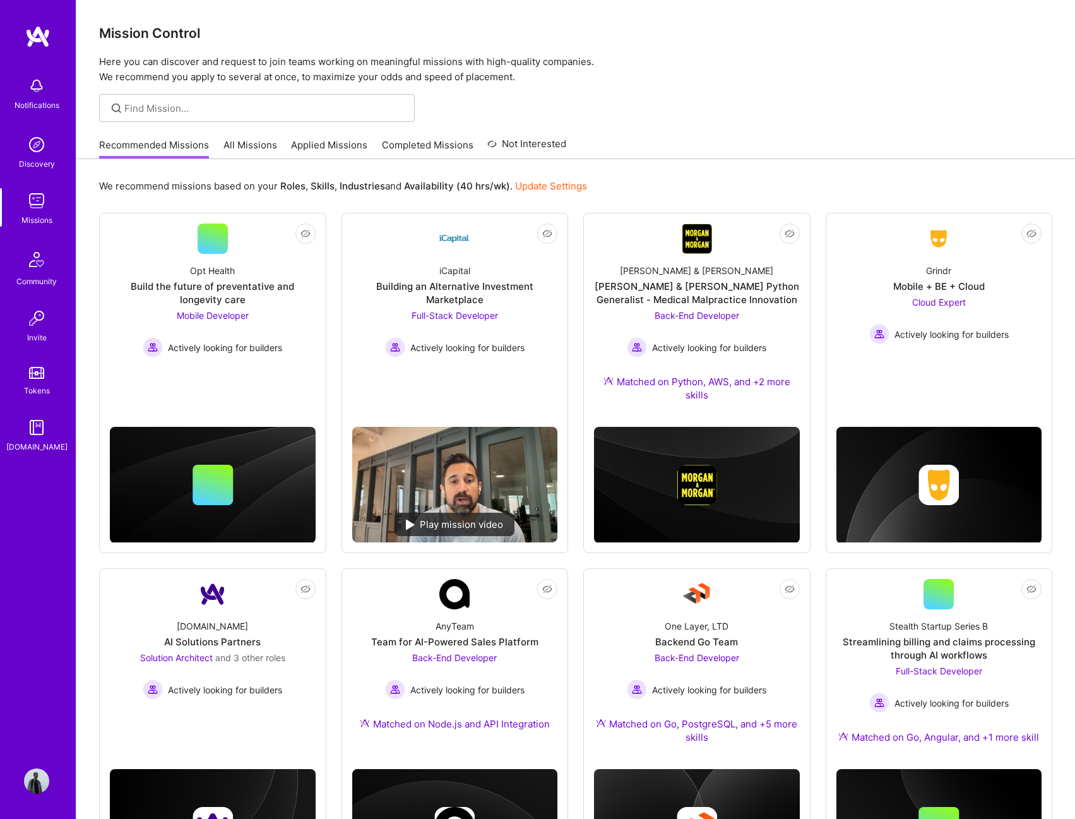
scroll to position [146, 0]
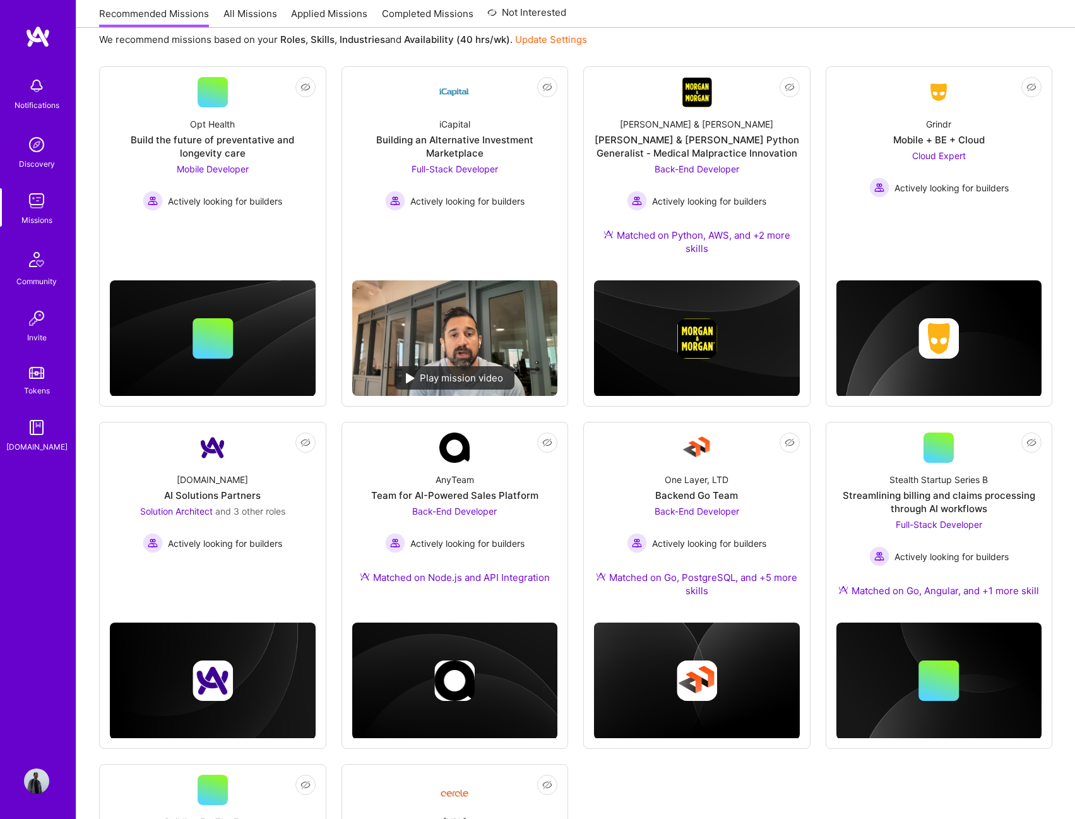
click at [39, 208] on img at bounding box center [36, 200] width 25 height 25
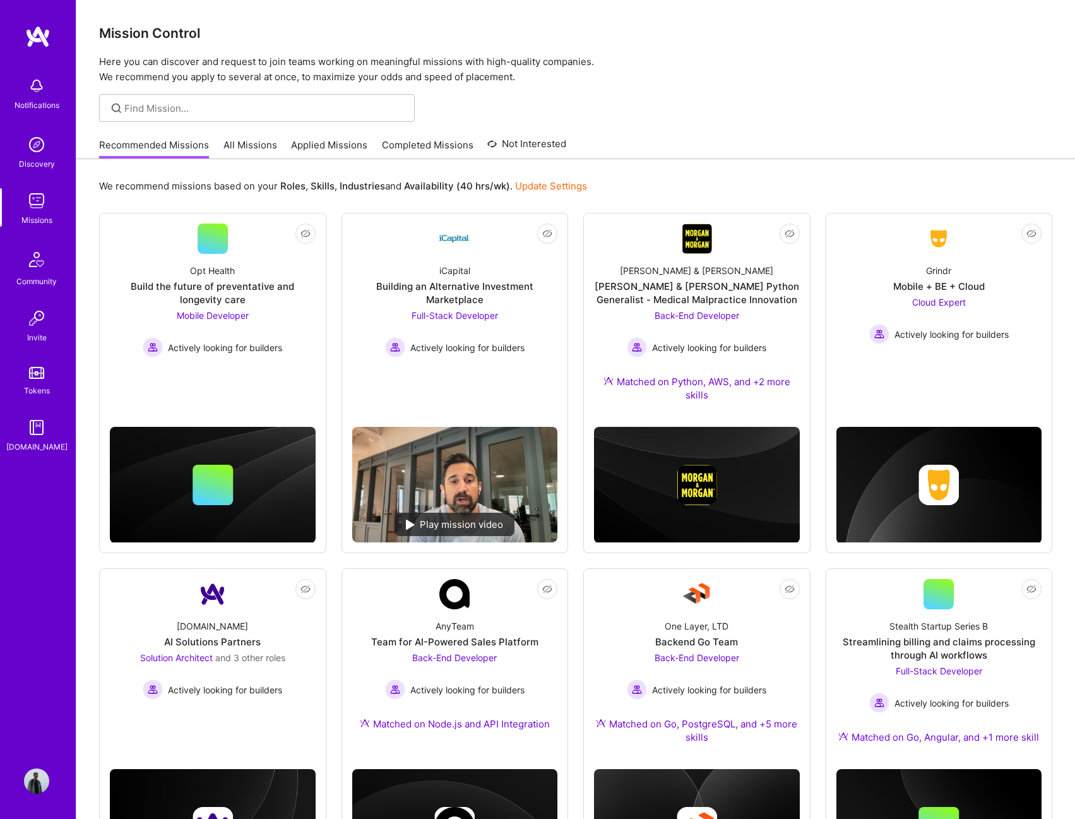
click at [341, 146] on link "Applied Missions" at bounding box center [329, 148] width 76 height 21
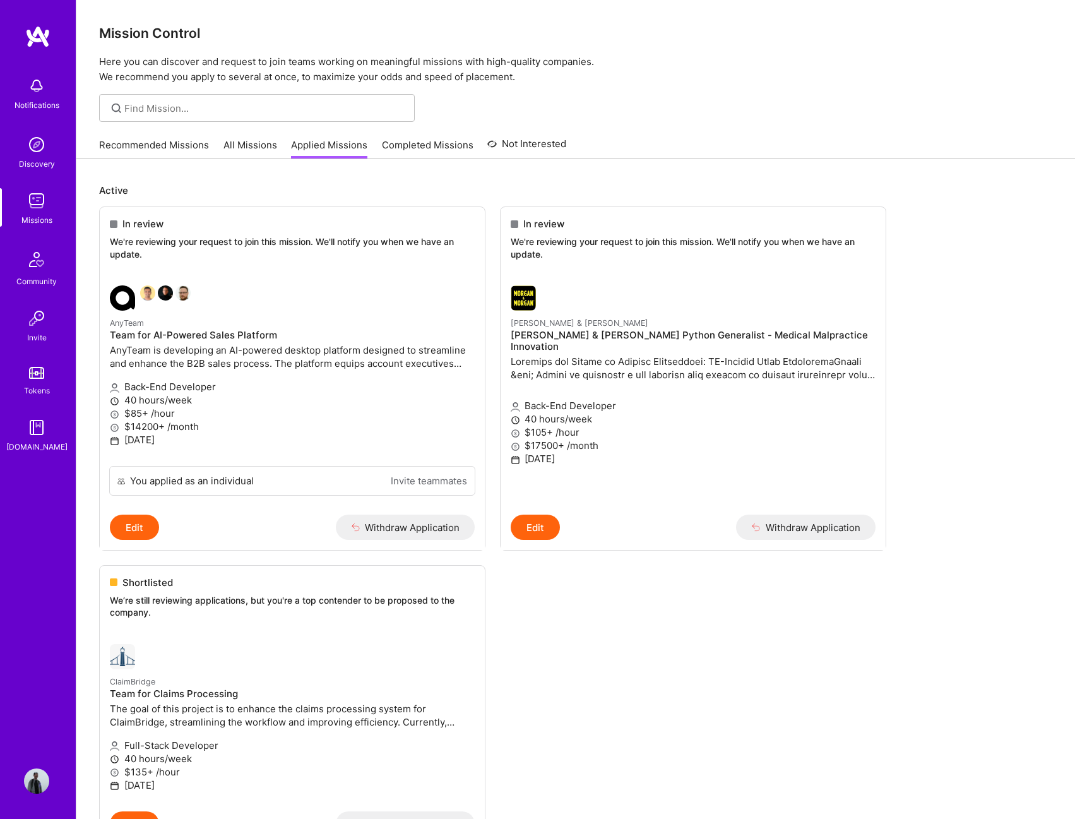
click at [33, 203] on img at bounding box center [36, 200] width 25 height 25
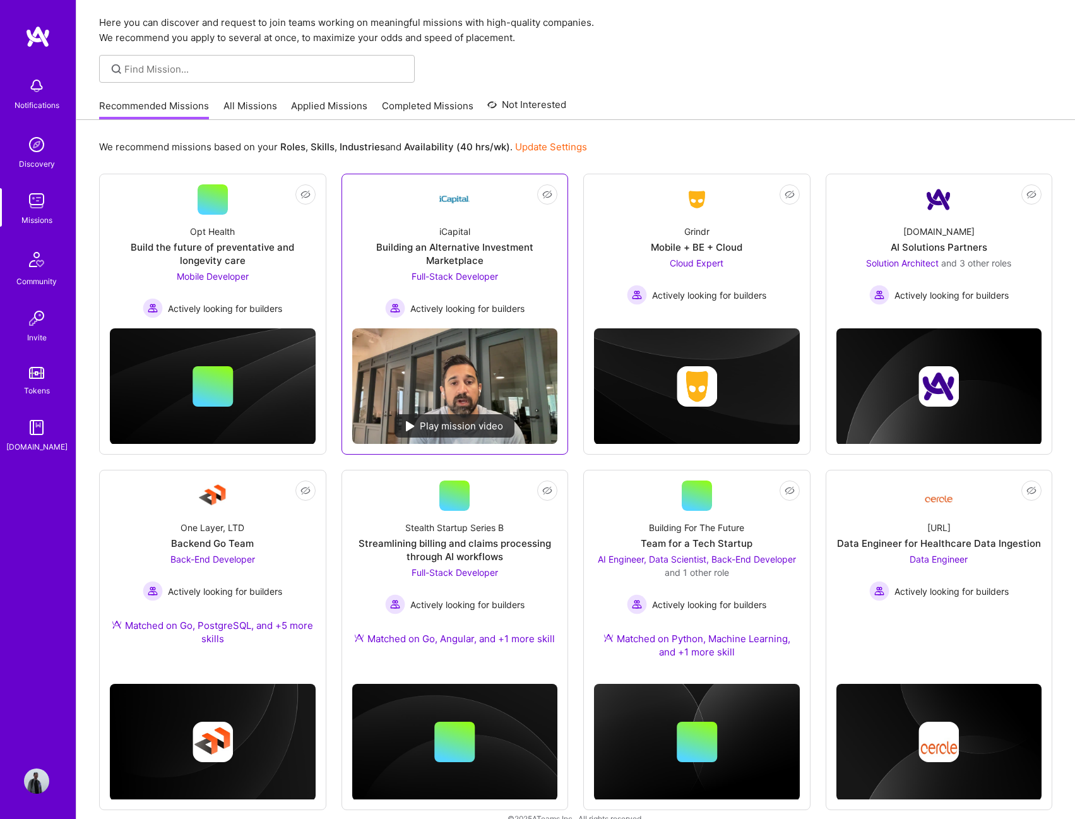
scroll to position [61, 0]
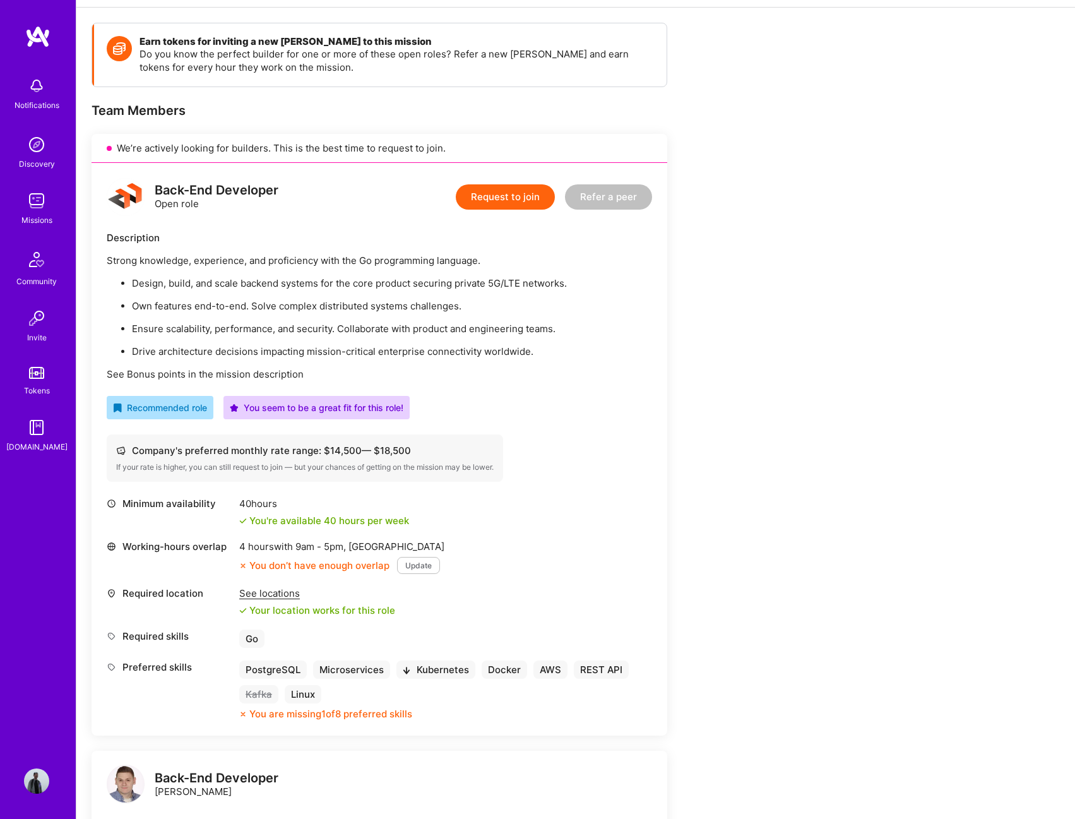
scroll to position [253, 0]
